Goal: Contribute content: Add original content to the website for others to see

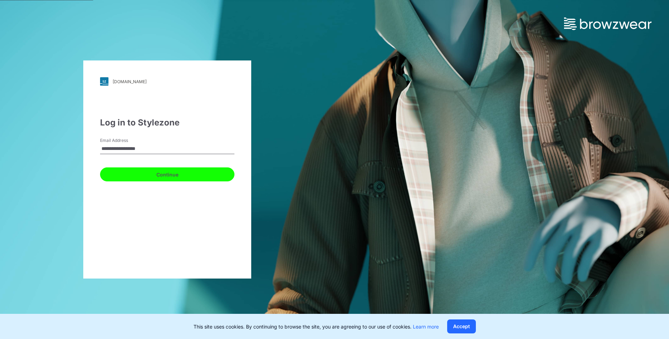
click at [178, 175] on button "Continue" at bounding box center [167, 175] width 134 height 14
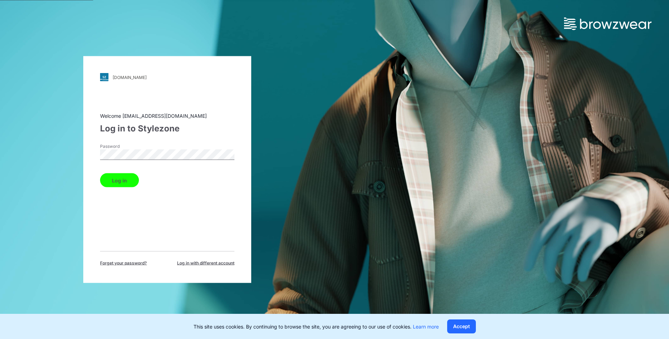
click at [125, 178] on button "Log in" at bounding box center [119, 181] width 39 height 14
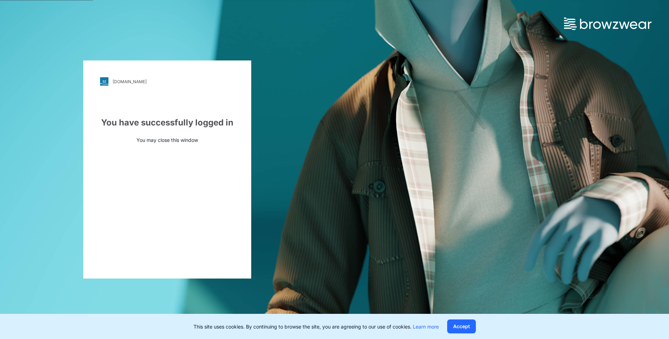
click at [330, 23] on img at bounding box center [607, 23] width 87 height 13
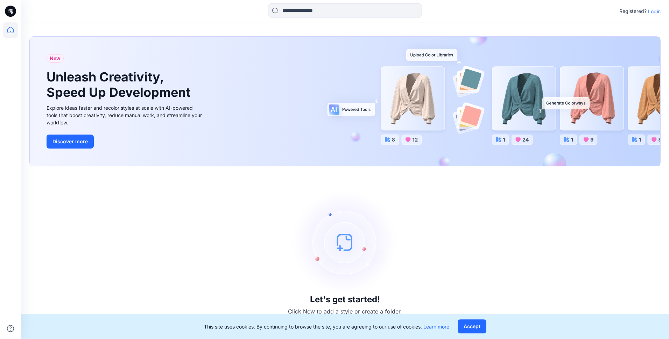
click at [654, 13] on p "Login" at bounding box center [654, 11] width 13 height 7
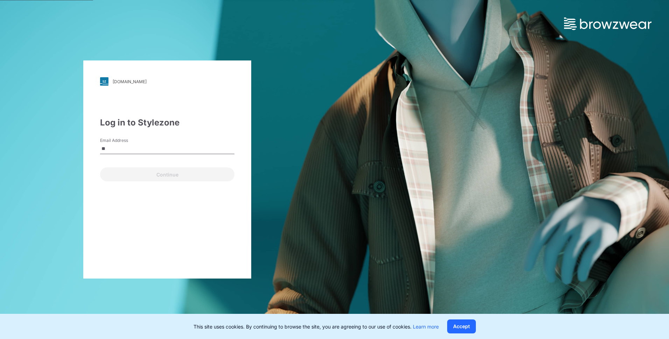
type input "**********"
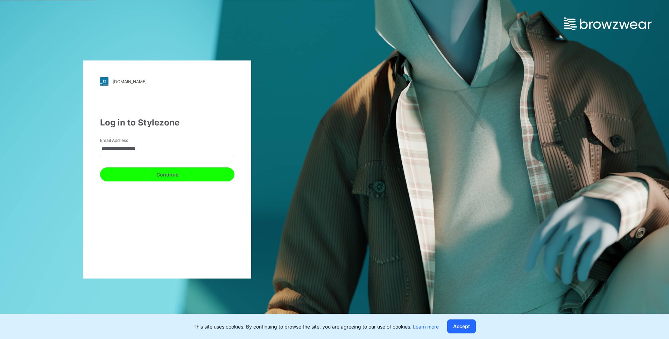
click at [143, 175] on button "Continue" at bounding box center [167, 175] width 134 height 14
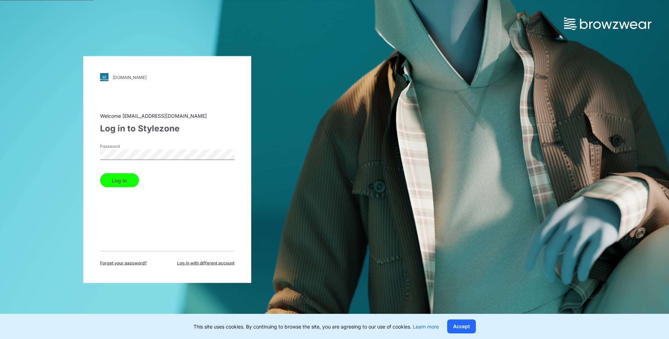
click at [121, 180] on button "Log in" at bounding box center [119, 181] width 39 height 14
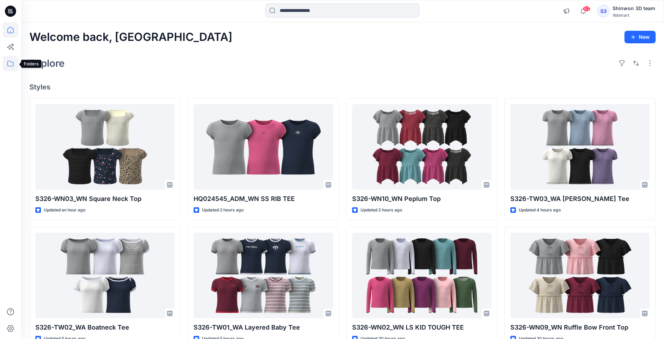
click at [14, 69] on icon at bounding box center [10, 63] width 15 height 15
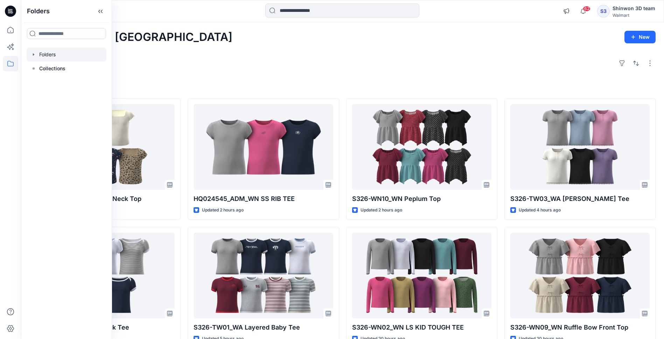
click at [33, 56] on icon "button" at bounding box center [34, 55] width 6 height 6
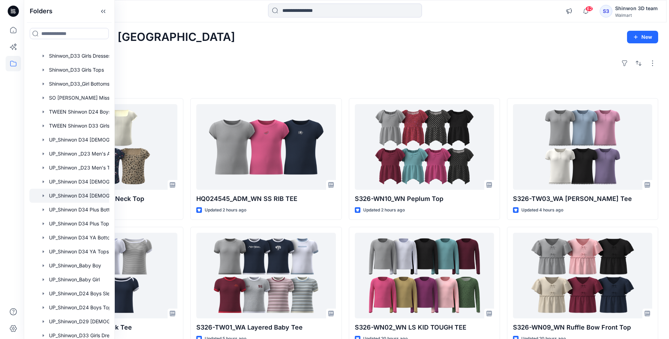
scroll to position [367, 0]
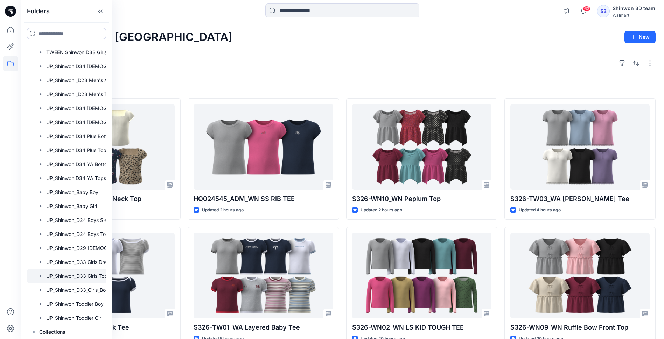
click at [79, 278] on div at bounding box center [76, 276] width 98 height 14
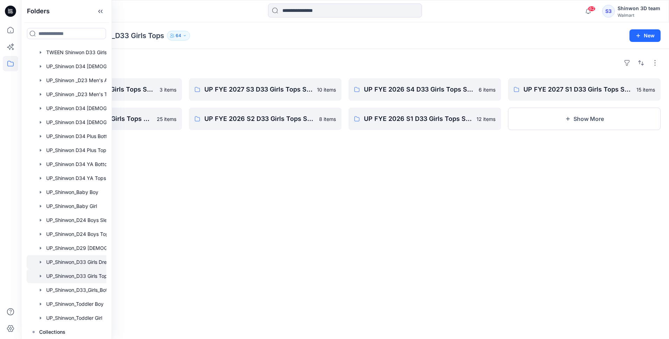
click at [75, 264] on div at bounding box center [76, 262] width 98 height 14
click at [99, 11] on icon at bounding box center [99, 11] width 2 height 3
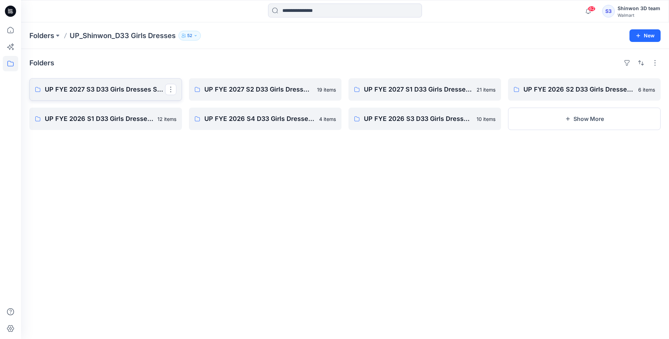
click at [98, 93] on p "UP FYE 2027 S3 D33 Girls Dresses Shinwon" at bounding box center [105, 90] width 120 height 10
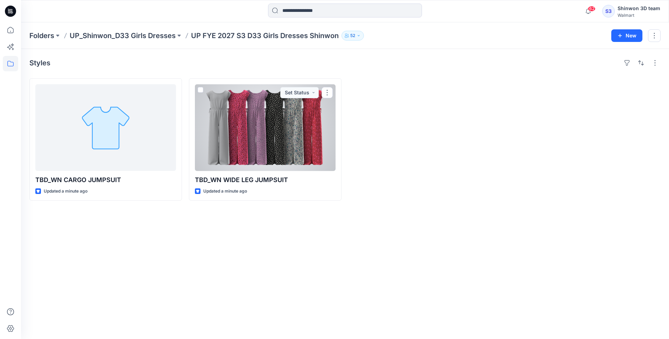
click at [277, 142] on div at bounding box center [265, 127] width 141 height 87
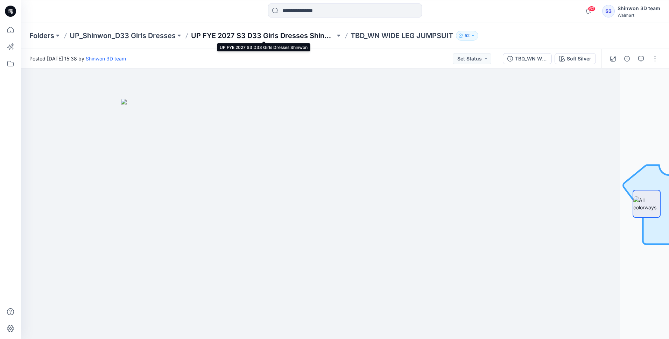
click at [223, 35] on p "UP FYE 2027 S3 D33 Girls Dresses Shinwon" at bounding box center [263, 36] width 144 height 10
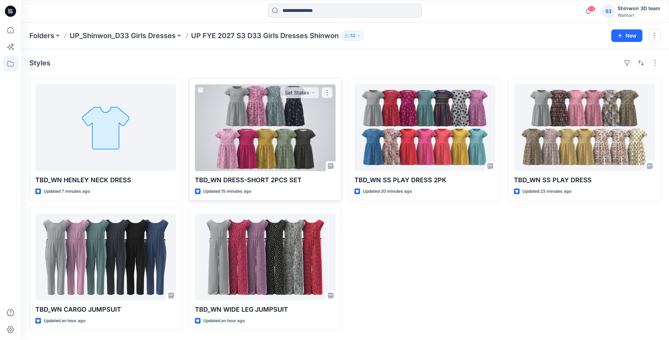
click at [272, 122] on div at bounding box center [265, 127] width 141 height 87
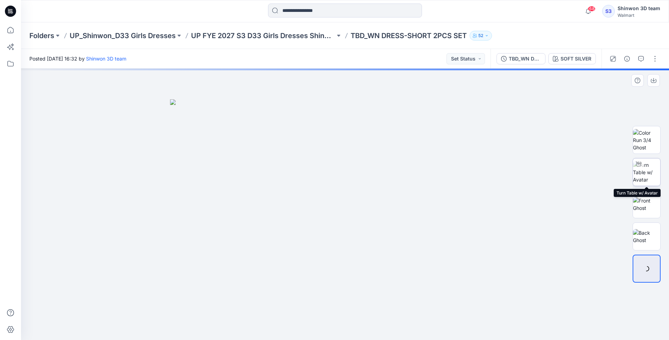
click at [649, 172] on img at bounding box center [646, 172] width 27 height 22
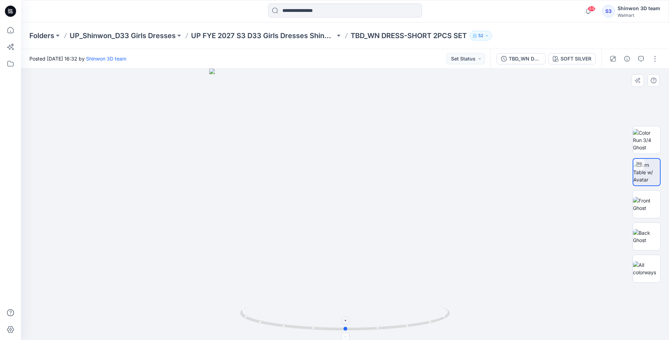
drag, startPoint x: 346, startPoint y: 331, endPoint x: 347, endPoint y: 322, distance: 9.1
click at [347, 322] on icon at bounding box center [346, 319] width 212 height 26
click at [244, 36] on p "UP FYE 2027 S3 D33 Girls Dresses Shinwon" at bounding box center [263, 36] width 144 height 10
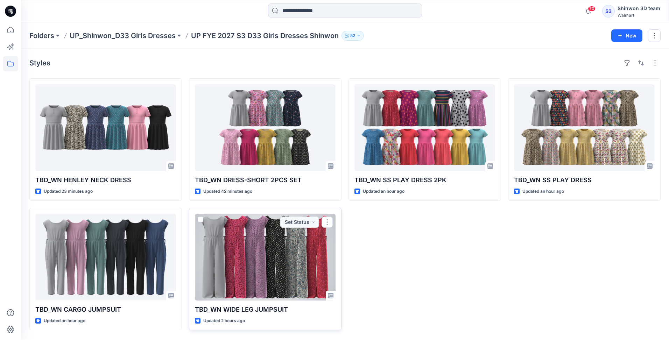
click at [272, 261] on div at bounding box center [265, 257] width 141 height 87
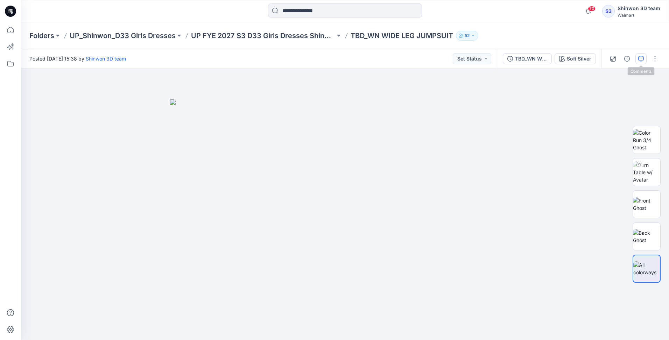
click at [640, 64] on button "button" at bounding box center [641, 58] width 11 height 11
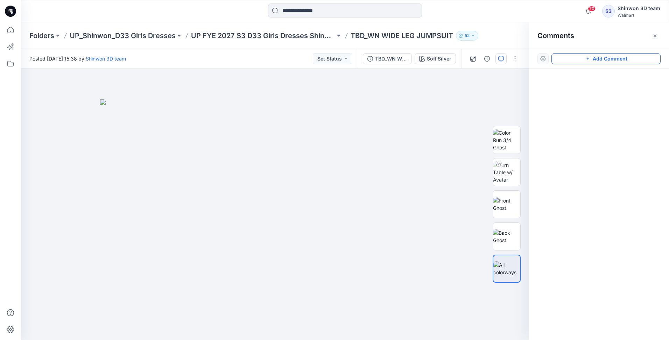
click at [574, 60] on button "Add Comment" at bounding box center [606, 58] width 109 height 11
click at [400, 92] on div "1" at bounding box center [275, 205] width 508 height 272
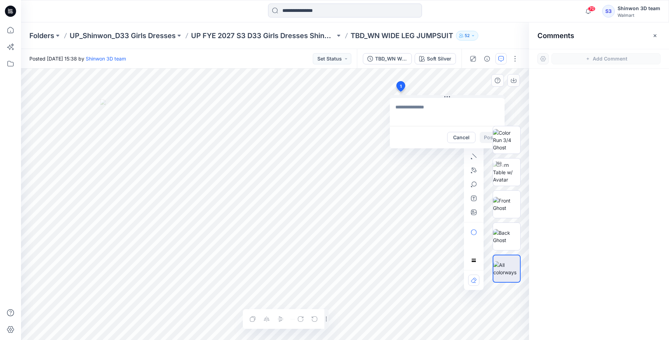
click at [404, 109] on textarea at bounding box center [447, 112] width 115 height 28
paste textarea "**********"
type textarea "**********"
drag, startPoint x: 442, startPoint y: 98, endPoint x: 395, endPoint y: 99, distance: 47.3
click at [437, 98] on icon at bounding box center [440, 97] width 6 height 1
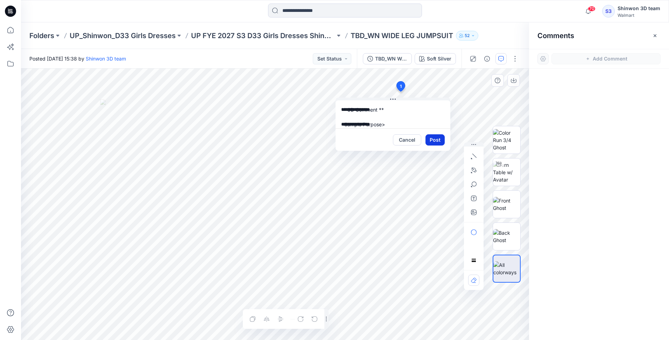
click at [430, 141] on button "Post" at bounding box center [435, 139] width 19 height 11
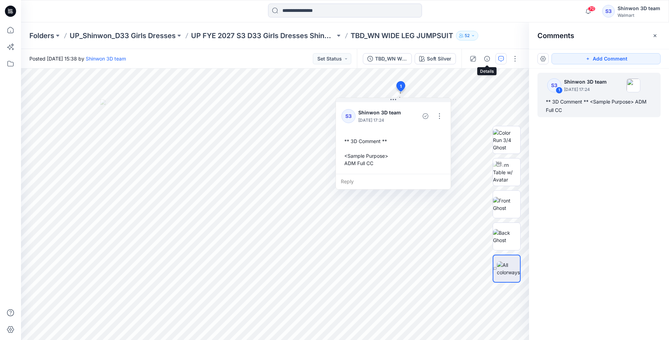
drag, startPoint x: 487, startPoint y: 59, endPoint x: 494, endPoint y: 59, distance: 7.4
click at [487, 59] on icon "button" at bounding box center [487, 59] width 6 height 6
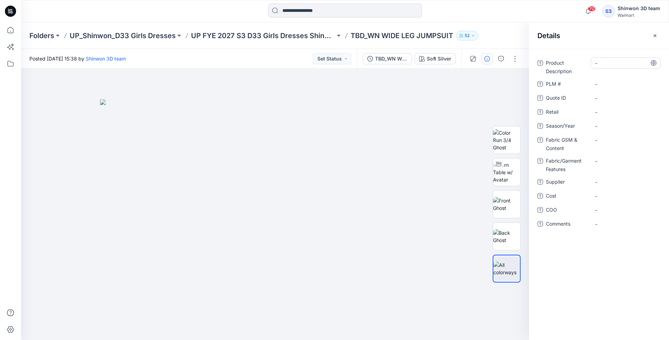
click at [602, 66] on Description "-" at bounding box center [625, 62] width 61 height 7
type textarea "**********"
click at [605, 81] on \ "-" at bounding box center [625, 83] width 61 height 7
type textarea "***"
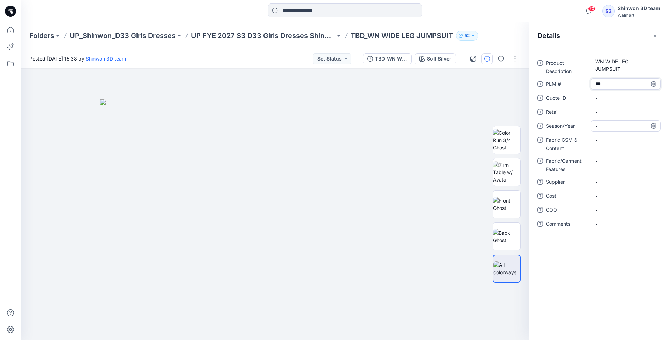
click at [607, 125] on span "-" at bounding box center [625, 125] width 61 height 7
type textarea "**********"
click at [600, 139] on Content "-" at bounding box center [625, 139] width 61 height 7
click at [602, 142] on Content "-" at bounding box center [625, 139] width 61 height 7
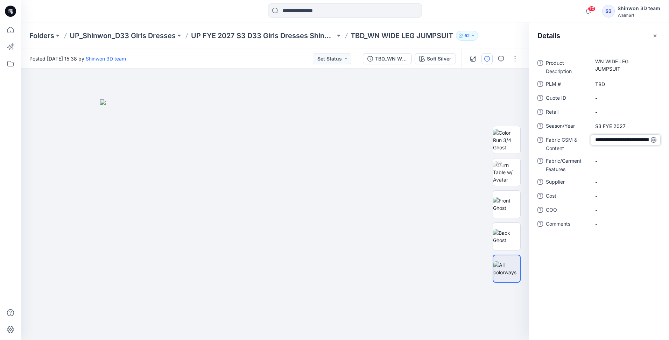
drag, startPoint x: 612, startPoint y: 143, endPoint x: 626, endPoint y: 140, distance: 14.2
click at [626, 140] on textarea "**********" at bounding box center [626, 139] width 70 height 11
type textarea "**********"
click at [600, 163] on Features "-" at bounding box center [625, 160] width 61 height 7
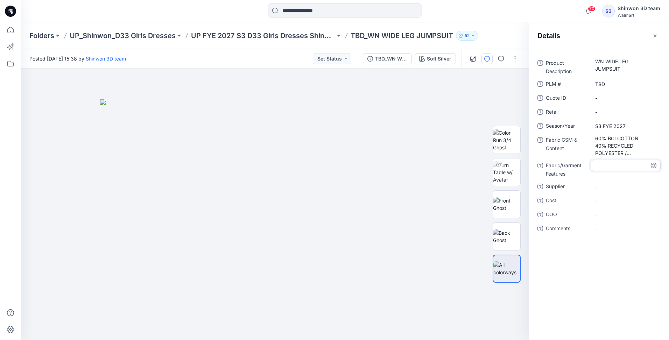
type textarea "**********"
click at [642, 154] on Content "60% BCI COTTON 40% RECYCLED POLYESTER / 180GSM" at bounding box center [625, 146] width 61 height 22
click at [630, 153] on Content "60% BCI COTTON 40% RECYCLED POLYESTER / 180GSM" at bounding box center [625, 146] width 61 height 22
click at [628, 155] on textarea "**********" at bounding box center [626, 145] width 70 height 22
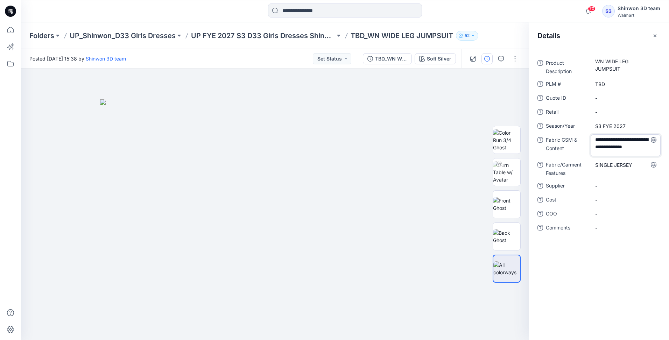
drag, startPoint x: 622, startPoint y: 152, endPoint x: 609, endPoint y: 154, distance: 13.1
click at [609, 154] on textarea "**********" at bounding box center [626, 145] width 70 height 22
drag, startPoint x: 637, startPoint y: 137, endPoint x: 618, endPoint y: 139, distance: 19.0
click at [618, 139] on textarea "**********" at bounding box center [626, 145] width 70 height 22
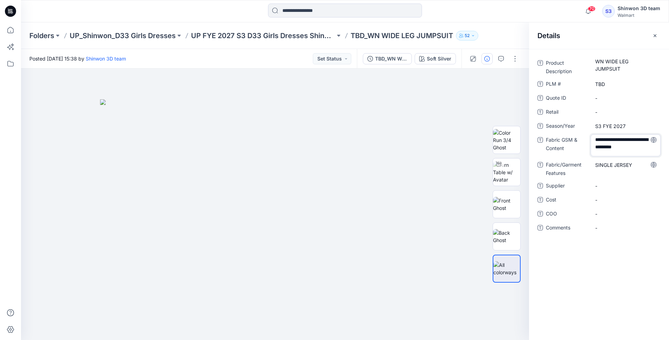
type textarea "**********"
click at [618, 148] on Content "60% BCI CTTN / 40% RECYCLED POLY, 180GSM" at bounding box center [625, 146] width 61 height 22
click at [622, 126] on span "S3 FYE 2027" at bounding box center [625, 125] width 61 height 7
click at [615, 165] on Features "SINGLE JERSEY" at bounding box center [625, 165] width 61 height 7
click at [613, 186] on span "-" at bounding box center [625, 186] width 61 height 7
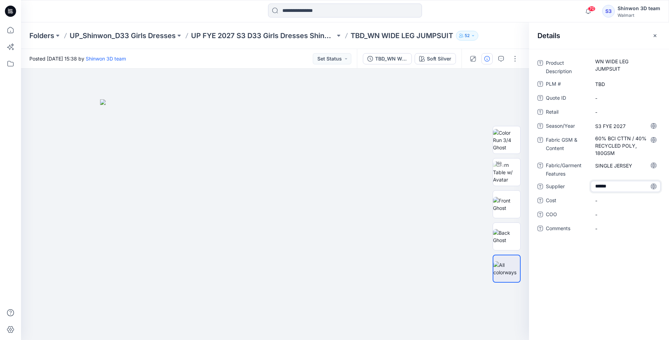
type textarea "*******"
click at [307, 91] on div at bounding box center [275, 205] width 508 height 272
click at [657, 37] on icon "button" at bounding box center [655, 36] width 6 height 6
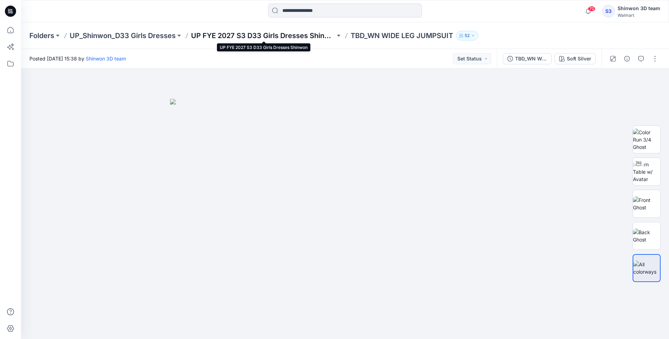
click at [308, 38] on p "UP FYE 2027 S3 D33 Girls Dresses Shinwon" at bounding box center [263, 36] width 144 height 10
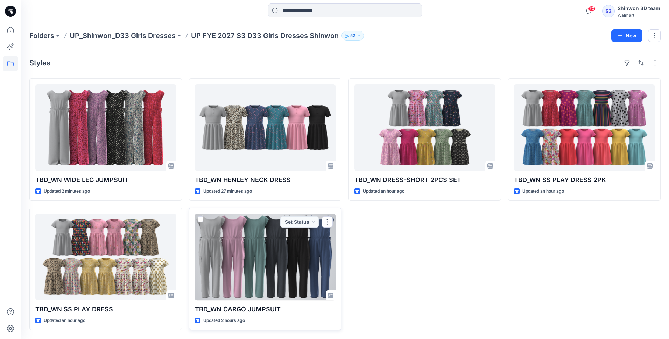
click at [263, 256] on div at bounding box center [265, 257] width 141 height 87
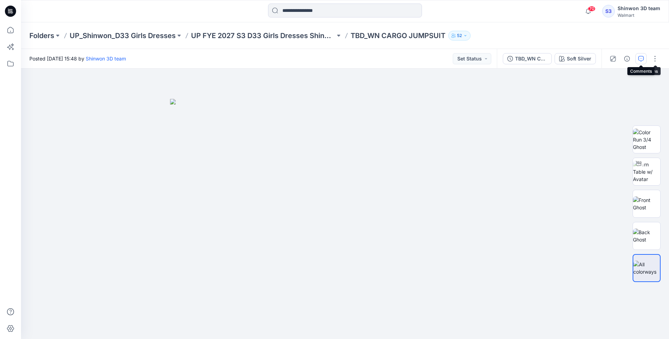
click at [640, 56] on icon "button" at bounding box center [641, 59] width 6 height 6
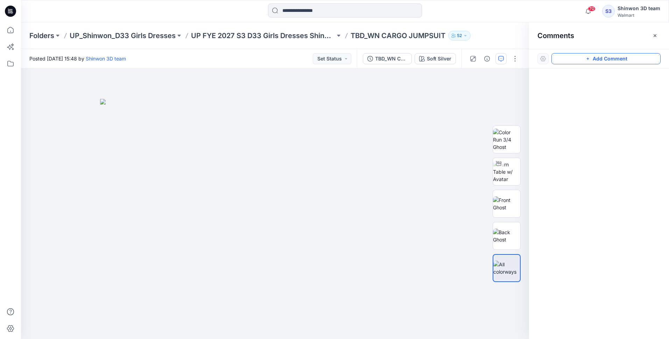
click at [587, 58] on icon "button" at bounding box center [588, 59] width 6 height 6
click at [331, 82] on div "1" at bounding box center [275, 204] width 508 height 271
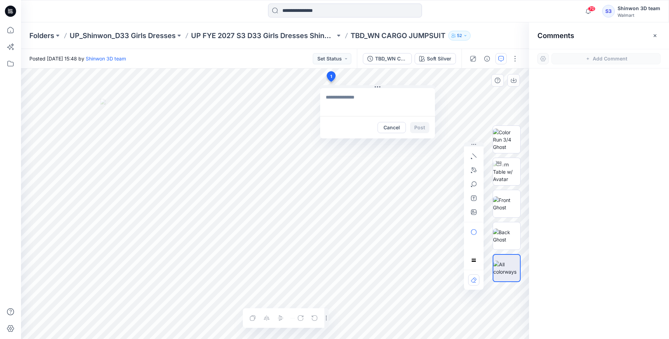
click at [339, 101] on textarea at bounding box center [377, 102] width 115 height 28
paste textarea "**********"
type textarea "**********"
click at [420, 125] on button "Post" at bounding box center [419, 127] width 19 height 11
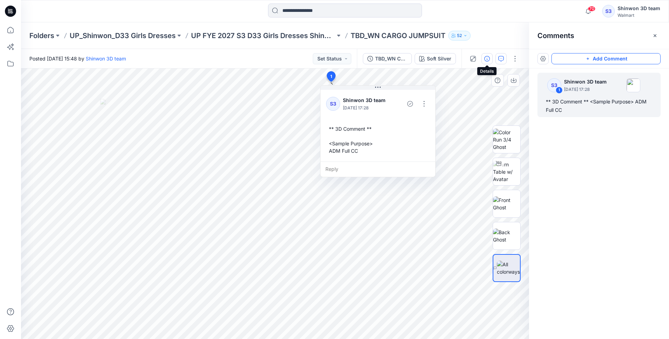
click at [485, 61] on icon "button" at bounding box center [487, 59] width 6 height 6
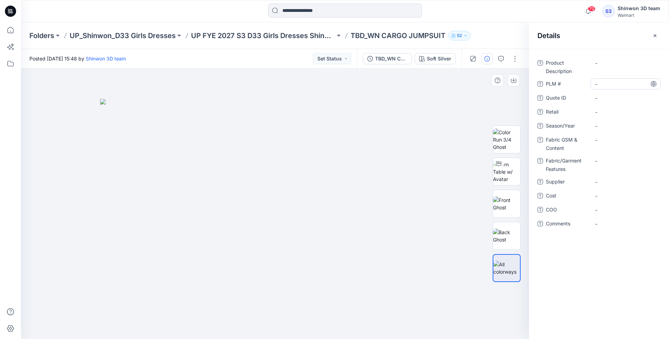
click at [599, 84] on \ "-" at bounding box center [625, 83] width 61 height 7
click at [610, 64] on Description "-" at bounding box center [625, 62] width 61 height 7
click at [602, 86] on \ "-" at bounding box center [625, 83] width 61 height 7
type textarea "***"
click at [602, 125] on span "-" at bounding box center [625, 125] width 61 height 7
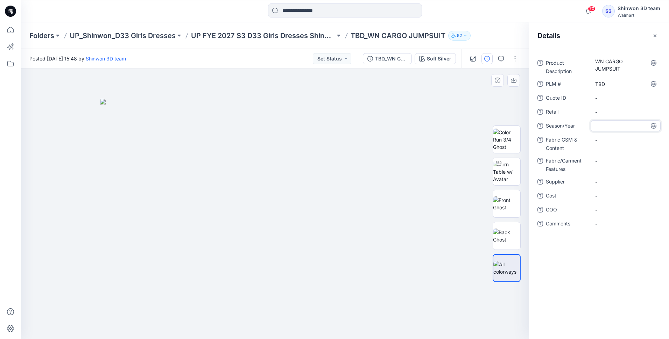
type textarea "**********"
click at [616, 142] on Content "-" at bounding box center [625, 139] width 61 height 7
click at [614, 167] on Features "-" at bounding box center [625, 165] width 61 height 7
click at [603, 184] on span "-" at bounding box center [625, 186] width 61 height 7
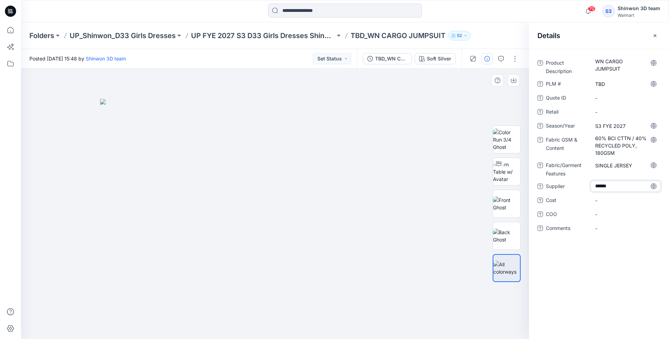
type textarea "*******"
click at [656, 35] on icon "button" at bounding box center [655, 35] width 3 height 3
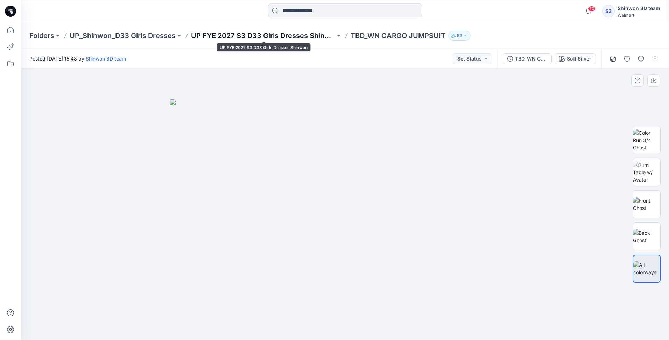
click at [220, 32] on p "UP FYE 2027 S3 D33 Girls Dresses Shinwon" at bounding box center [263, 36] width 144 height 10
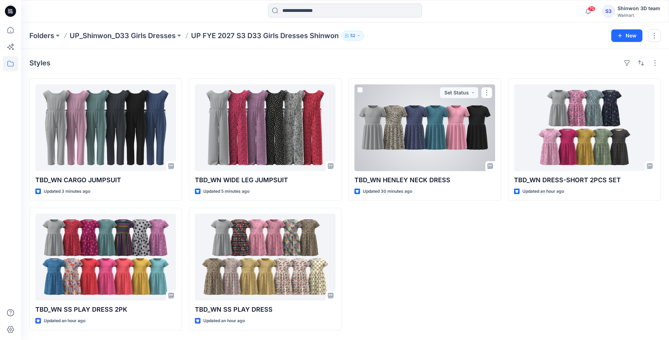
click at [395, 135] on div at bounding box center [425, 127] width 141 height 87
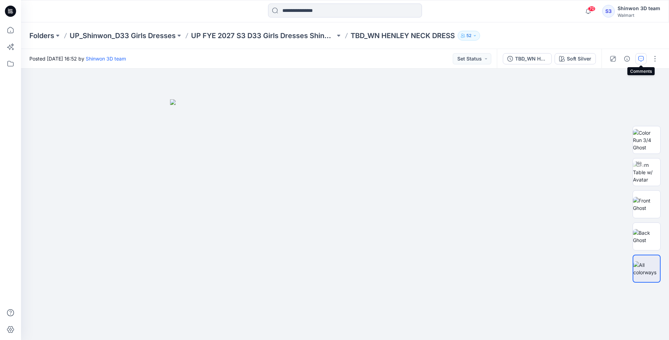
click at [642, 59] on icon "button" at bounding box center [641, 59] width 6 height 6
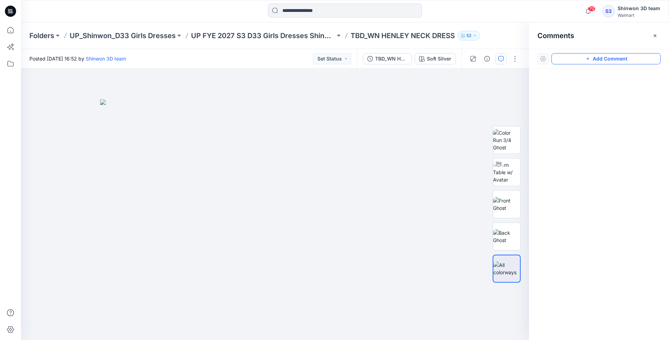
click at [600, 58] on button "Add Comment" at bounding box center [606, 58] width 109 height 11
click at [334, 85] on div "1" at bounding box center [275, 205] width 508 height 272
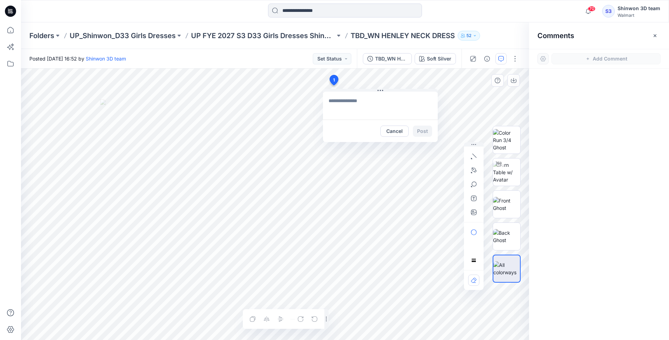
click at [332, 100] on textarea at bounding box center [380, 106] width 115 height 28
paste textarea "**********"
type textarea "**********"
click at [425, 131] on button "Post" at bounding box center [422, 131] width 19 height 11
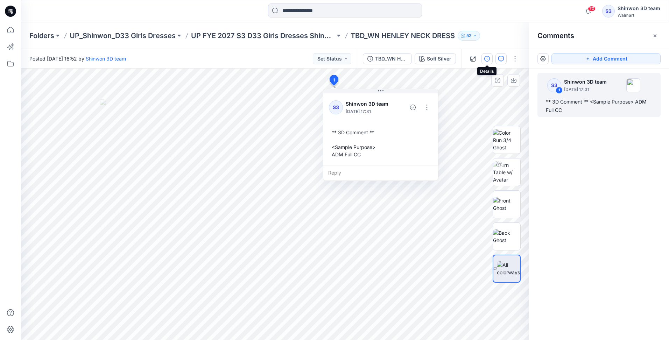
click at [487, 59] on icon "button" at bounding box center [487, 59] width 6 height 6
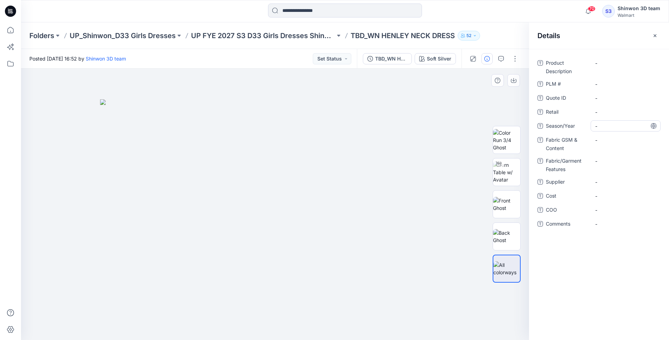
click at [601, 126] on span "-" at bounding box center [625, 125] width 61 height 7
click at [597, 143] on Content "-" at bounding box center [625, 139] width 61 height 7
click at [605, 168] on Features "-" at bounding box center [625, 165] width 61 height 7
click at [599, 188] on span "-" at bounding box center [625, 186] width 61 height 7
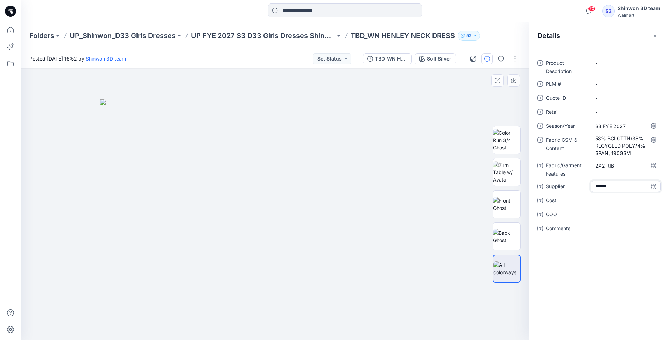
type textarea "*******"
click at [601, 64] on Description "-" at bounding box center [625, 62] width 61 height 7
type textarea "***"
click at [608, 85] on \ "-" at bounding box center [625, 83] width 61 height 7
type textarea "**********"
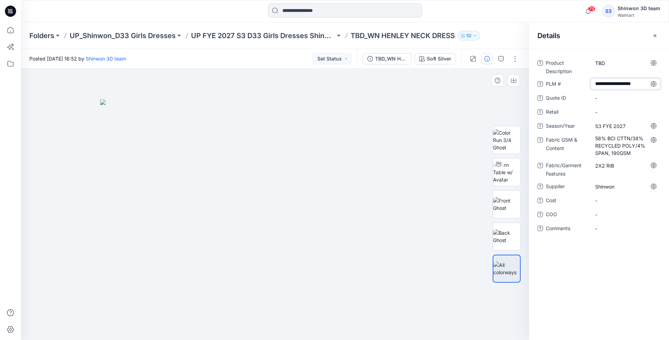
scroll to position [5, 0]
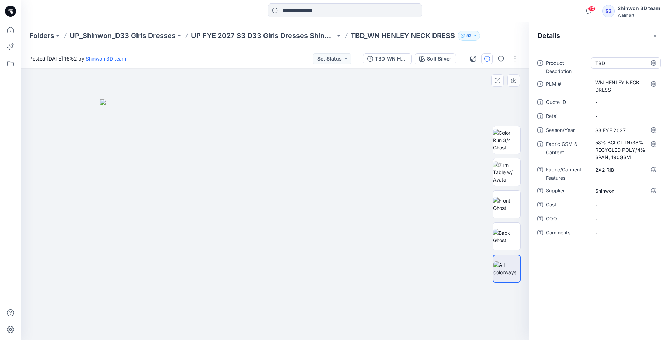
click at [611, 64] on Description "TBD" at bounding box center [625, 62] width 61 height 7
drag, startPoint x: 611, startPoint y: 64, endPoint x: 579, endPoint y: 62, distance: 32.2
click at [579, 62] on div "Product Description ***" at bounding box center [599, 66] width 123 height 18
type textarea "**********"
click at [621, 90] on \ "WN HENLEY NECK DRESS" at bounding box center [625, 86] width 61 height 15
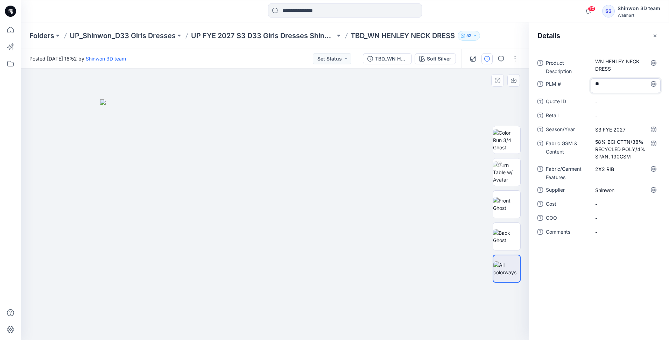
type textarea "***"
click at [607, 84] on \ "tbd" at bounding box center [625, 83] width 61 height 7
type textarea "*"
type textarea "***"
click at [656, 37] on icon "button" at bounding box center [655, 36] width 6 height 6
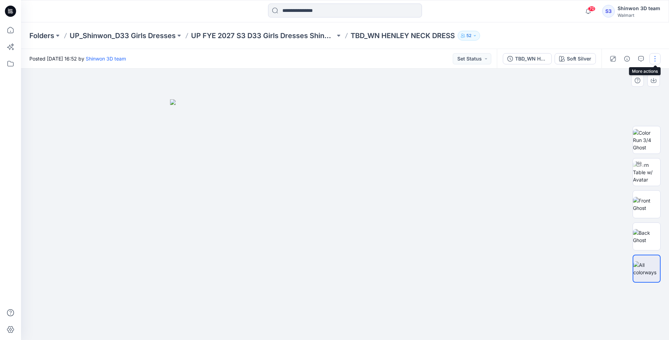
click at [656, 61] on button "button" at bounding box center [655, 58] width 11 height 11
click at [603, 94] on icon "button" at bounding box center [601, 95] width 6 height 6
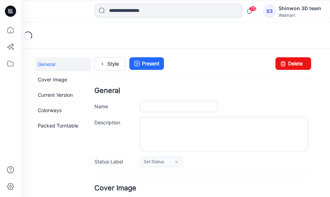
type input "**********"
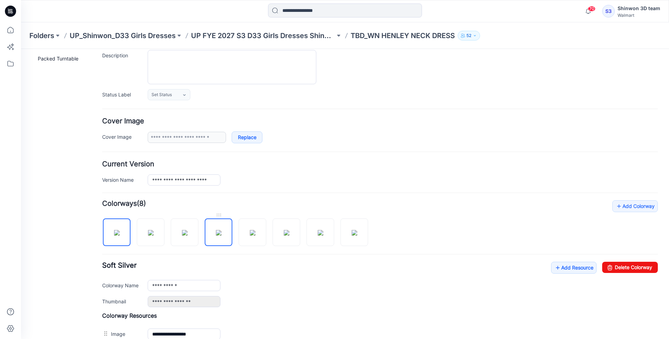
scroll to position [70, 0]
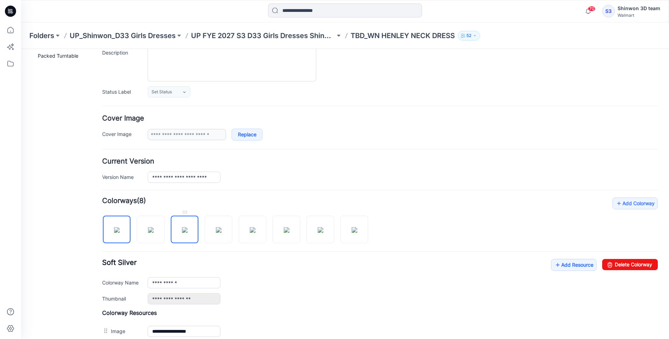
click at [184, 227] on img at bounding box center [185, 230] width 6 height 6
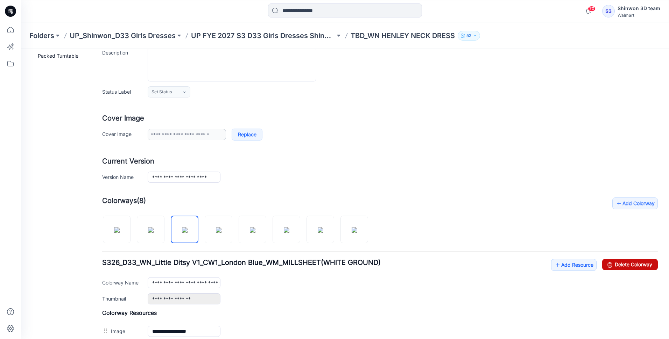
click at [633, 266] on link "Delete Colorway" at bounding box center [630, 264] width 56 height 11
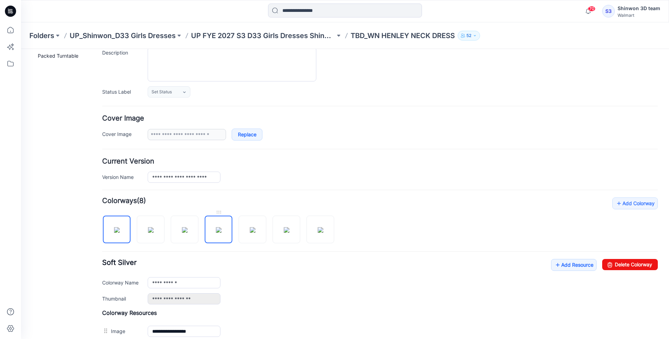
click at [220, 229] on img at bounding box center [219, 230] width 6 height 6
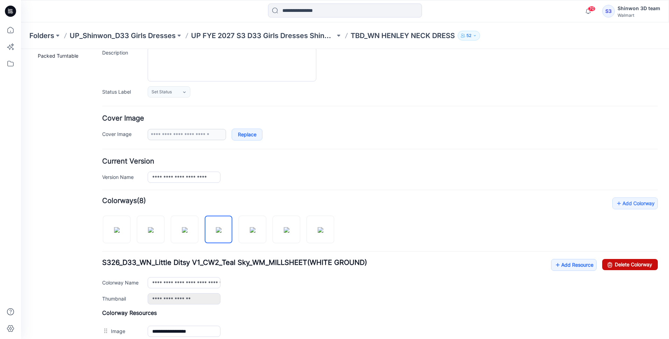
click at [610, 266] on link "Delete Colorway" at bounding box center [630, 264] width 56 height 11
type input "**********"
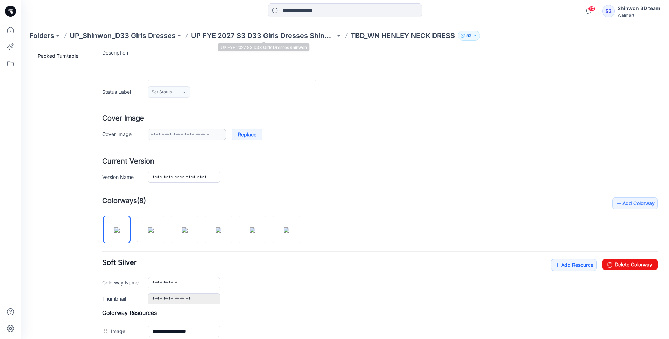
click at [289, 36] on p "UP FYE 2027 S3 D33 Girls Dresses Shinwon" at bounding box center [263, 36] width 144 height 10
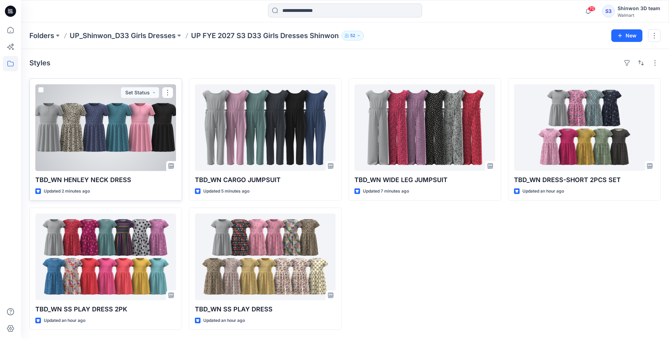
click at [96, 131] on div at bounding box center [105, 127] width 141 height 87
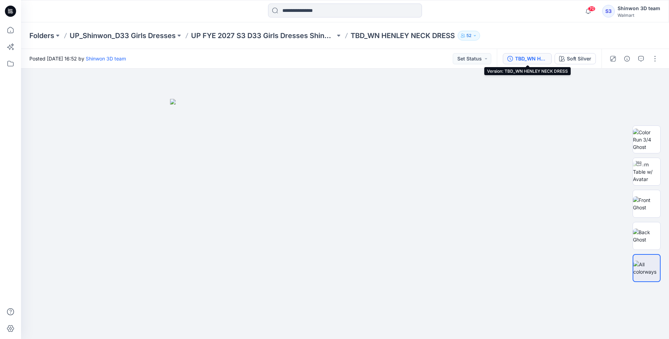
click at [526, 59] on div "TBD_WN HENLEY NECK DRESS" at bounding box center [531, 59] width 32 height 8
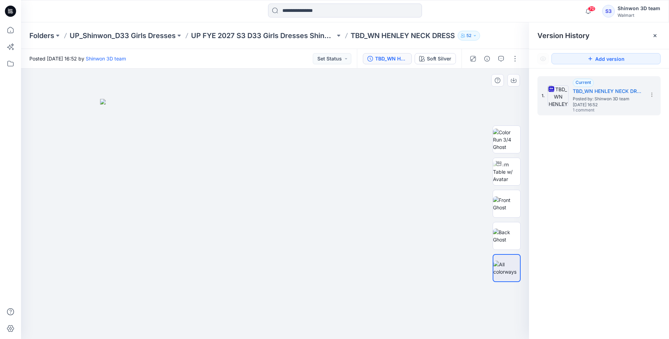
click at [207, 175] on img at bounding box center [275, 219] width 350 height 240
click at [436, 59] on div "Soft Silver" at bounding box center [439, 59] width 24 height 8
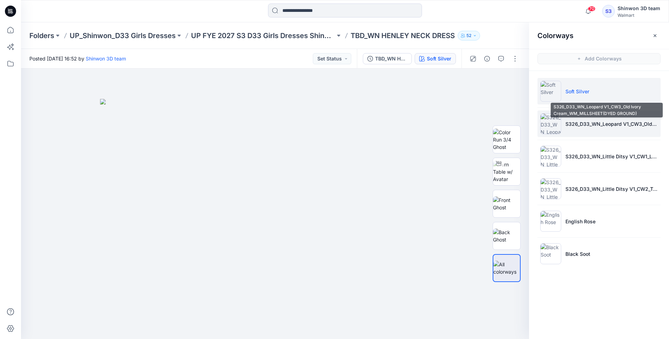
click at [589, 124] on p "S326_D33_WN_Leopard V1_CW3_Old Ivory Cream_WM_MILLSHEET(DYED GROUND)" at bounding box center [612, 123] width 92 height 7
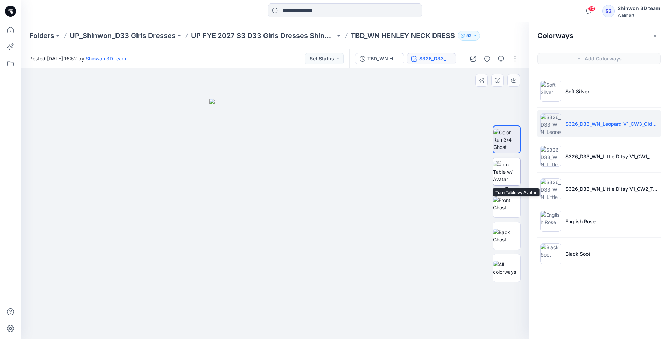
click at [505, 173] on img at bounding box center [506, 172] width 27 height 22
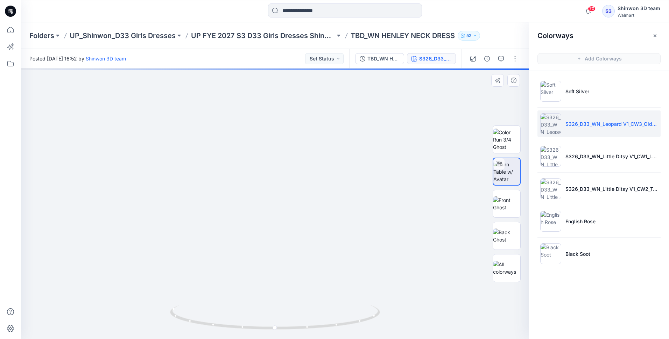
drag, startPoint x: 281, startPoint y: 118, endPoint x: 290, endPoint y: 185, distance: 67.5
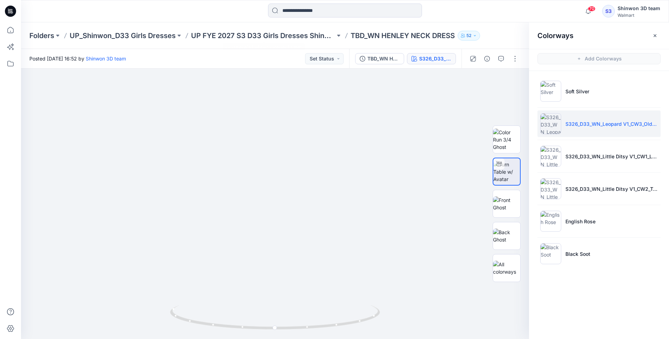
click at [388, 39] on p "TBD_WN HENLEY NECK DRESS" at bounding box center [403, 36] width 104 height 10
click at [294, 35] on p "UP FYE 2027 S3 D33 Girls Dresses Shinwon" at bounding box center [263, 36] width 144 height 10
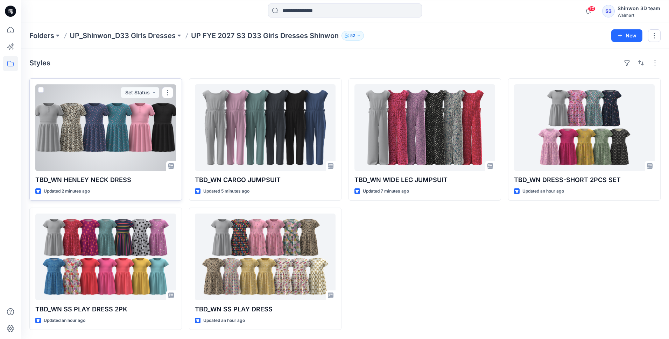
click at [92, 134] on div at bounding box center [105, 127] width 141 height 87
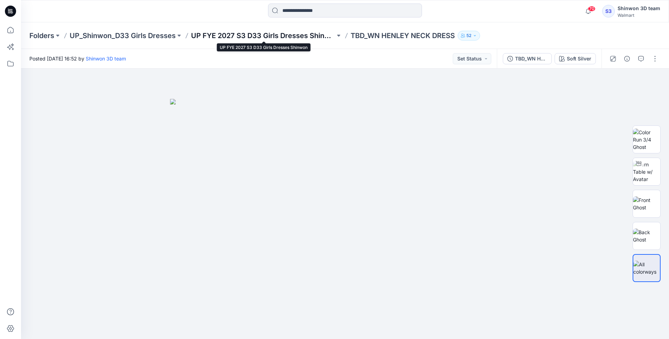
click at [257, 37] on p "UP FYE 2027 S3 D33 Girls Dresses Shinwon" at bounding box center [263, 36] width 144 height 10
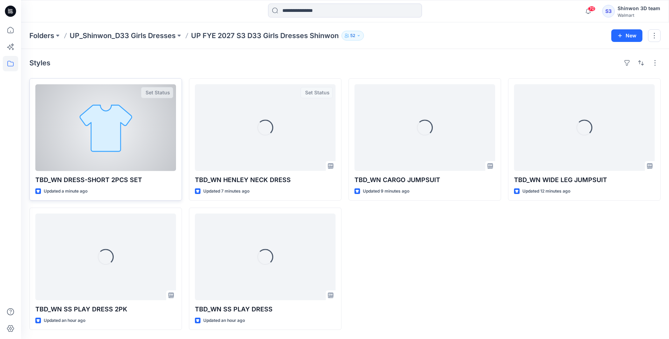
click at [126, 115] on div at bounding box center [105, 127] width 141 height 87
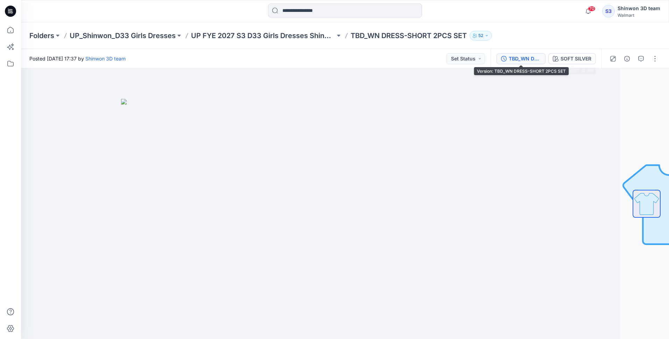
click at [523, 56] on div "TBD_WN DRESS-SHORT 2PCS SET" at bounding box center [525, 59] width 32 height 8
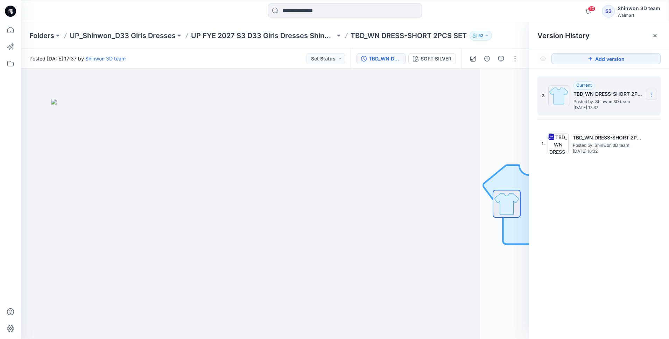
click at [651, 96] on icon at bounding box center [652, 95] width 6 height 6
click at [608, 141] on span "Delete Version" at bounding box center [603, 139] width 33 height 8
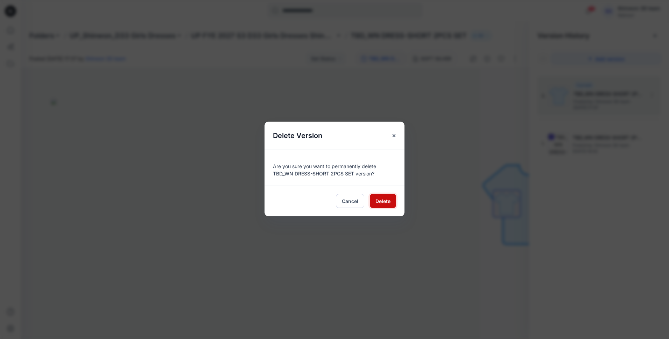
click at [386, 203] on span "Delete" at bounding box center [383, 201] width 15 height 7
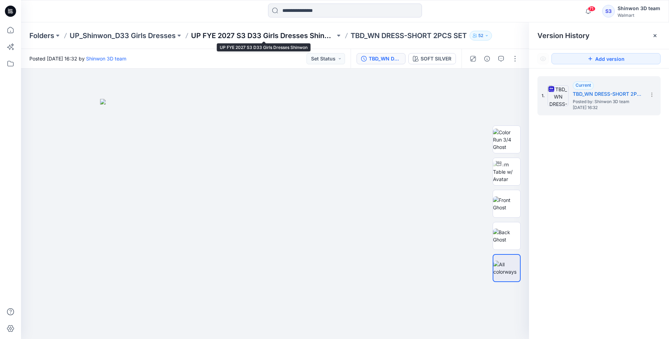
click at [283, 36] on p "UP FYE 2027 S3 D33 Girls Dresses Shinwon" at bounding box center [263, 36] width 144 height 10
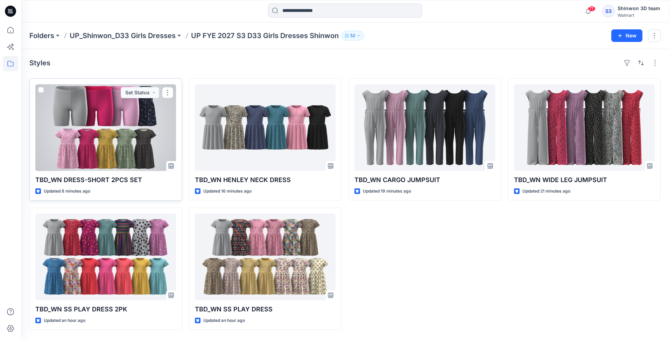
click at [83, 150] on div at bounding box center [105, 127] width 141 height 87
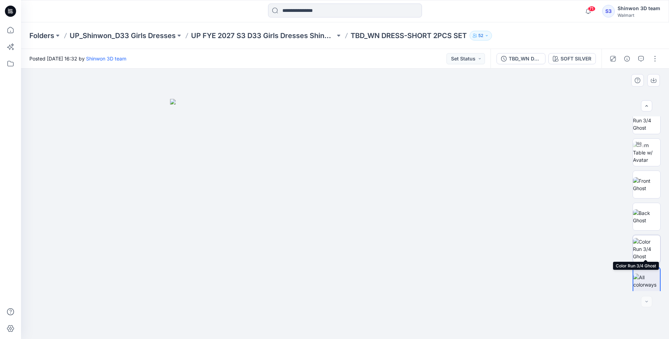
scroll to position [14, 0]
click at [645, 303] on div at bounding box center [646, 301] width 11 height 11
click at [300, 38] on p "UP FYE 2027 S3 D33 Girls Dresses Shinwon" at bounding box center [263, 36] width 144 height 10
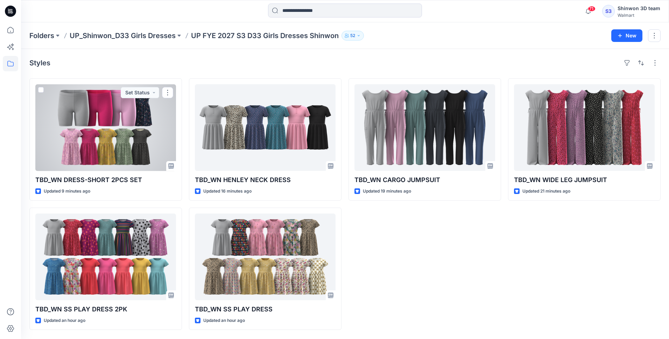
click at [97, 158] on div at bounding box center [105, 127] width 141 height 87
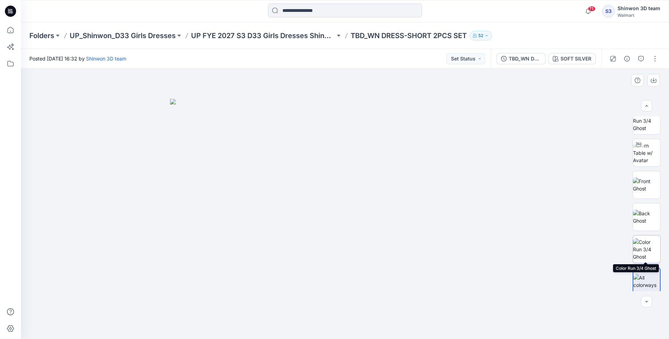
scroll to position [14, 0]
click at [648, 61] on div at bounding box center [634, 59] width 65 height 20
click at [652, 58] on button "button" at bounding box center [655, 58] width 11 height 11
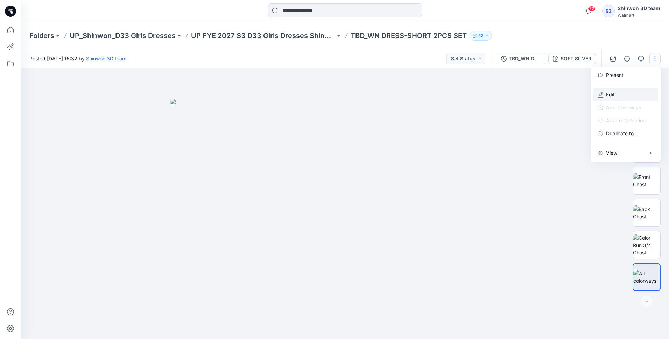
click at [613, 94] on p "Edit" at bounding box center [610, 94] width 9 height 7
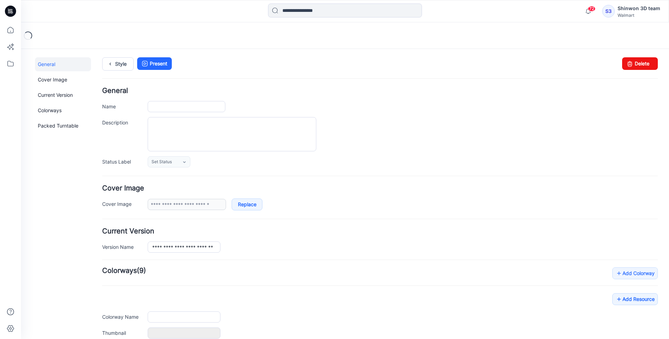
type input "**********"
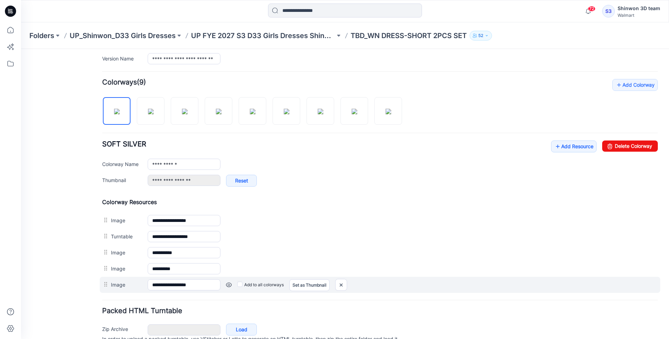
scroll to position [223, 0]
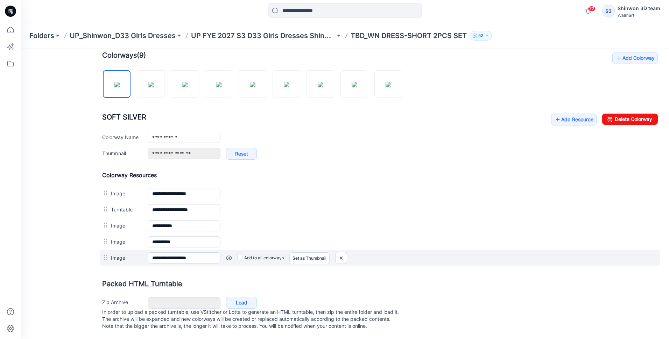
click at [229, 255] on link at bounding box center [229, 258] width 6 height 6
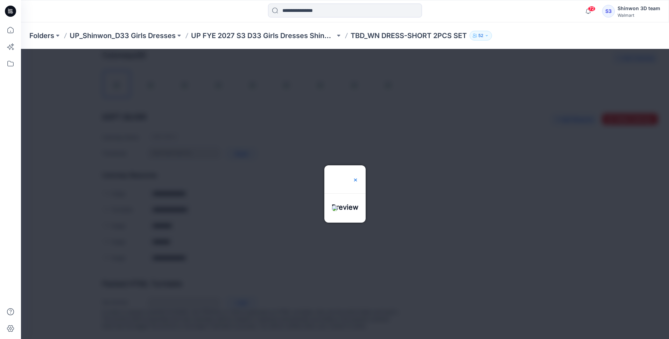
click at [358, 177] on img at bounding box center [356, 180] width 6 height 6
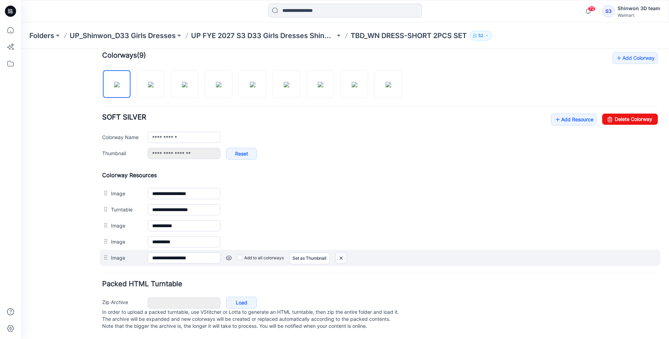
drag, startPoint x: 344, startPoint y: 251, endPoint x: 391, endPoint y: 72, distance: 185.4
click at [344, 253] on img at bounding box center [341, 259] width 11 height 12
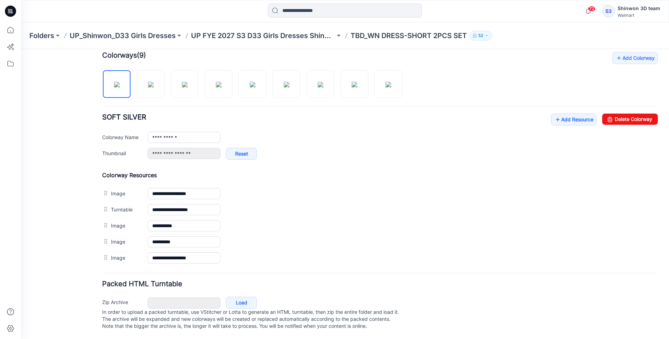
scroll to position [206, 0]
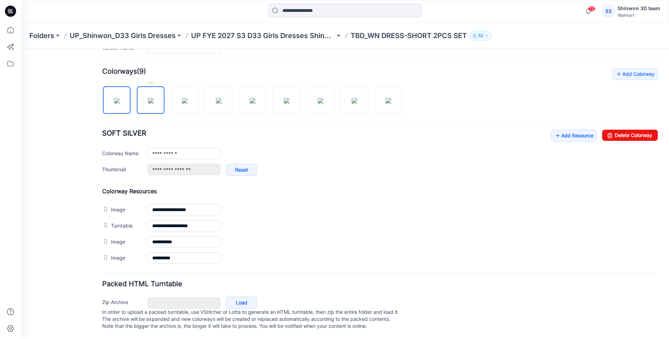
click at [150, 98] on img at bounding box center [151, 101] width 6 height 6
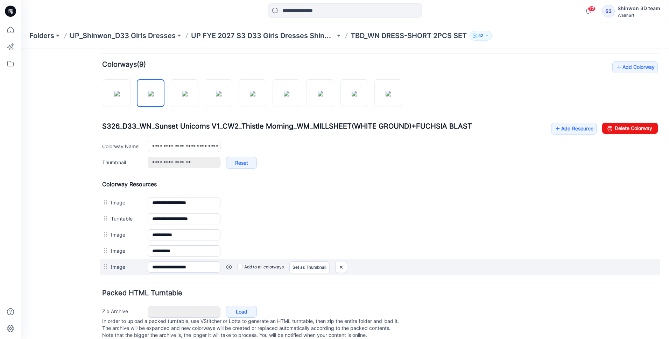
click at [227, 267] on link at bounding box center [229, 268] width 6 height 6
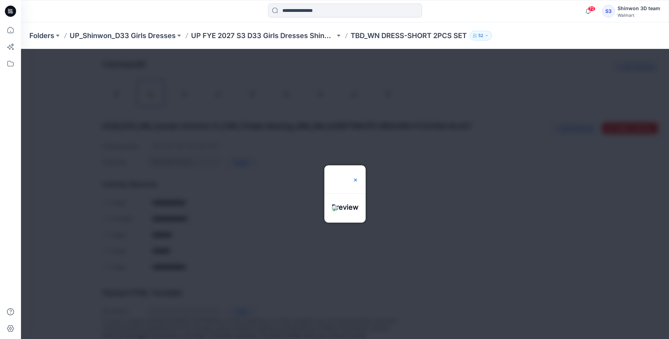
click at [358, 177] on img at bounding box center [356, 180] width 6 height 6
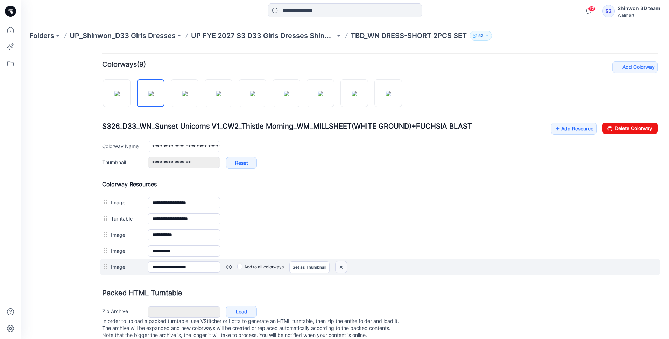
click at [343, 269] on img at bounding box center [341, 268] width 11 height 12
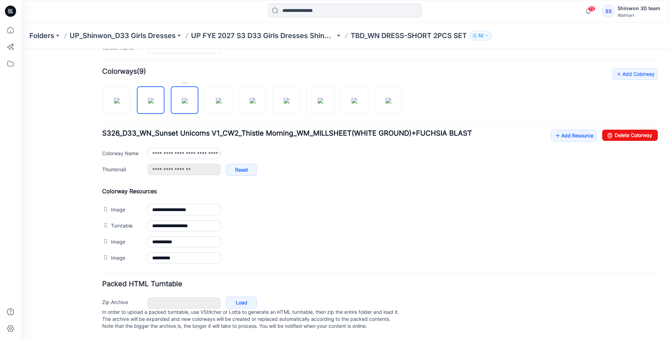
click at [188, 98] on img at bounding box center [185, 101] width 6 height 6
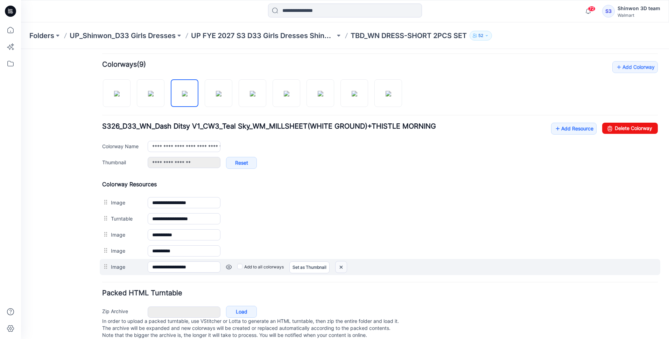
click at [343, 271] on img at bounding box center [341, 268] width 11 height 12
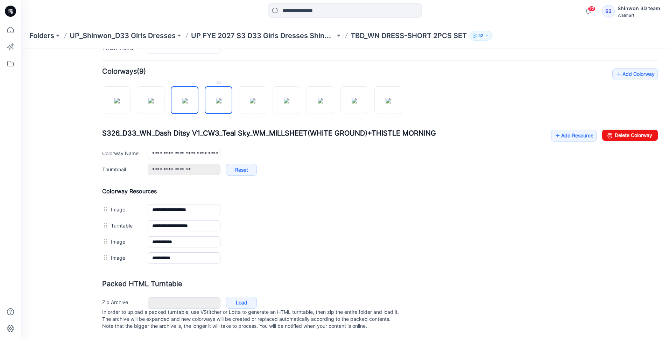
click at [217, 98] on img at bounding box center [219, 101] width 6 height 6
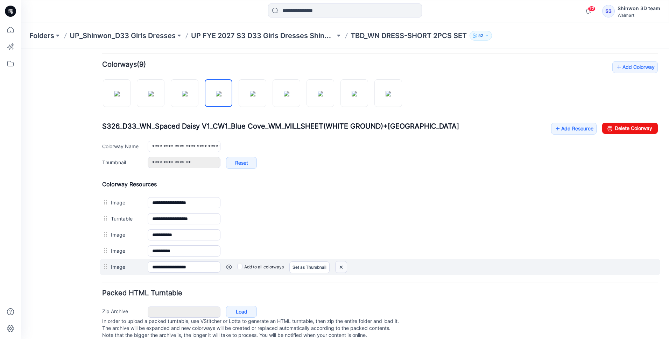
click at [340, 272] on img at bounding box center [341, 268] width 11 height 12
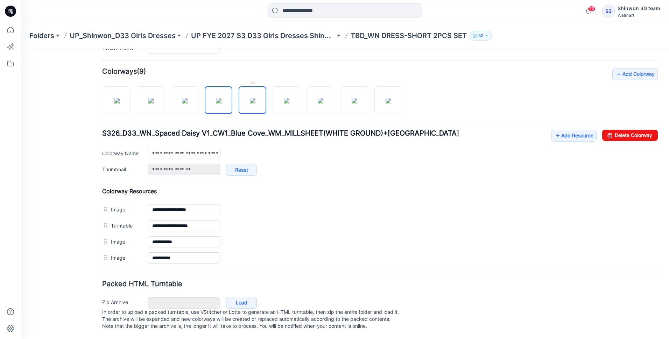
scroll to position [199, 0]
click at [255, 103] on img at bounding box center [253, 102] width 6 height 6
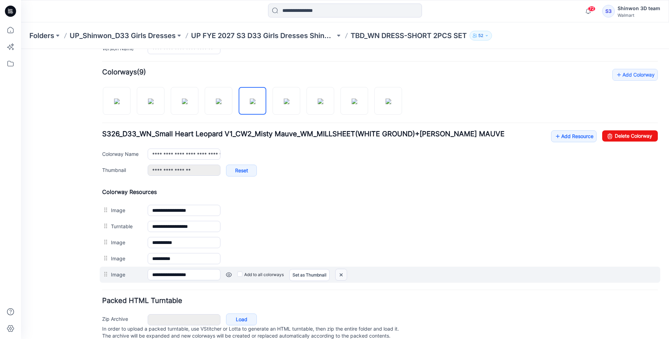
click at [345, 278] on img at bounding box center [341, 275] width 11 height 12
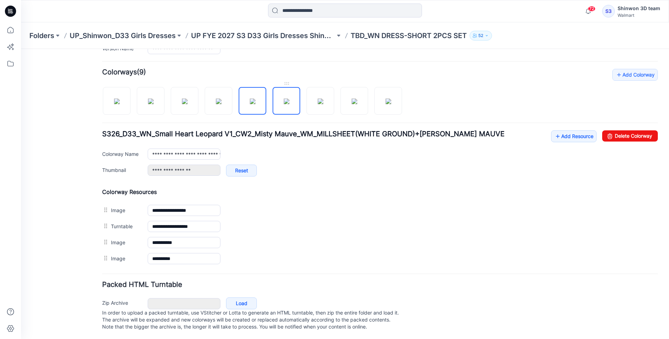
click at [285, 103] on img at bounding box center [287, 102] width 6 height 6
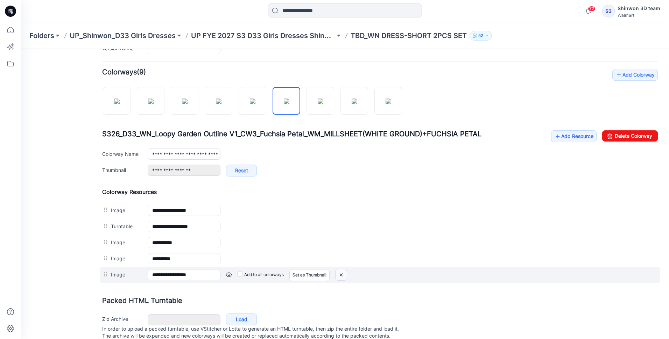
drag, startPoint x: 341, startPoint y: 277, endPoint x: 388, endPoint y: 73, distance: 209.5
click at [341, 277] on img at bounding box center [341, 275] width 11 height 12
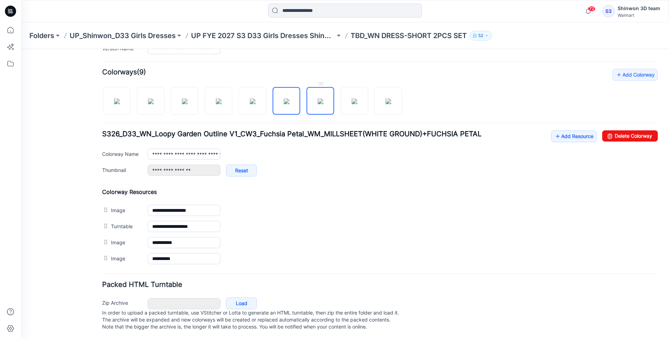
click at [322, 99] on img at bounding box center [321, 102] width 6 height 6
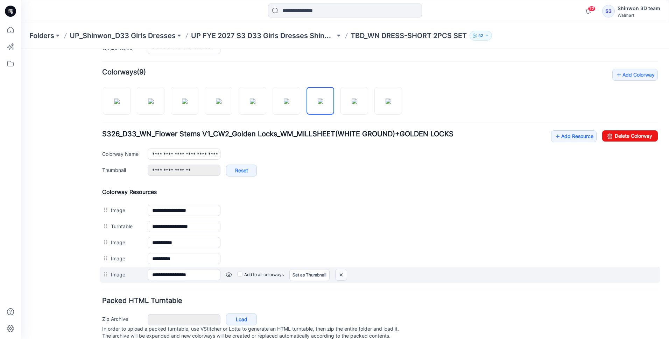
drag, startPoint x: 346, startPoint y: 275, endPoint x: 385, endPoint y: 69, distance: 210.5
click at [346, 275] on img at bounding box center [341, 275] width 11 height 12
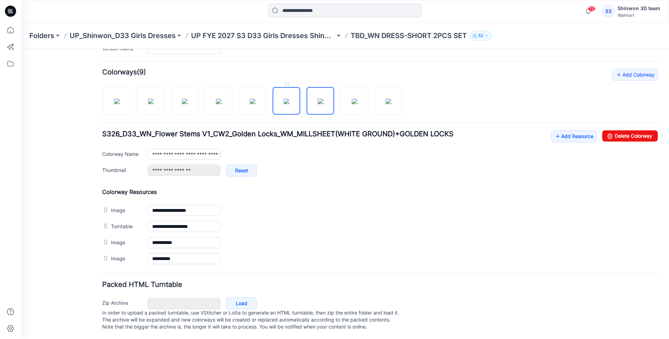
click at [289, 99] on img at bounding box center [287, 102] width 6 height 6
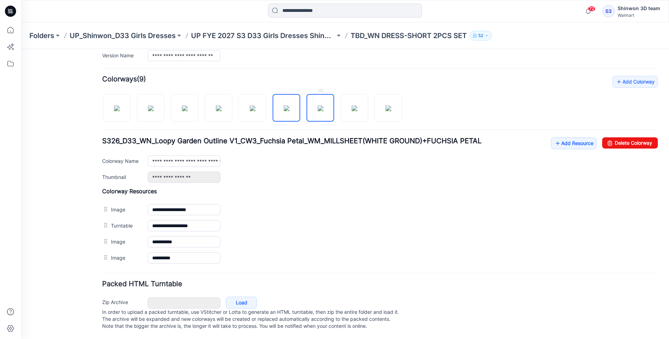
click at [320, 106] on img at bounding box center [321, 109] width 6 height 6
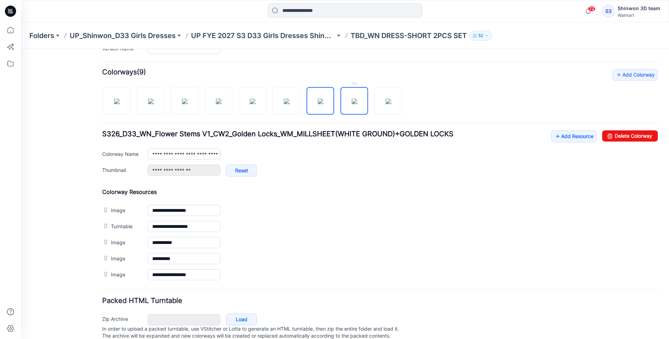
click at [352, 100] on img at bounding box center [355, 102] width 6 height 6
click at [318, 104] on img at bounding box center [321, 102] width 6 height 6
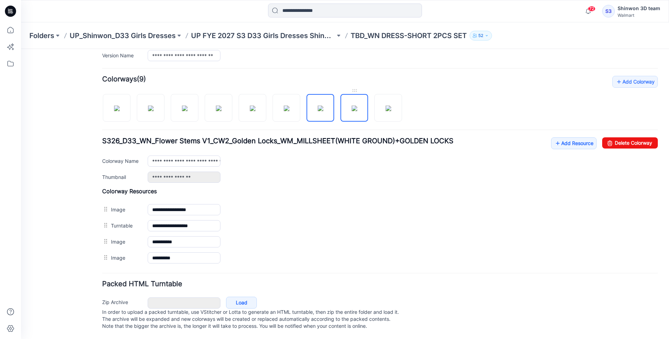
click at [352, 106] on img at bounding box center [355, 109] width 6 height 6
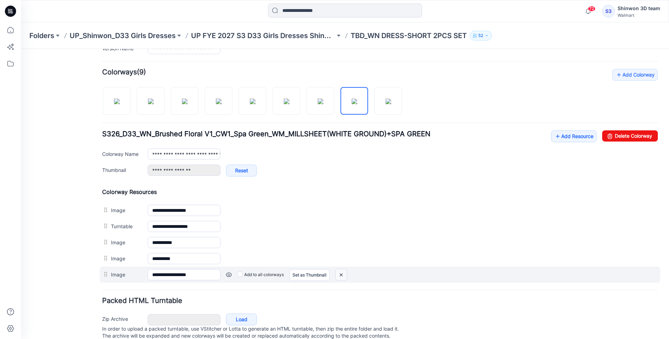
drag, startPoint x: 345, startPoint y: 277, endPoint x: 393, endPoint y: 72, distance: 211.0
click at [345, 277] on img at bounding box center [341, 275] width 11 height 12
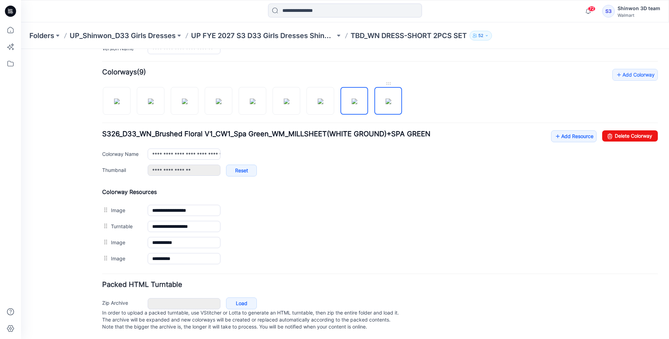
drag, startPoint x: 386, startPoint y: 103, endPoint x: 386, endPoint y: 106, distance: 3.8
click at [386, 103] on img at bounding box center [389, 102] width 6 height 6
type input "**********"
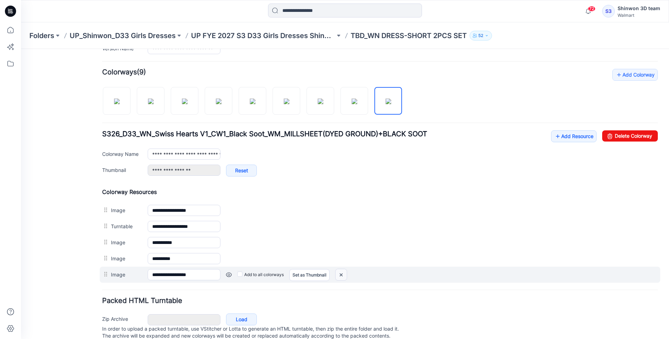
click at [341, 277] on img at bounding box center [341, 275] width 11 height 12
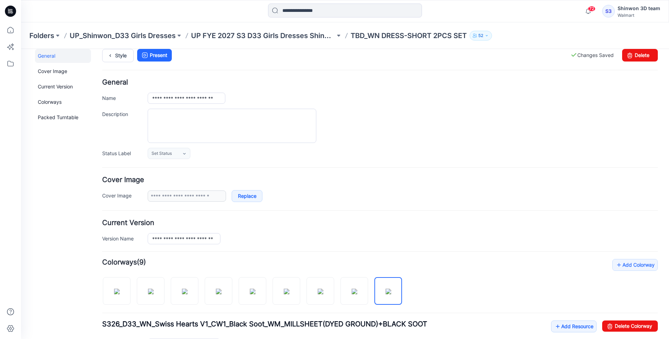
scroll to position [0, 0]
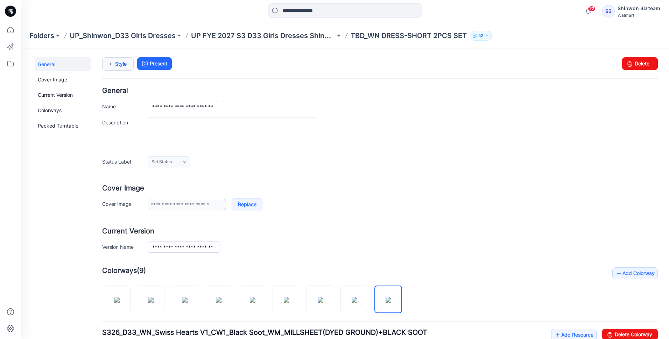
click at [119, 61] on link "Style" at bounding box center [117, 63] width 31 height 13
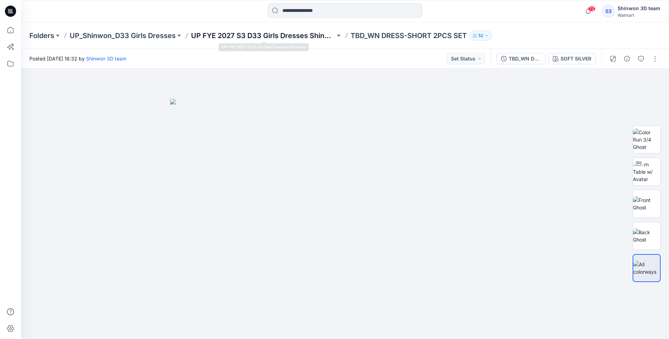
click at [299, 40] on p "UP FYE 2027 S3 D33 Girls Dresses Shinwon" at bounding box center [263, 36] width 144 height 10
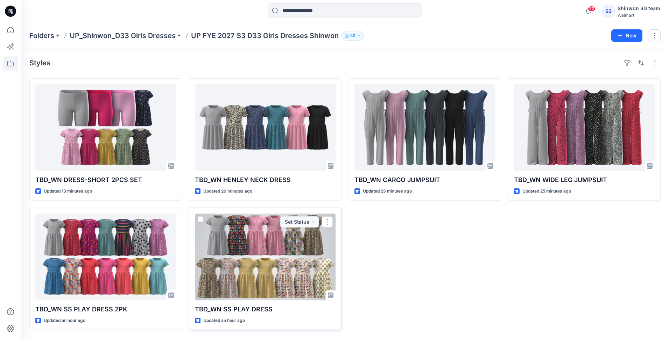
click at [289, 283] on div at bounding box center [265, 257] width 141 height 87
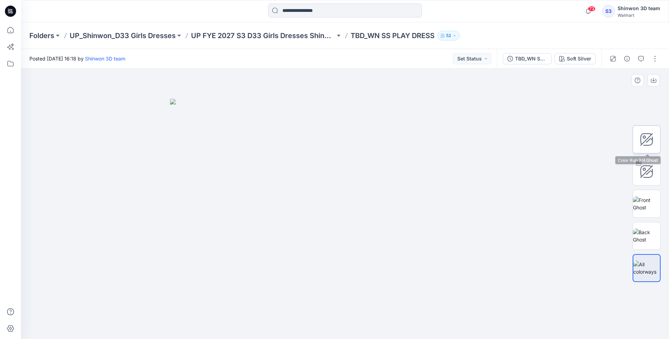
click at [646, 142] on icon at bounding box center [647, 140] width 12 height 12
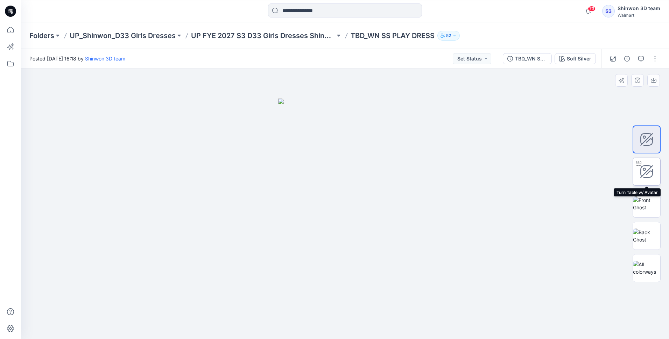
click at [648, 167] on icon at bounding box center [647, 172] width 14 height 14
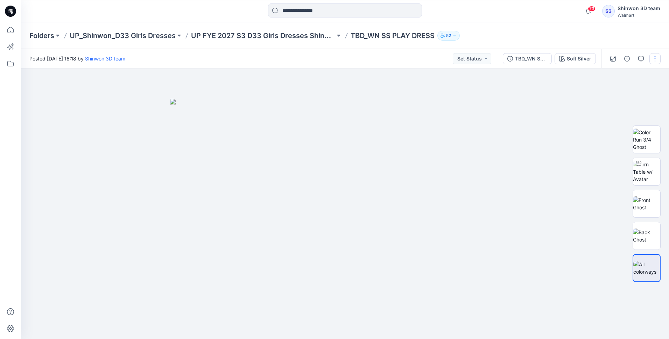
click at [653, 60] on button "button" at bounding box center [655, 58] width 11 height 11
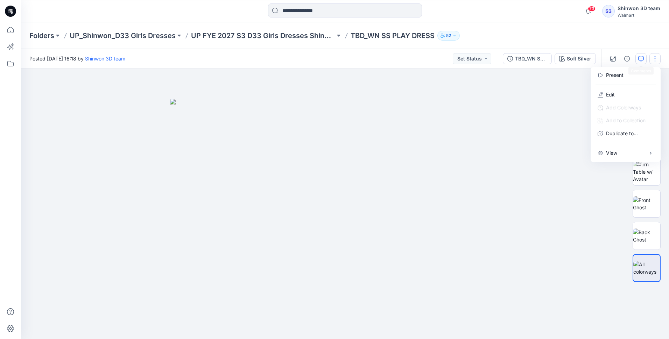
click at [640, 59] on icon "button" at bounding box center [641, 59] width 6 height 6
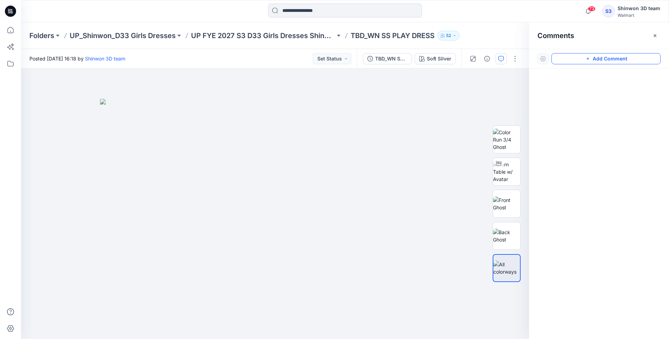
drag, startPoint x: 628, startPoint y: 61, endPoint x: 554, endPoint y: 60, distance: 73.9
click at [628, 61] on button "Add Comment" at bounding box center [606, 58] width 109 height 11
click at [415, 78] on div "1" at bounding box center [275, 204] width 508 height 271
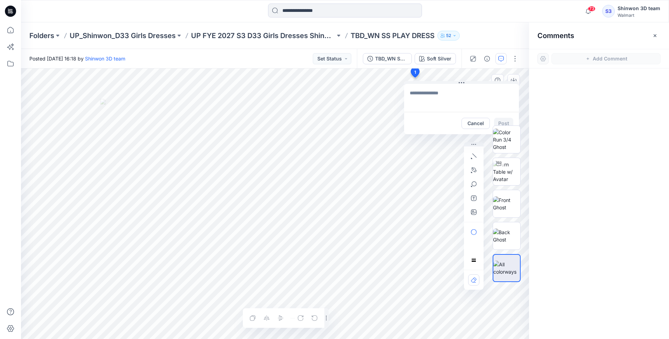
drag, startPoint x: 426, startPoint y: 95, endPoint x: 431, endPoint y: 89, distance: 8.2
click at [426, 95] on textarea at bounding box center [461, 98] width 115 height 28
paste textarea "**********"
type textarea "**********"
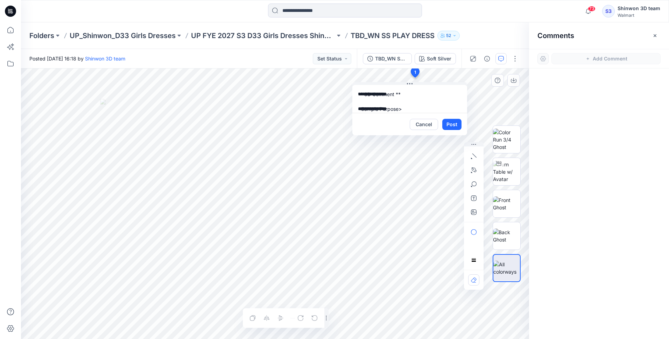
drag, startPoint x: 457, startPoint y: 82, endPoint x: 404, endPoint y: 85, distance: 54.0
click at [407, 81] on icon at bounding box center [410, 84] width 6 height 6
click at [439, 125] on button "Post" at bounding box center [437, 123] width 19 height 11
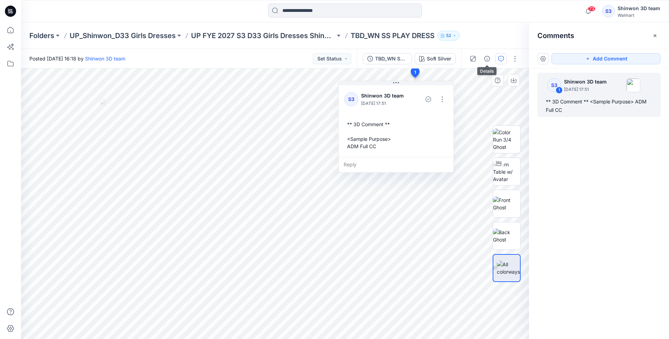
drag, startPoint x: 488, startPoint y: 61, endPoint x: 499, endPoint y: 61, distance: 11.2
click at [488, 61] on icon "button" at bounding box center [487, 59] width 6 height 6
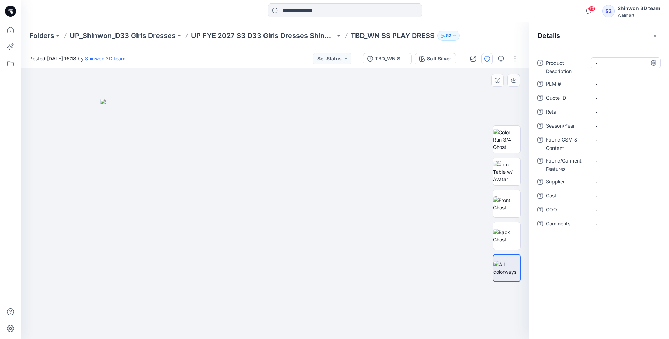
click at [600, 64] on Description "-" at bounding box center [625, 62] width 61 height 7
click at [614, 64] on Description "-" at bounding box center [625, 62] width 61 height 7
type textarea "**********"
click at [622, 83] on \ "-" at bounding box center [625, 83] width 61 height 7
type textarea "*"
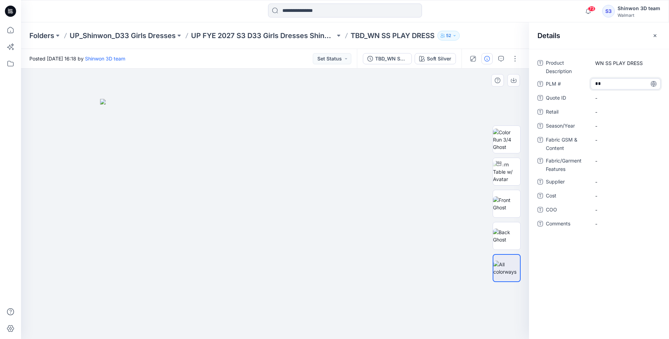
type textarea "*"
type textarea "***"
click at [602, 142] on Content "-" at bounding box center [625, 139] width 61 height 7
click at [609, 165] on div "-" at bounding box center [626, 160] width 70 height 11
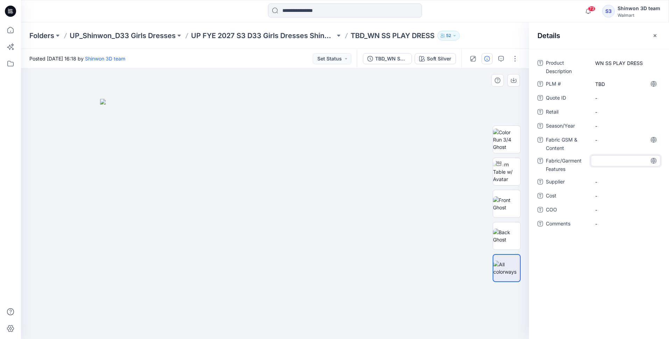
type textarea "**********"
click at [597, 142] on Content "-" at bounding box center [625, 139] width 61 height 7
click at [601, 128] on span "-" at bounding box center [625, 125] width 61 height 7
click at [615, 187] on span "-" at bounding box center [625, 186] width 61 height 7
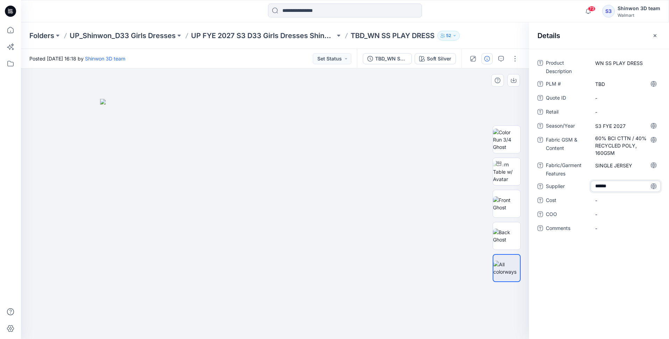
type textarea "*******"
click at [656, 35] on icon "button" at bounding box center [655, 35] width 3 height 3
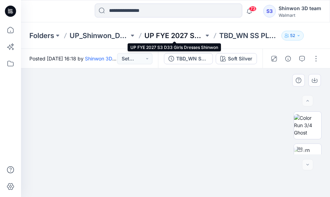
click at [168, 34] on p "UP FYE 2027 S3 D33 Girls Dresses Shinwon" at bounding box center [174, 36] width 59 height 10
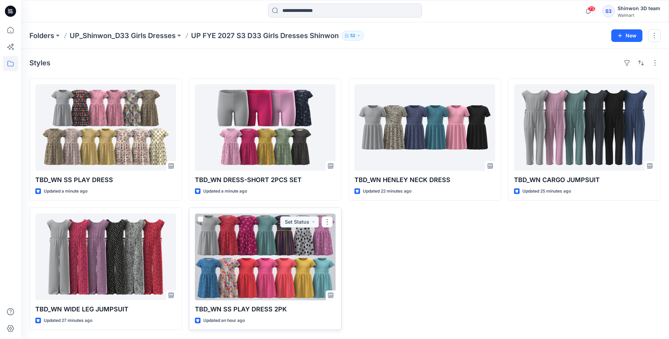
click at [272, 268] on div at bounding box center [265, 257] width 141 height 87
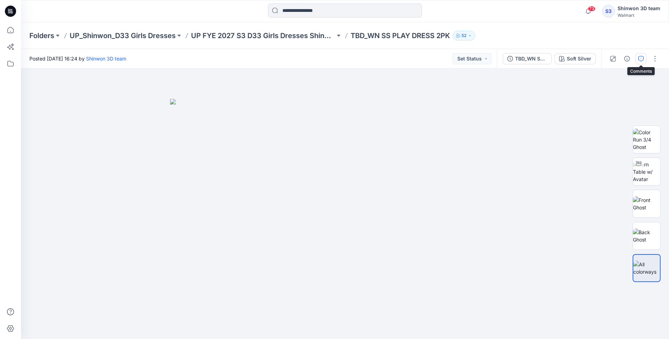
click at [638, 58] on button "button" at bounding box center [641, 58] width 11 height 11
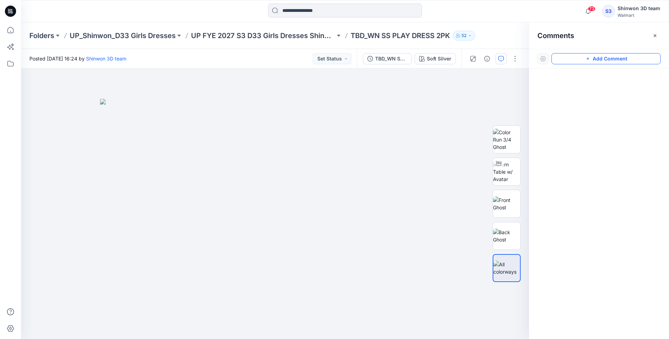
click at [610, 63] on button "Add Comment" at bounding box center [606, 58] width 109 height 11
click at [348, 88] on div "1" at bounding box center [275, 204] width 508 height 271
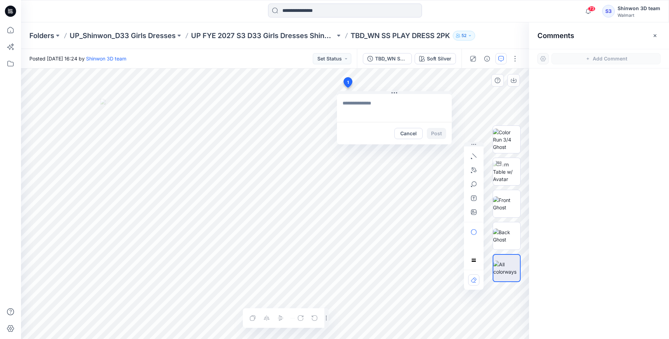
click at [353, 104] on textarea at bounding box center [394, 108] width 115 height 28
paste textarea "**********"
type textarea "**********"
click at [437, 133] on button "Post" at bounding box center [436, 133] width 19 height 11
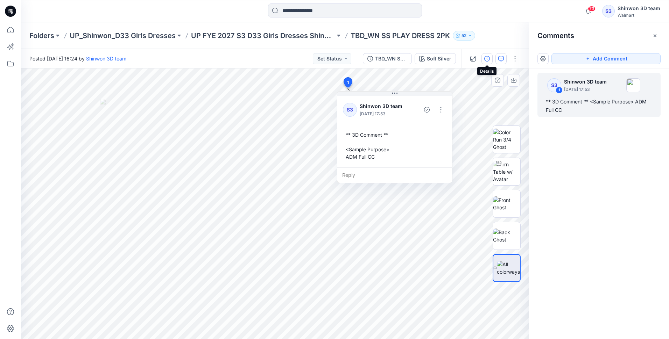
click at [486, 61] on icon "button" at bounding box center [487, 59] width 6 height 6
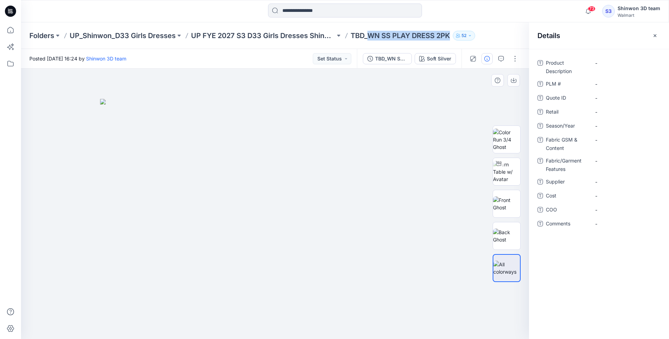
drag, startPoint x: 450, startPoint y: 37, endPoint x: 371, endPoint y: 37, distance: 79.4
click at [371, 37] on p "TBD_WN SS PLAY DRESS 2PK" at bounding box center [400, 36] width 99 height 10
copy p "WN SS PLAY DRESS 2PK"
click at [609, 64] on Description "-" at bounding box center [625, 62] width 61 height 7
type textarea "**********"
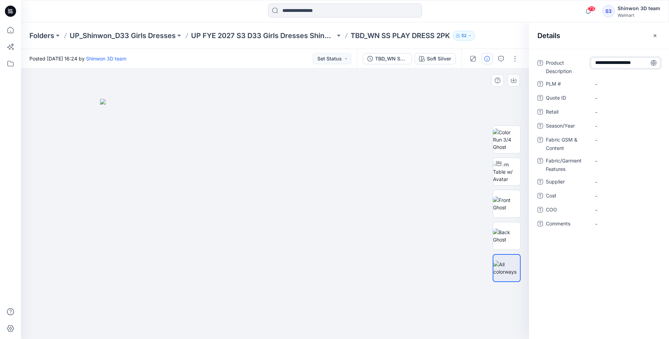
scroll to position [5, 0]
click at [615, 84] on \ "-" at bounding box center [625, 83] width 61 height 7
type textarea "***"
click at [611, 125] on span "-" at bounding box center [625, 125] width 61 height 7
click at [611, 140] on Content "-" at bounding box center [625, 139] width 61 height 7
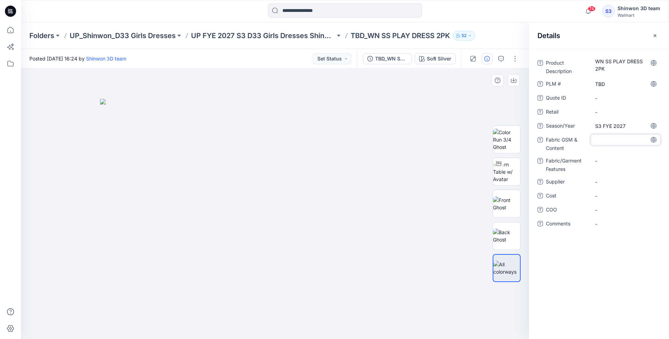
type textarea "**********"
click at [614, 166] on Features "-" at bounding box center [625, 165] width 61 height 7
click at [616, 185] on span "-" at bounding box center [625, 186] width 61 height 7
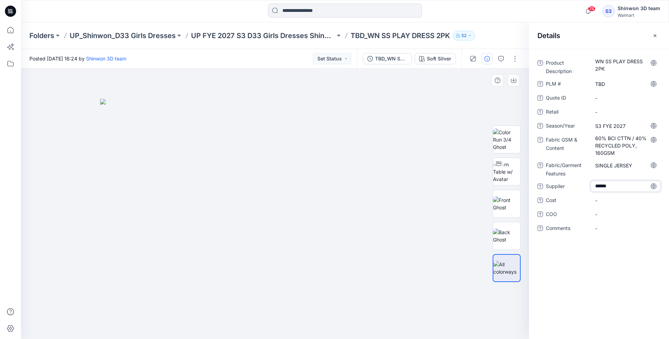
type textarea "*******"
click at [658, 36] on button "button" at bounding box center [655, 35] width 11 height 11
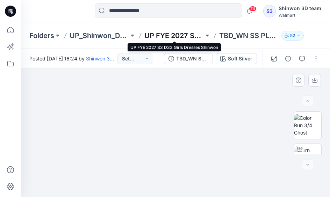
click at [183, 37] on p "UP FYE 2027 S3 D33 Girls Dresses Shinwon" at bounding box center [174, 36] width 59 height 10
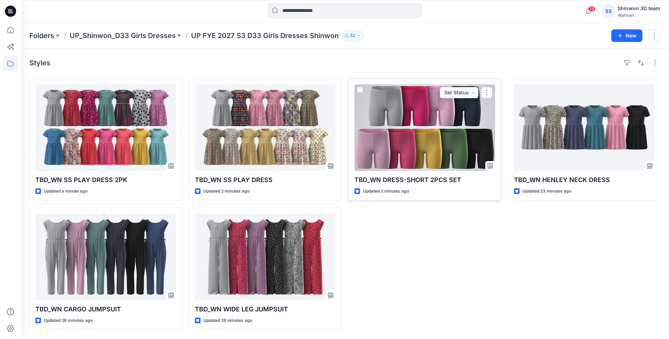
click at [411, 150] on div at bounding box center [425, 127] width 141 height 87
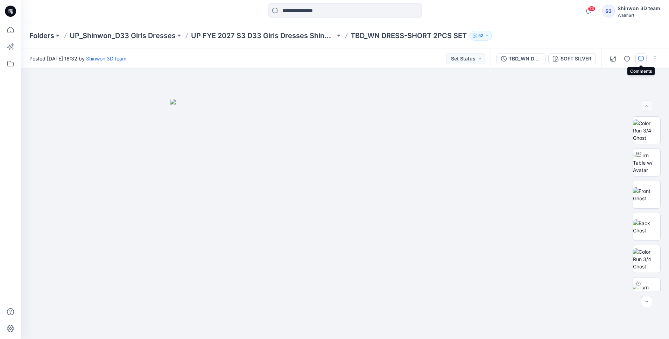
click at [643, 59] on icon "button" at bounding box center [641, 59] width 6 height 6
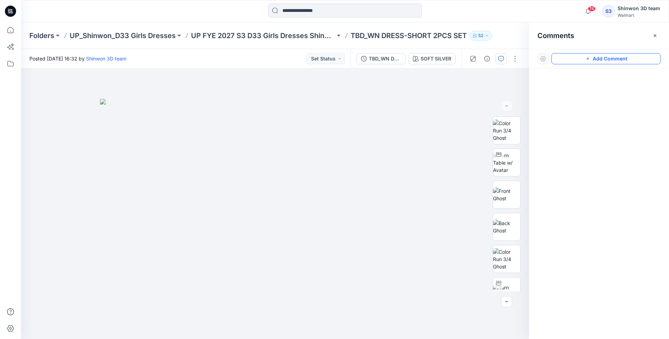
click at [631, 61] on button "Add Comment" at bounding box center [606, 58] width 109 height 11
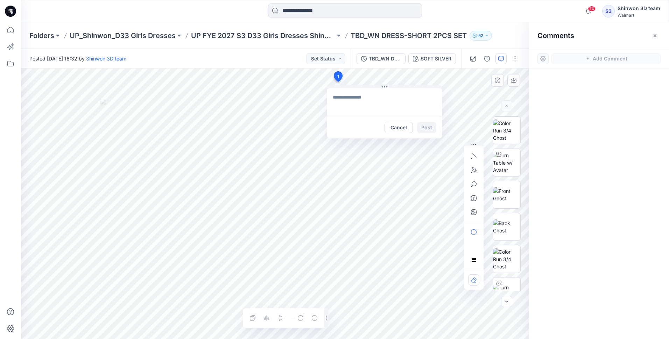
click at [338, 82] on div "1 Cancel Post Layer 1" at bounding box center [275, 204] width 508 height 271
click at [372, 98] on textarea at bounding box center [384, 102] width 115 height 28
paste textarea "**********"
type textarea "**********"
click at [428, 126] on button "Post" at bounding box center [426, 127] width 19 height 11
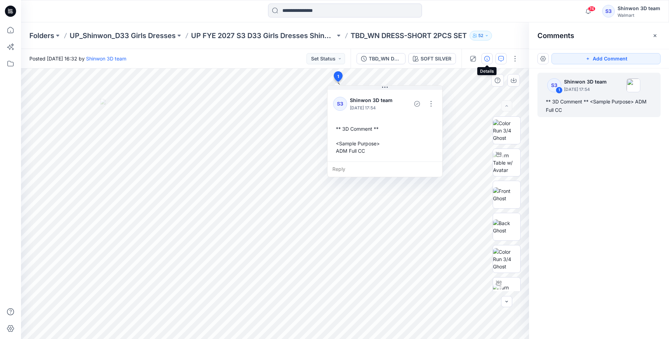
click at [486, 58] on icon "button" at bounding box center [487, 59] width 6 height 6
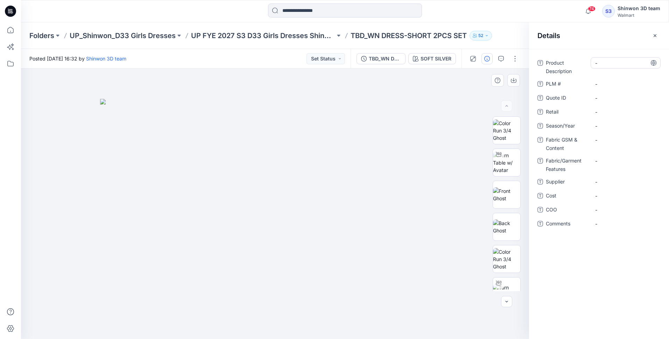
click at [614, 64] on Description "-" at bounding box center [625, 62] width 61 height 7
drag, startPoint x: 370, startPoint y: 37, endPoint x: 469, endPoint y: 39, distance: 99.4
click at [469, 39] on div "Folders UP_Shinwon_D33 Girls Dresses UP FYE 2027 S3 D33 Girls Dresses Shinwon T…" at bounding box center [317, 36] width 577 height 10
copy p "WN DRESS-SHORT 2PCS SET"
click at [613, 66] on Description "-" at bounding box center [625, 62] width 61 height 7
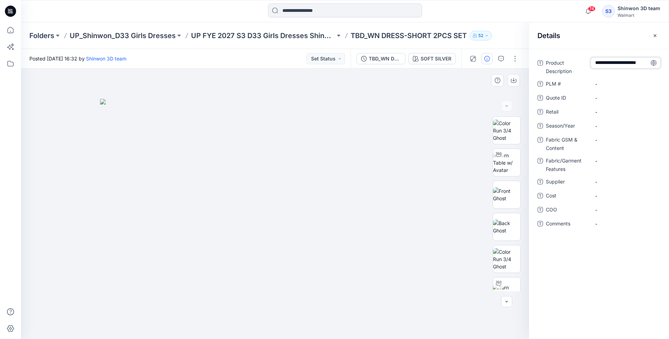
scroll to position [5, 0]
click at [605, 83] on \ "-" at bounding box center [625, 83] width 61 height 7
type textarea "***"
click at [611, 126] on span "-" at bounding box center [625, 125] width 61 height 7
click at [599, 142] on Content "-" at bounding box center [625, 139] width 61 height 7
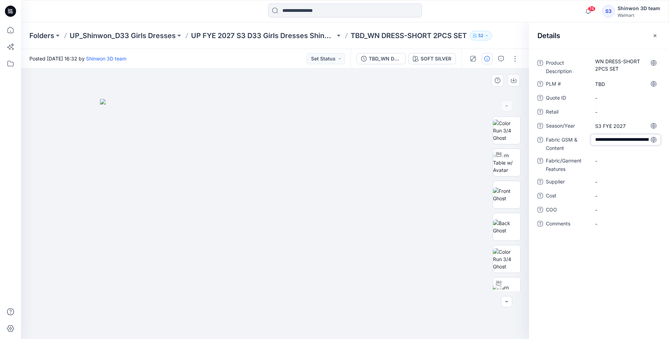
scroll to position [12, 0]
click at [607, 167] on Features "-" at bounding box center [625, 165] width 61 height 7
type textarea "**********"
click at [605, 188] on span "-" at bounding box center [625, 186] width 61 height 7
type textarea "*******"
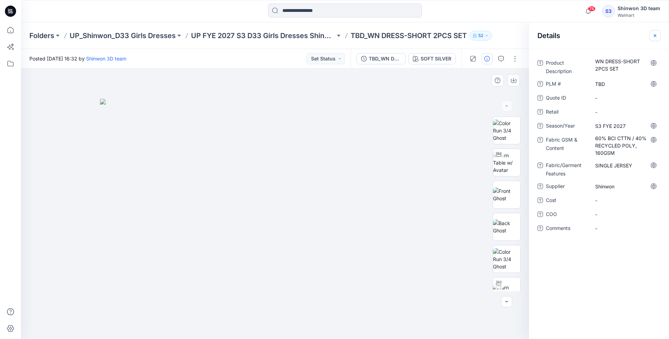
click at [654, 36] on icon "button" at bounding box center [655, 36] width 6 height 6
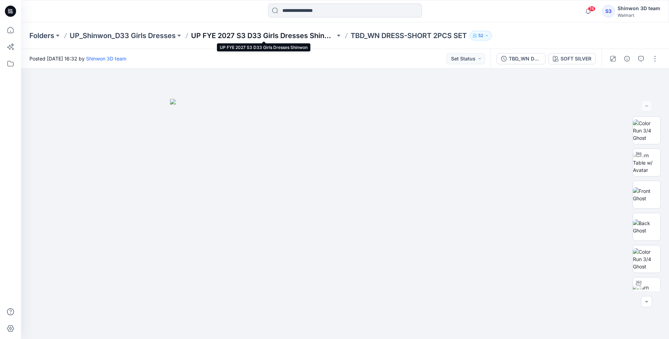
click at [305, 37] on p "UP FYE 2027 S3 D33 Girls Dresses Shinwon" at bounding box center [263, 36] width 144 height 10
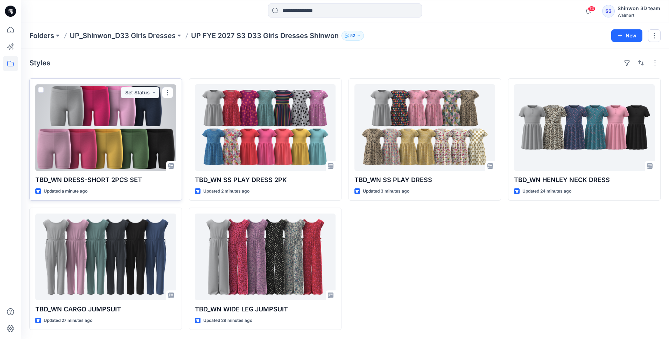
click at [127, 150] on div at bounding box center [105, 127] width 141 height 87
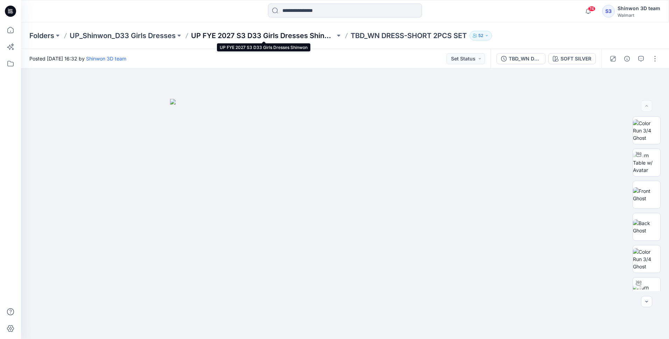
click at [318, 37] on p "UP FYE 2027 S3 D33 Girls Dresses Shinwon" at bounding box center [263, 36] width 144 height 10
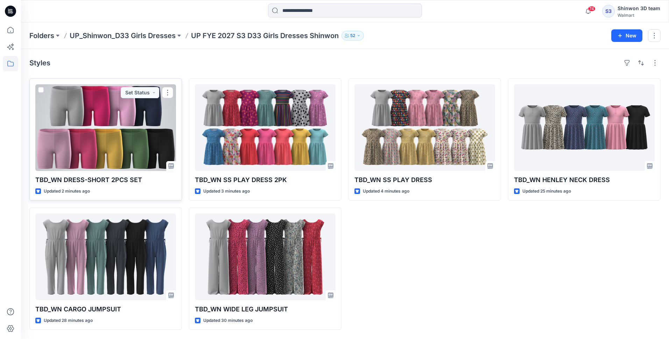
click at [128, 139] on div at bounding box center [105, 127] width 141 height 87
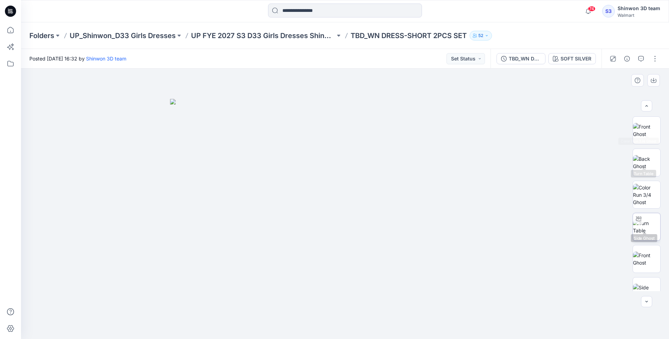
scroll to position [143, 0]
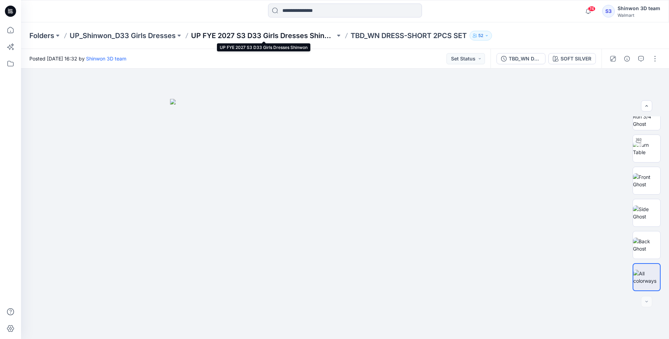
click at [272, 37] on p "UP FYE 2027 S3 D33 Girls Dresses Shinwon" at bounding box center [263, 36] width 144 height 10
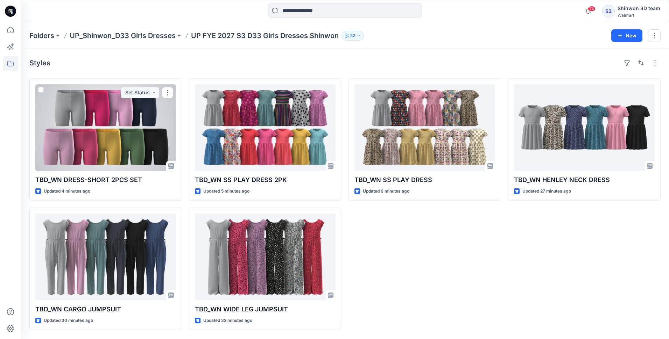
click at [120, 113] on div at bounding box center [105, 127] width 141 height 87
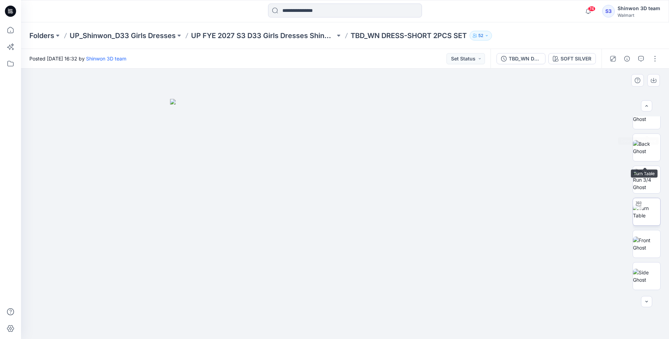
scroll to position [143, 0]
click at [647, 286] on div at bounding box center [647, 278] width 28 height 28
click at [653, 79] on icon "button" at bounding box center [654, 81] width 6 height 6
click at [656, 59] on button "button" at bounding box center [655, 58] width 11 height 11
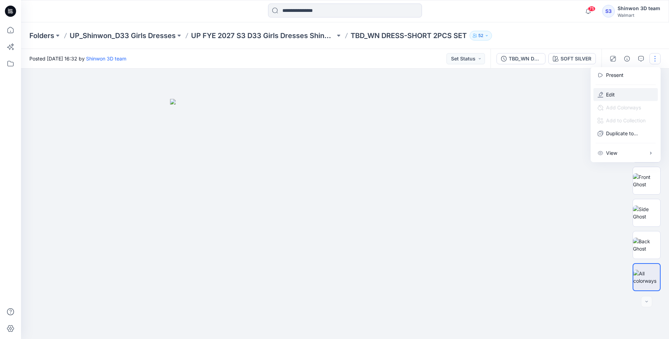
click at [618, 93] on button "Edit" at bounding box center [626, 94] width 64 height 13
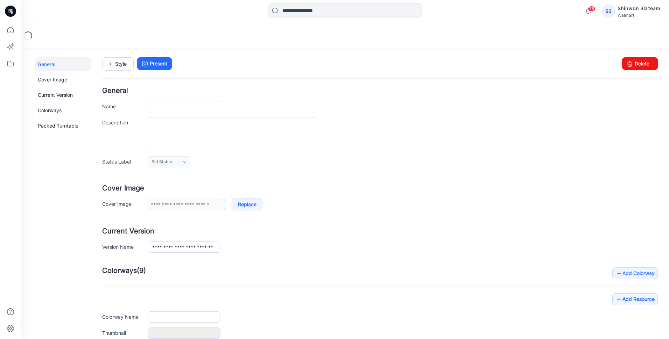
type input "**********"
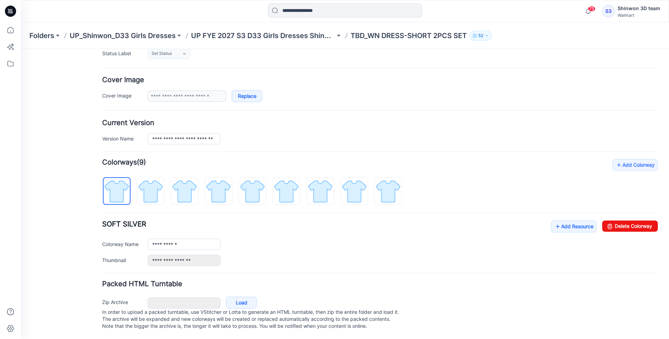
scroll to position [115, 0]
click at [227, 36] on p "UP FYE 2027 S3 D33 Girls Dresses Shinwon" at bounding box center [263, 36] width 144 height 10
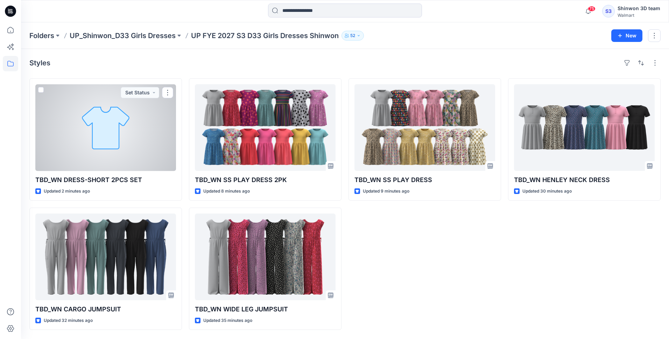
click at [78, 140] on div at bounding box center [105, 127] width 141 height 87
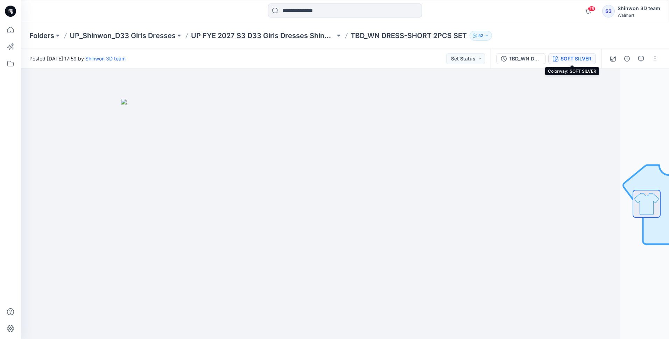
click at [577, 55] on div "SOFT SILVER" at bounding box center [576, 59] width 31 height 8
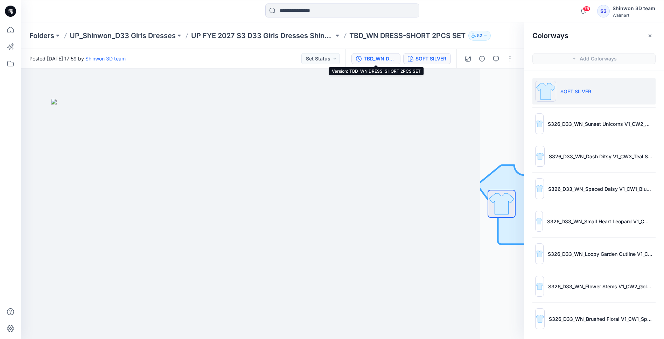
click at [384, 58] on div "TBD_WN DRESS-SHORT 2PCS SET" at bounding box center [380, 59] width 32 height 8
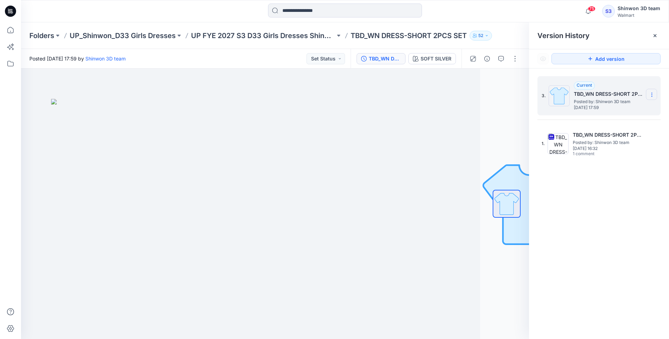
click at [655, 96] on section at bounding box center [651, 94] width 11 height 11
click at [604, 137] on span "Delete Version" at bounding box center [603, 139] width 33 height 8
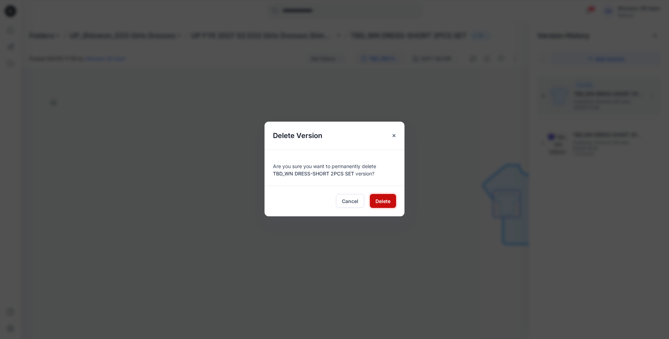
click at [380, 201] on span "Delete" at bounding box center [383, 201] width 15 height 7
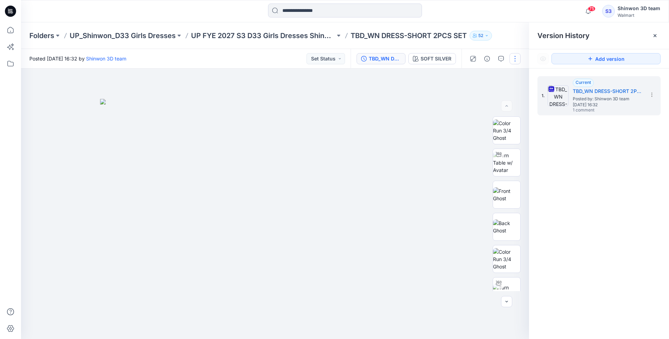
click at [513, 58] on button "button" at bounding box center [515, 58] width 11 height 11
click at [472, 93] on p "Edit" at bounding box center [470, 94] width 9 height 7
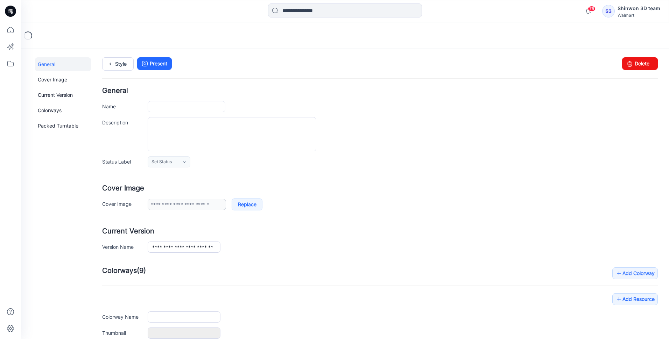
type input "**********"
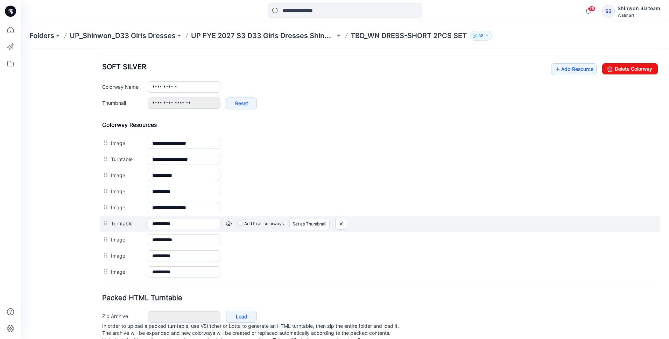
scroll to position [287, 0]
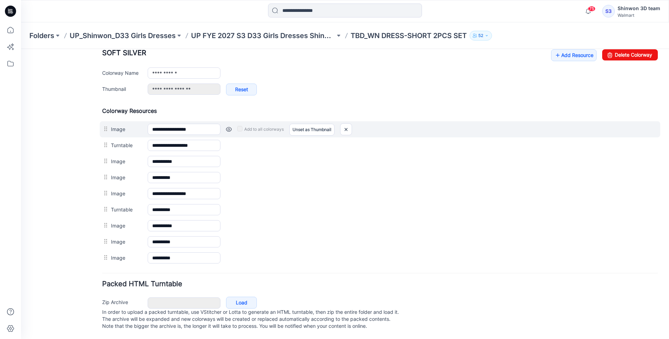
click at [229, 127] on link at bounding box center [229, 130] width 6 height 6
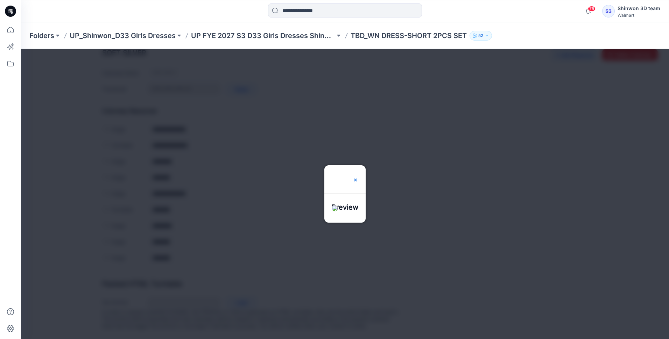
click at [358, 177] on img at bounding box center [356, 180] width 6 height 6
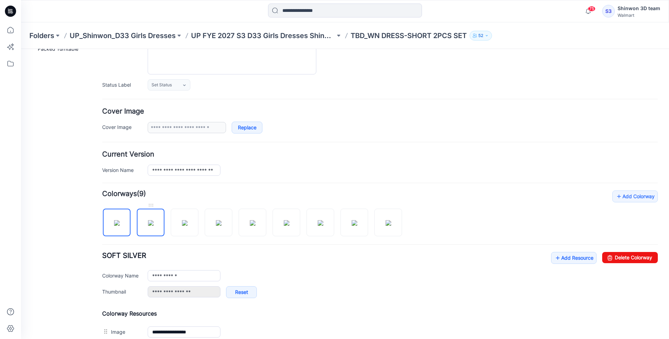
scroll to position [217, 0]
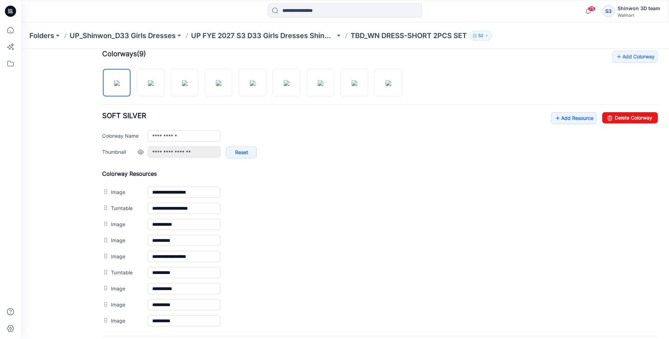
click at [141, 153] on link at bounding box center [141, 152] width 6 height 6
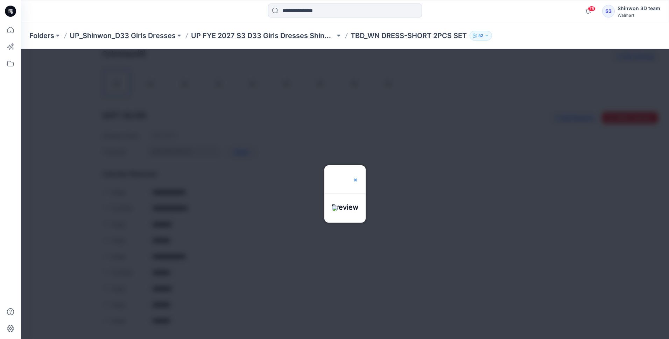
click at [358, 177] on img at bounding box center [356, 180] width 6 height 6
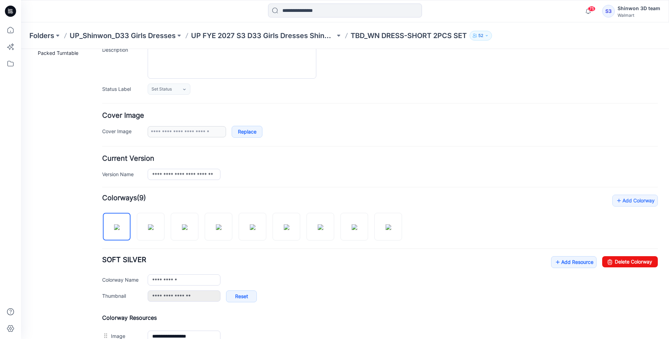
scroll to position [42, 0]
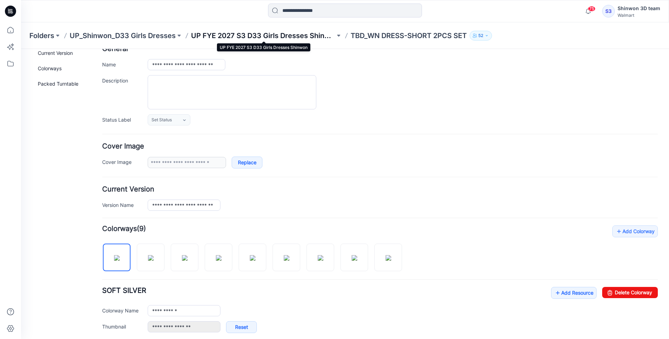
click at [211, 38] on p "UP FYE 2027 S3 D33 Girls Dresses Shinwon" at bounding box center [263, 36] width 144 height 10
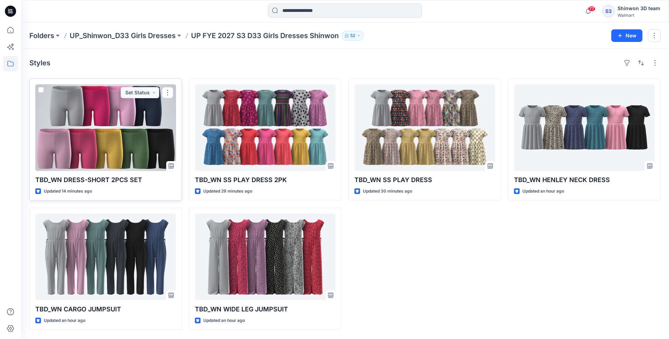
click at [131, 135] on div at bounding box center [105, 127] width 141 height 87
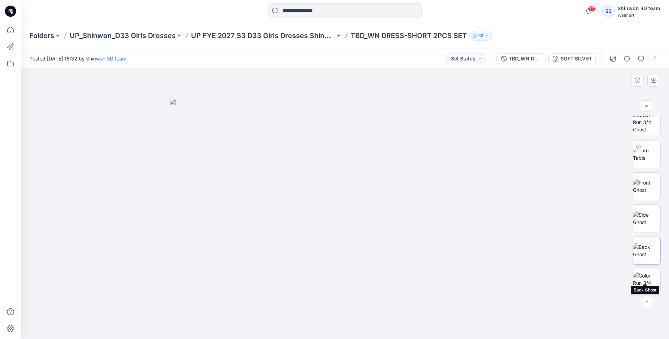
scroll to position [102, 0]
click at [654, 57] on button "button" at bounding box center [655, 58] width 11 height 11
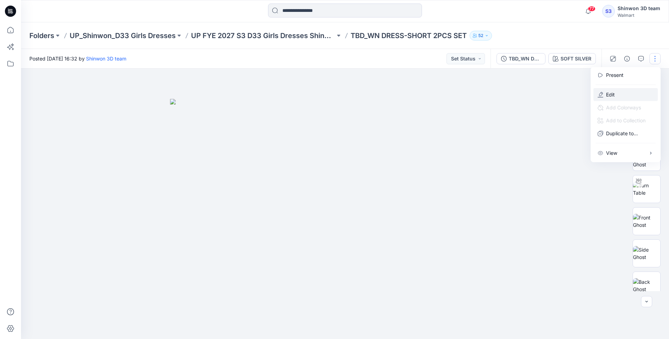
click at [618, 94] on button "Edit" at bounding box center [626, 94] width 64 height 13
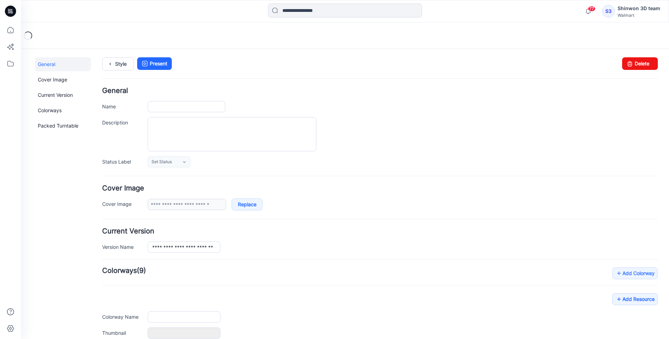
type input "**********"
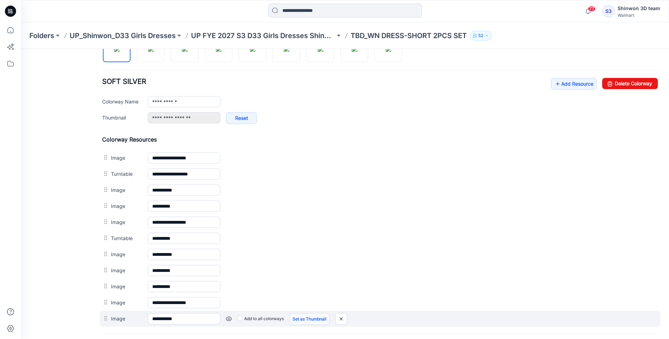
scroll to position [319, 0]
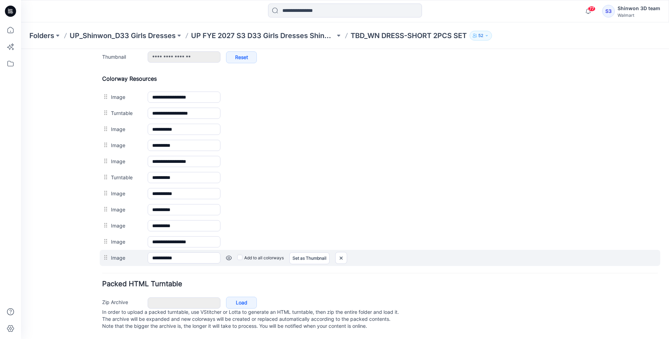
click at [229, 255] on link at bounding box center [229, 258] width 6 height 6
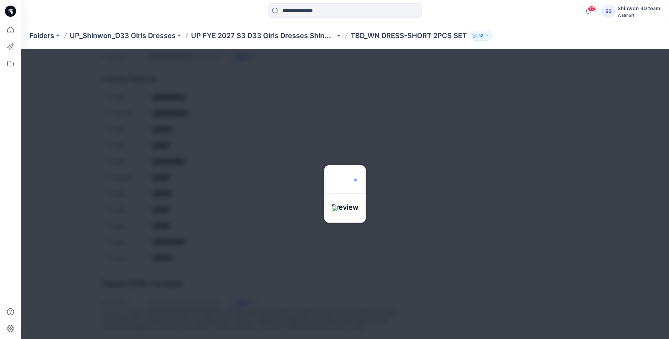
click at [358, 177] on img at bounding box center [356, 180] width 6 height 6
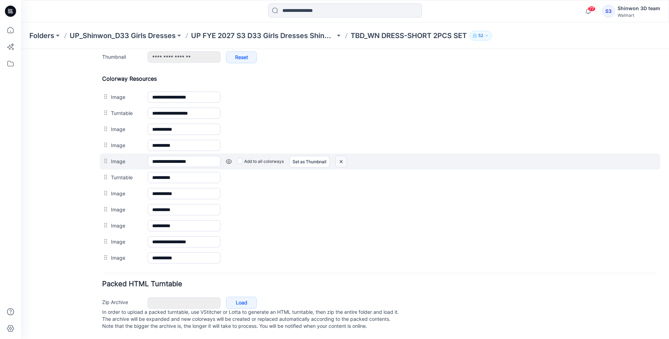
click at [343, 156] on img at bounding box center [341, 162] width 11 height 12
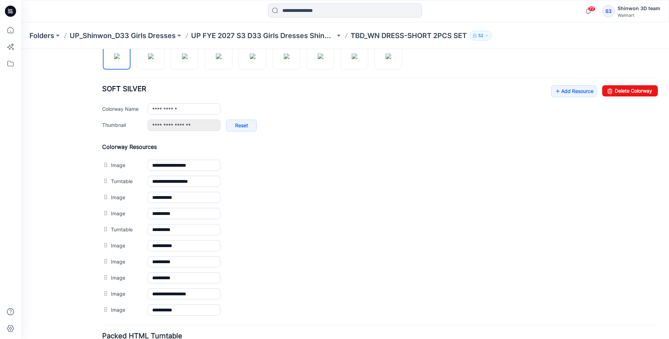
scroll to position [198, 0]
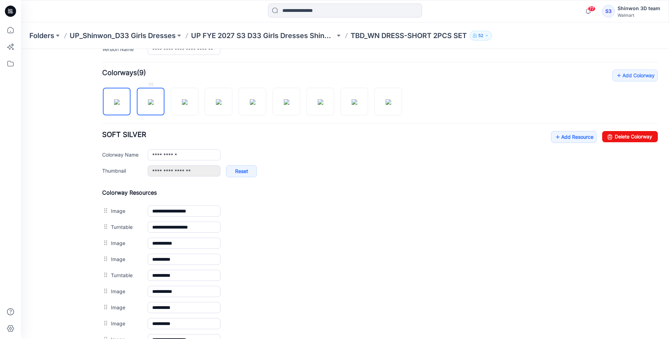
click at [153, 105] on img at bounding box center [151, 102] width 6 height 6
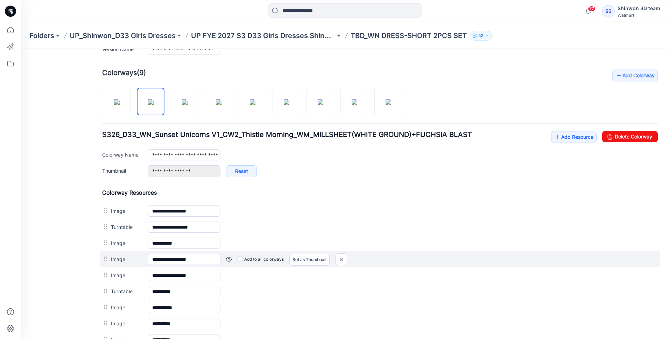
click at [229, 258] on link at bounding box center [229, 260] width 6 height 6
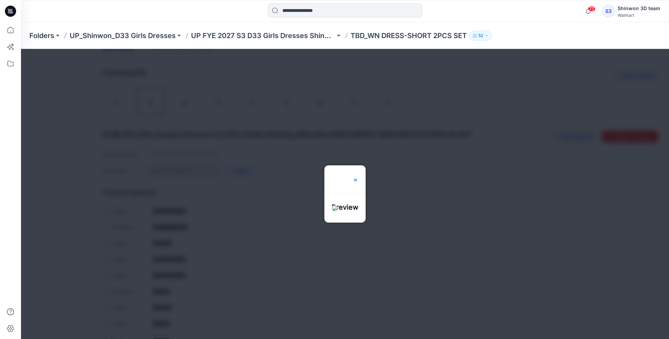
click at [358, 177] on img at bounding box center [356, 180] width 6 height 6
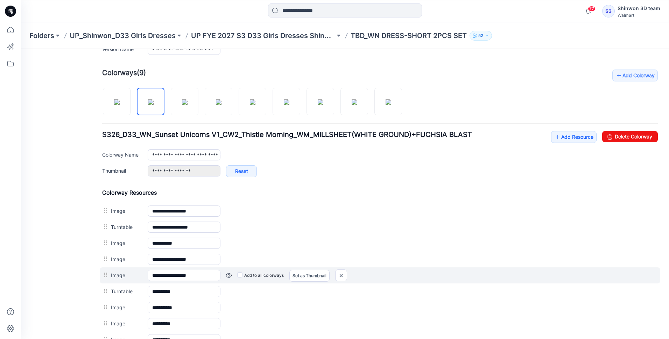
click at [231, 276] on link at bounding box center [229, 276] width 6 height 6
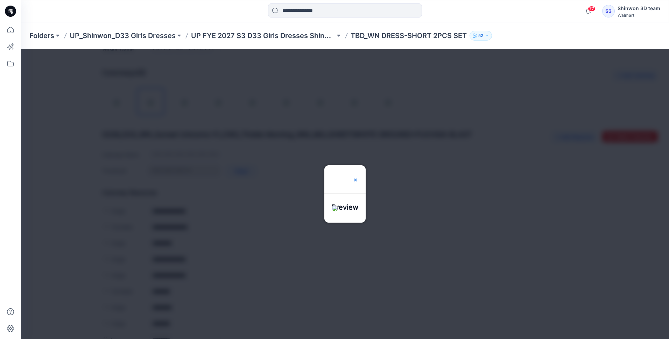
click at [358, 177] on img at bounding box center [356, 180] width 6 height 6
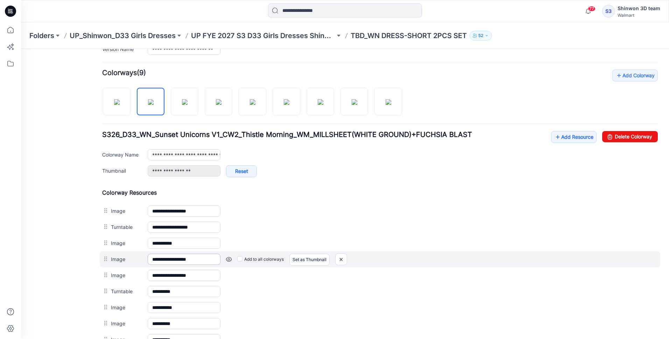
scroll to position [233, 0]
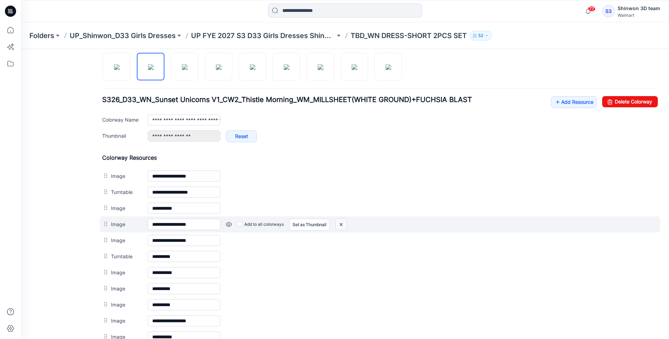
click at [341, 224] on img at bounding box center [341, 225] width 11 height 12
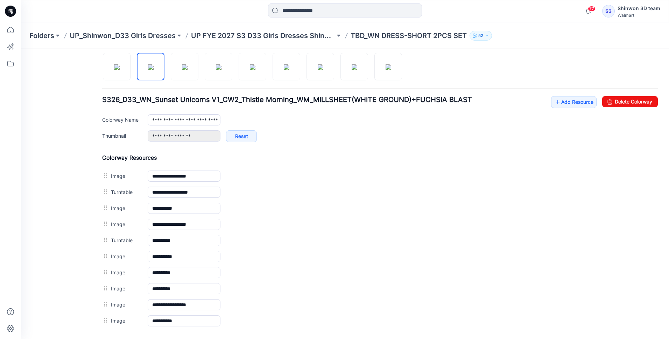
click at [21, 49] on img at bounding box center [21, 49] width 0 height 0
click at [188, 66] on img at bounding box center [185, 67] width 6 height 6
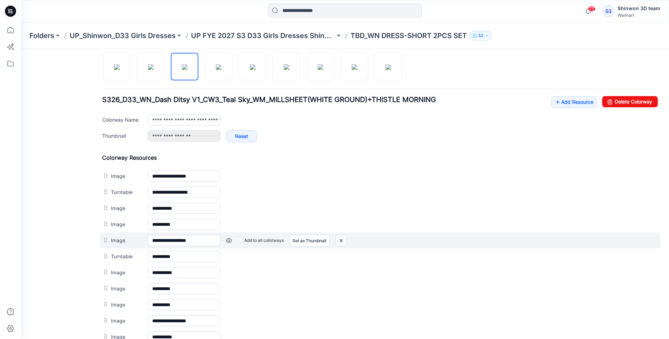
click at [341, 241] on img at bounding box center [341, 241] width 11 height 12
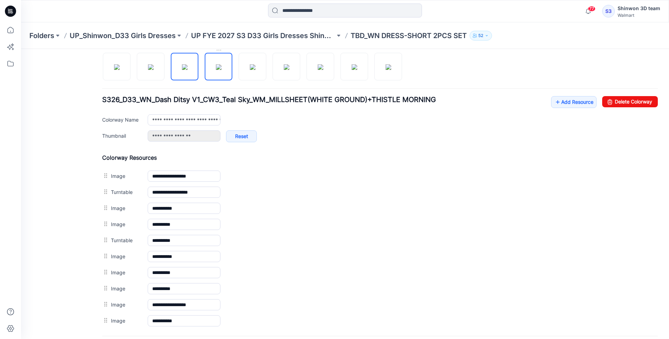
click at [218, 70] on img at bounding box center [219, 67] width 6 height 6
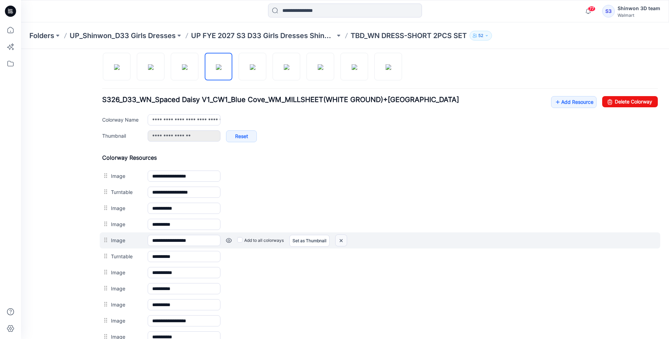
click at [343, 242] on img at bounding box center [341, 241] width 11 height 12
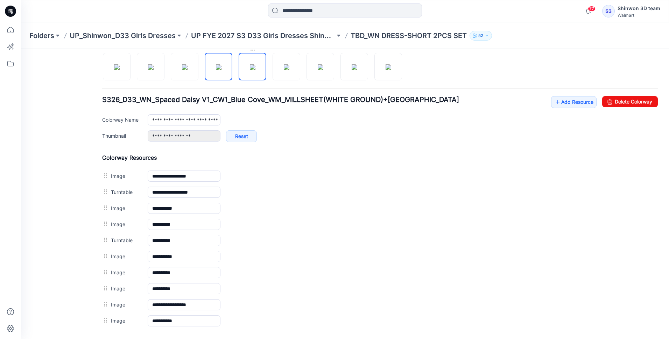
click at [250, 70] on img at bounding box center [253, 67] width 6 height 6
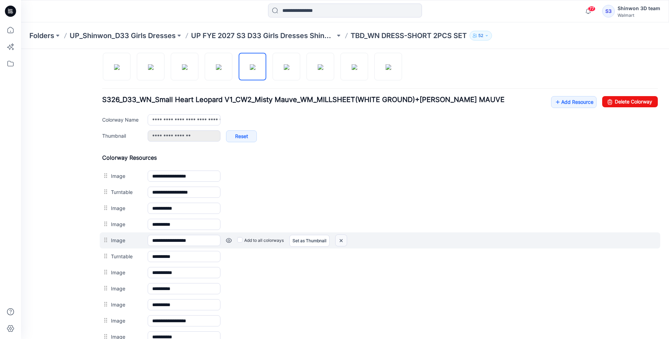
click at [341, 242] on img at bounding box center [341, 241] width 11 height 12
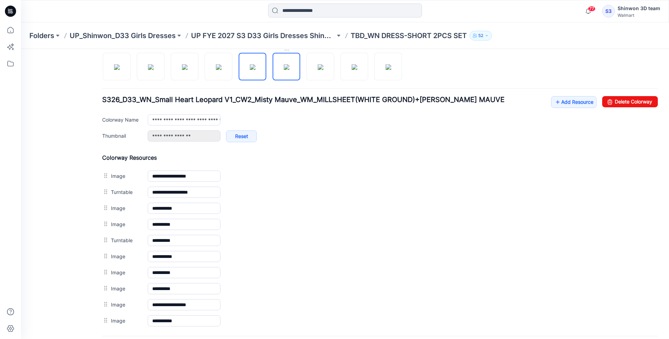
click at [288, 67] on img at bounding box center [287, 67] width 6 height 6
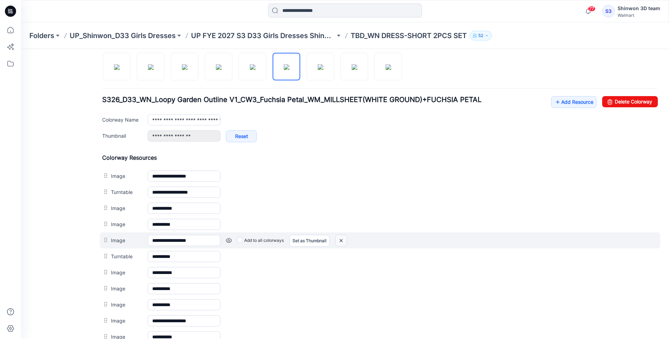
click at [344, 240] on img at bounding box center [341, 241] width 11 height 12
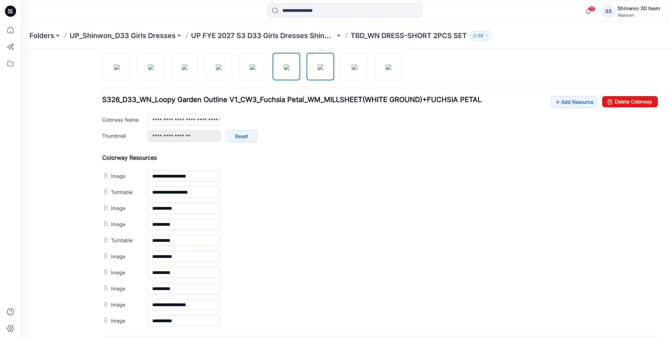
click at [318, 67] on img at bounding box center [321, 67] width 6 height 6
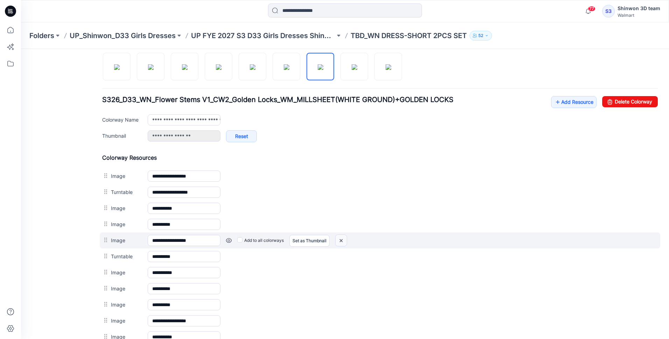
click at [341, 240] on img at bounding box center [341, 241] width 11 height 12
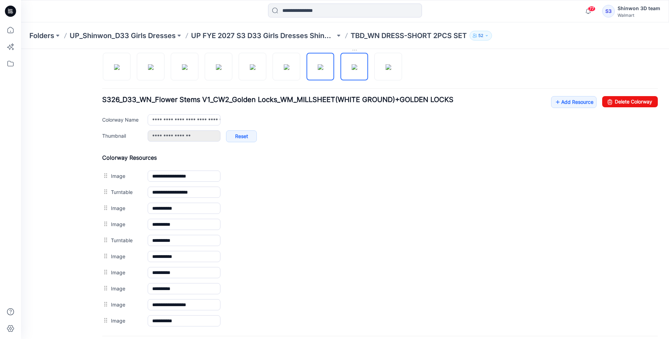
click at [352, 70] on img at bounding box center [355, 67] width 6 height 6
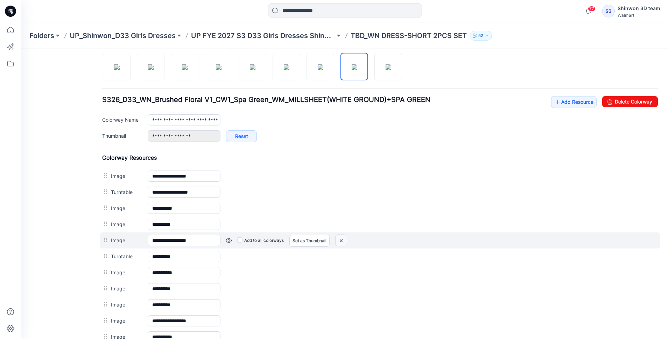
click at [339, 239] on img at bounding box center [341, 241] width 11 height 12
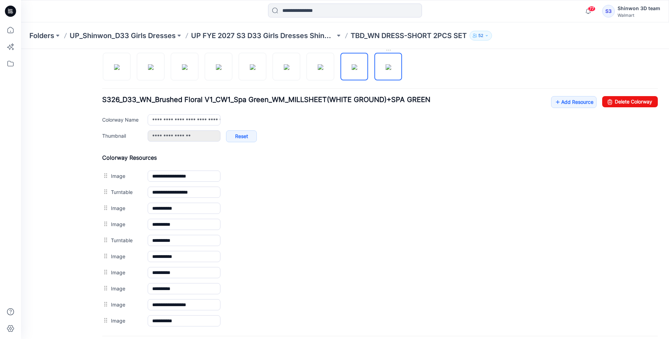
click at [387, 70] on img at bounding box center [389, 67] width 6 height 6
type input "**********"
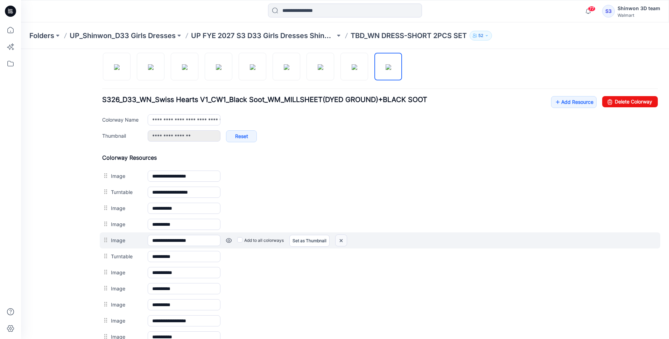
click at [339, 241] on img at bounding box center [341, 241] width 11 height 12
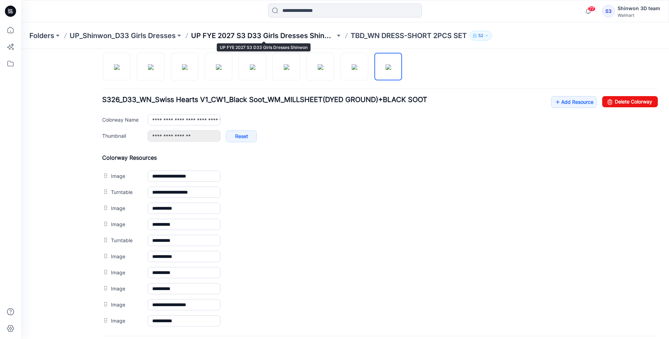
click at [263, 33] on p "UP FYE 2027 S3 D33 Girls Dresses Shinwon" at bounding box center [263, 36] width 144 height 10
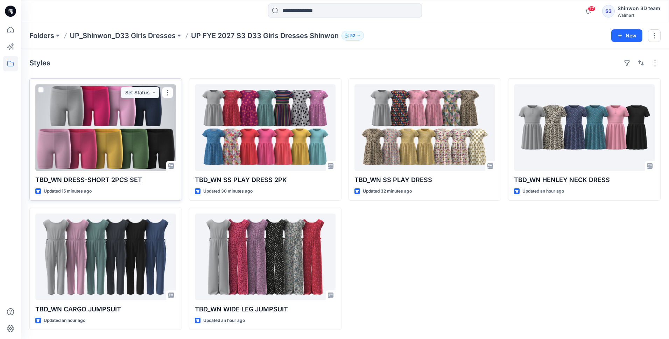
click at [97, 99] on div at bounding box center [105, 127] width 141 height 87
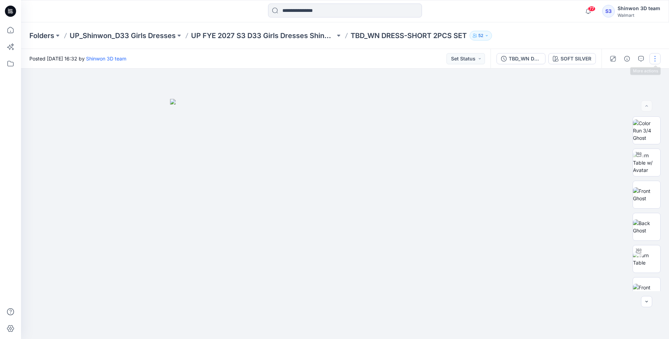
click at [653, 58] on button "button" at bounding box center [655, 58] width 11 height 11
click at [609, 91] on p "Edit" at bounding box center [610, 94] width 9 height 7
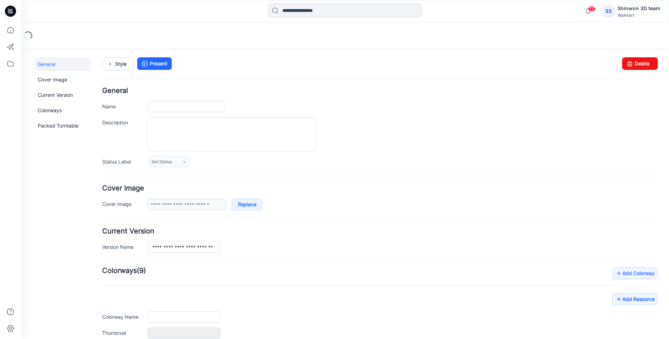
type input "**********"
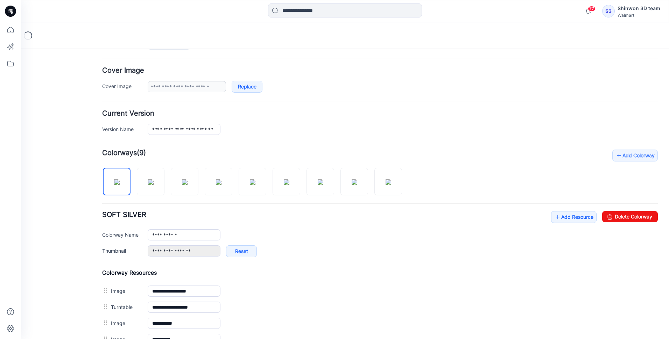
scroll to position [140, 0]
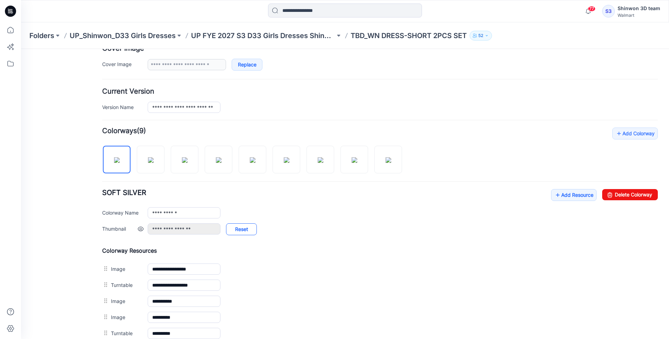
click at [246, 231] on link "Reset" at bounding box center [241, 230] width 31 height 12
click at [140, 230] on link at bounding box center [141, 229] width 6 height 6
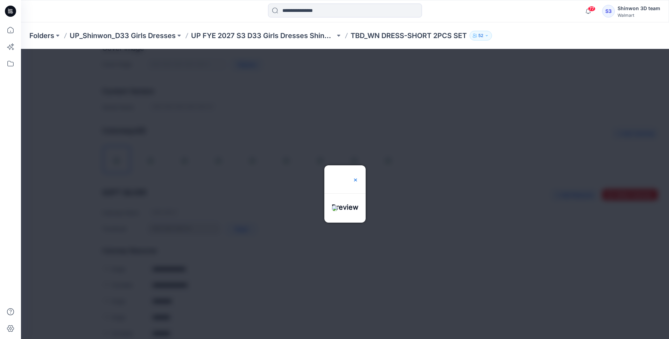
click at [358, 177] on img at bounding box center [356, 180] width 6 height 6
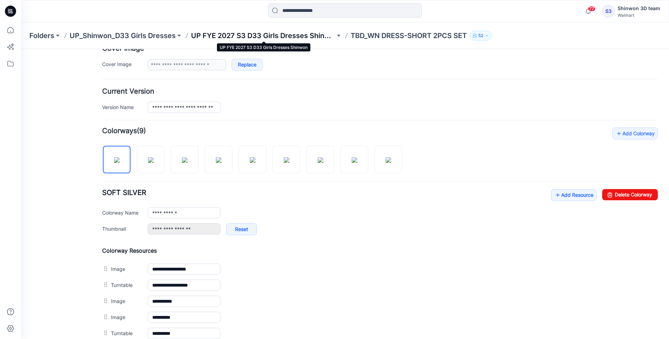
click at [314, 39] on p "UP FYE 2027 S3 D33 Girls Dresses Shinwon" at bounding box center [263, 36] width 144 height 10
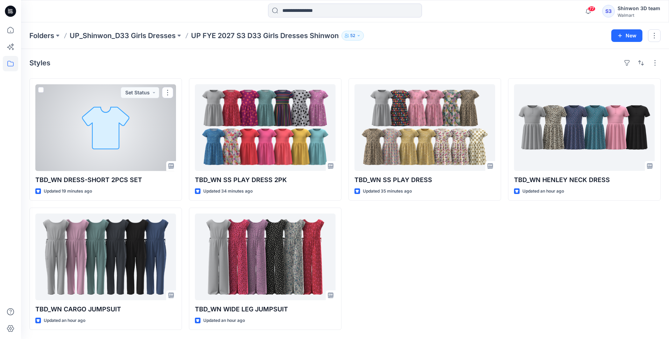
click at [111, 148] on div at bounding box center [105, 127] width 141 height 87
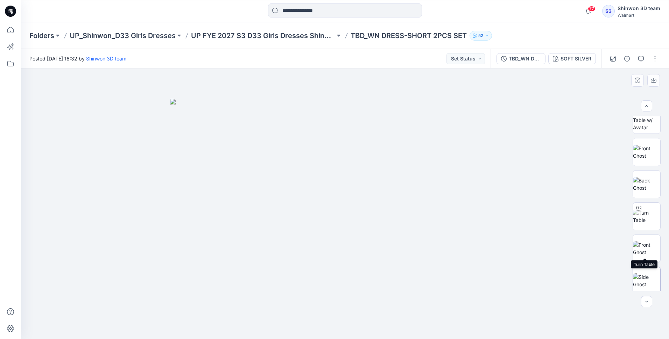
scroll to position [175, 0]
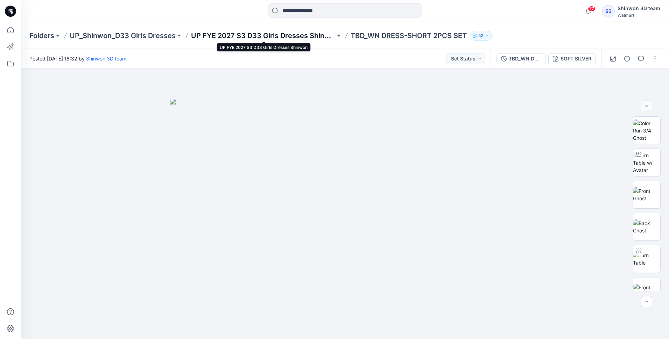
click at [310, 38] on p "UP FYE 2027 S3 D33 Girls Dresses Shinwon" at bounding box center [263, 36] width 144 height 10
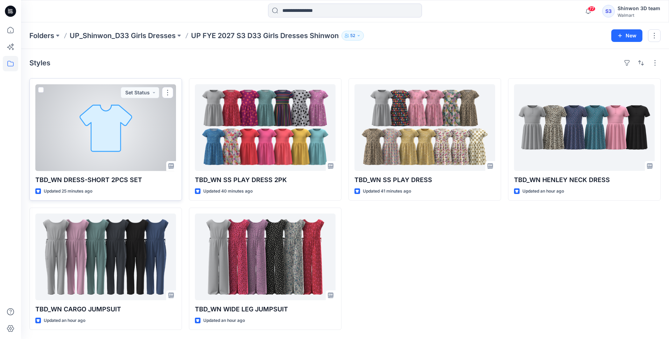
click at [105, 105] on div at bounding box center [105, 127] width 141 height 87
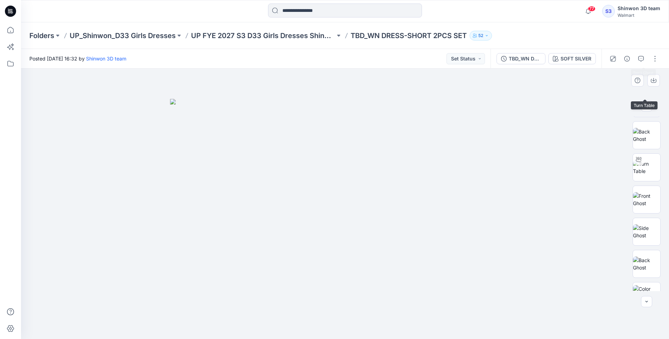
scroll to position [175, 0]
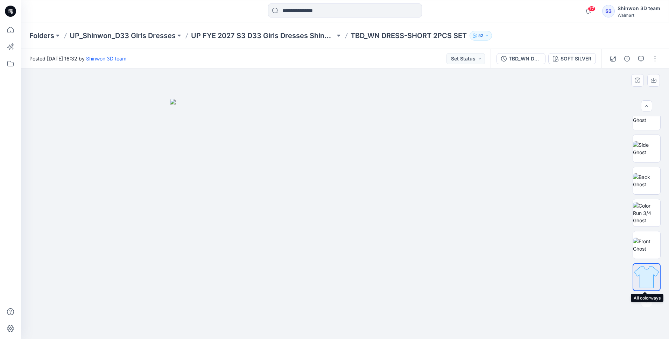
click at [646, 275] on img at bounding box center [646, 277] width 27 height 27
click at [647, 276] on img at bounding box center [646, 277] width 27 height 27
click at [638, 59] on icon "button" at bounding box center [641, 59] width 6 height 6
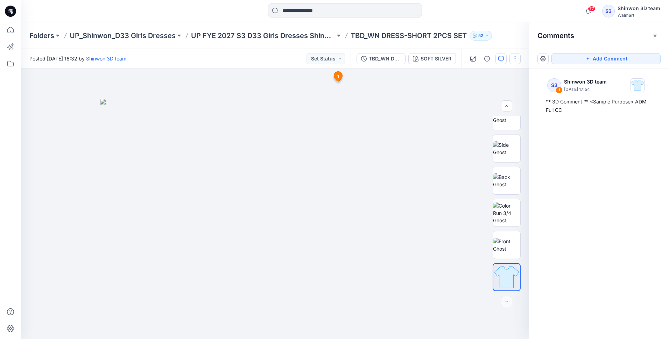
click at [515, 57] on button "button" at bounding box center [515, 58] width 11 height 11
click at [475, 93] on button "Edit" at bounding box center [486, 94] width 64 height 13
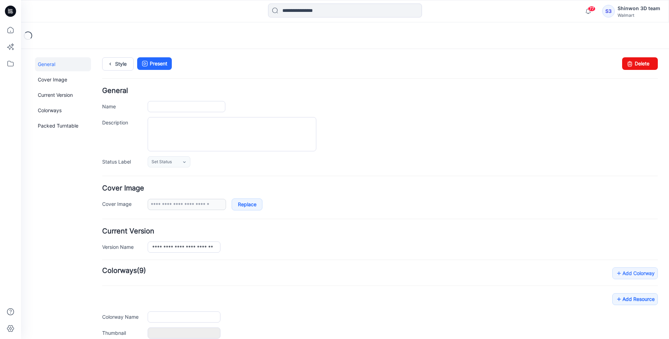
type input "**********"
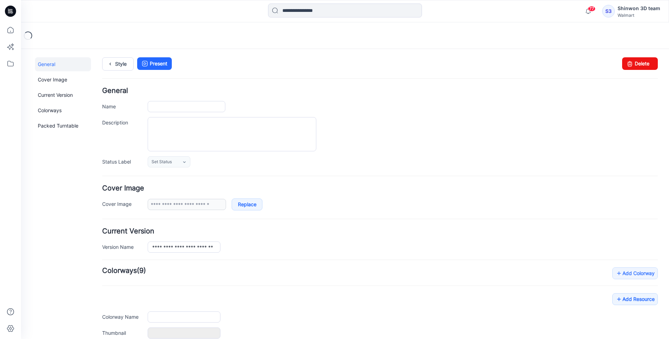
type input "**********"
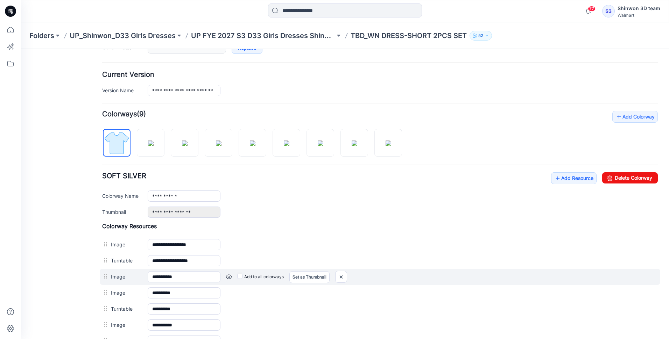
scroll to position [175, 0]
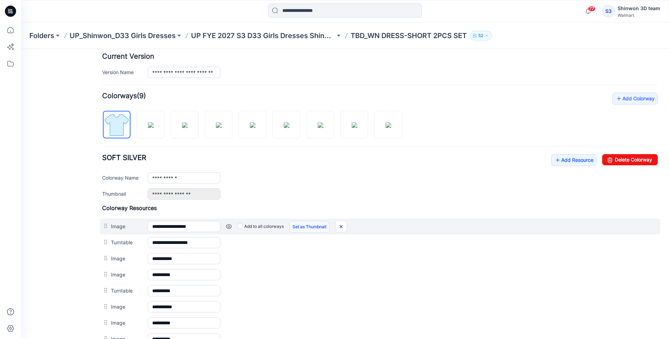
click at [312, 224] on link "Set as Thumbnail" at bounding box center [309, 227] width 40 height 12
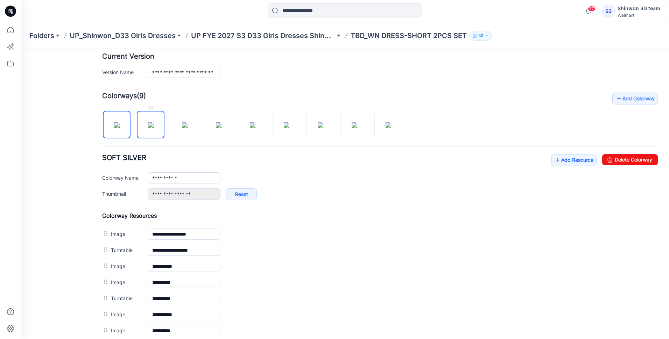
click at [148, 126] on img at bounding box center [151, 125] width 6 height 6
type input "**********"
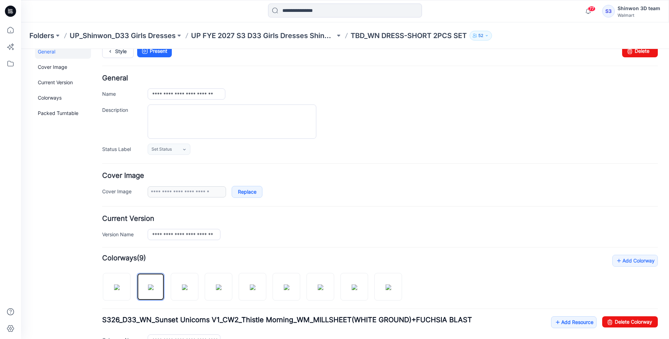
scroll to position [0, 0]
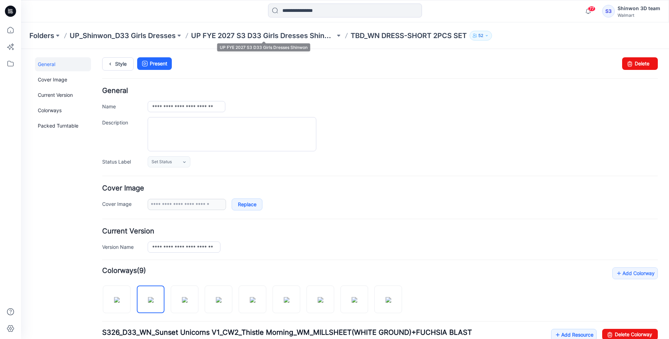
click at [313, 36] on p "UP FYE 2027 S3 D33 Girls Dresses Shinwon" at bounding box center [263, 36] width 144 height 10
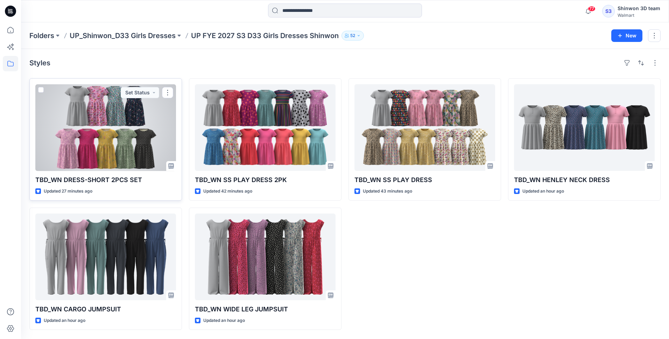
click at [117, 146] on div at bounding box center [105, 127] width 141 height 87
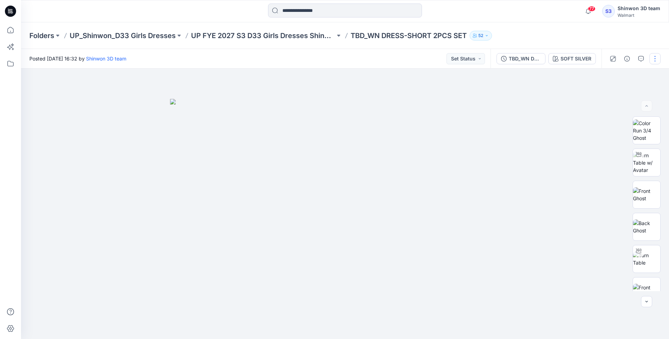
click at [655, 59] on button "button" at bounding box center [655, 58] width 11 height 11
click at [614, 96] on p "Edit" at bounding box center [610, 94] width 9 height 7
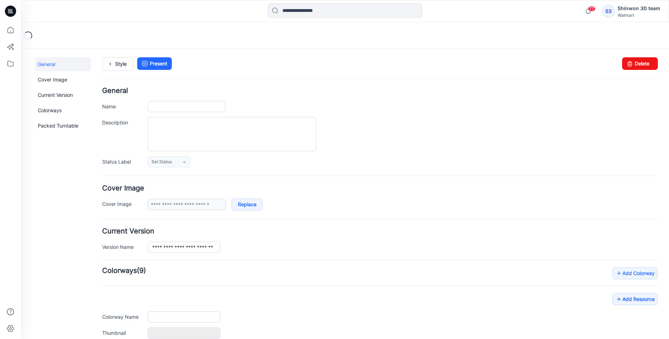
type input "**********"
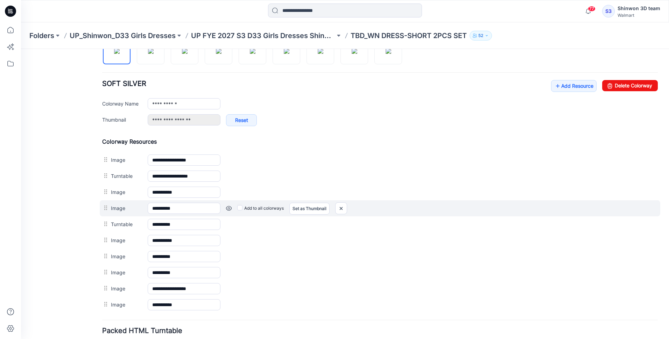
scroll to position [233, 0]
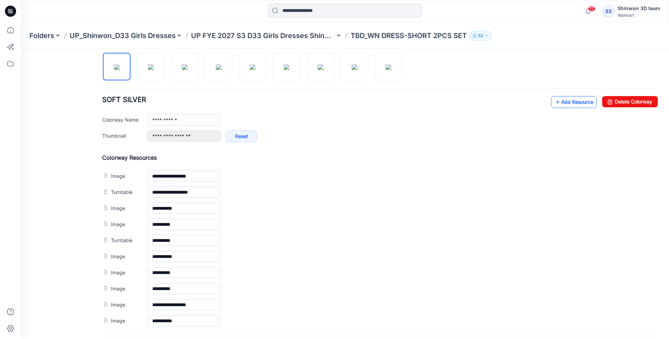
click at [574, 103] on link "Add Resource" at bounding box center [573, 102] width 45 height 12
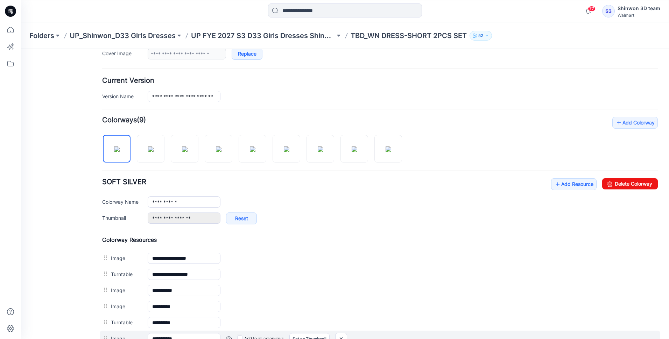
scroll to position [144, 0]
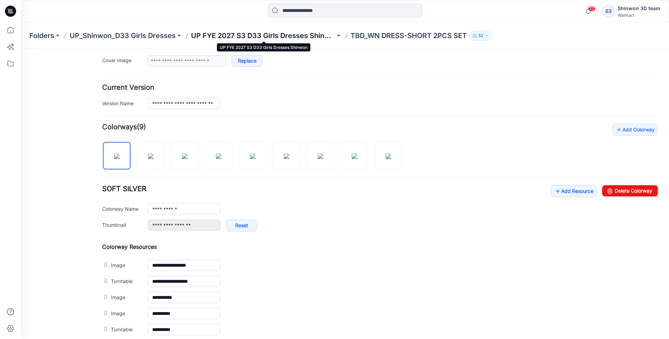
click at [265, 34] on p "UP FYE 2027 S3 D33 Girls Dresses Shinwon" at bounding box center [263, 36] width 144 height 10
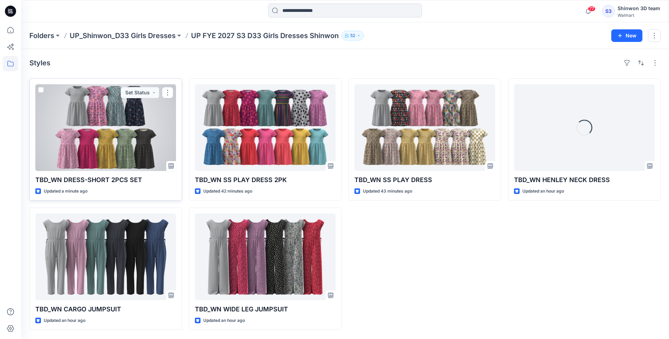
click at [115, 152] on div at bounding box center [105, 127] width 141 height 87
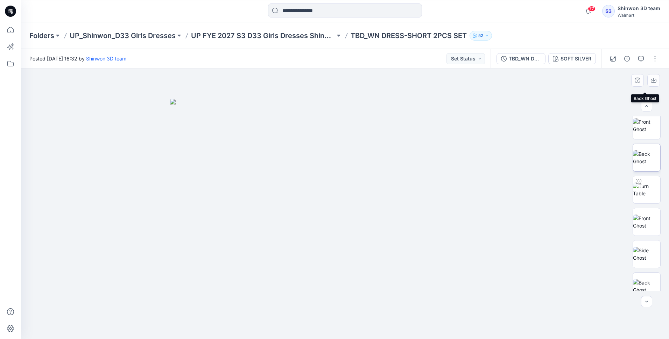
scroll to position [207, 0]
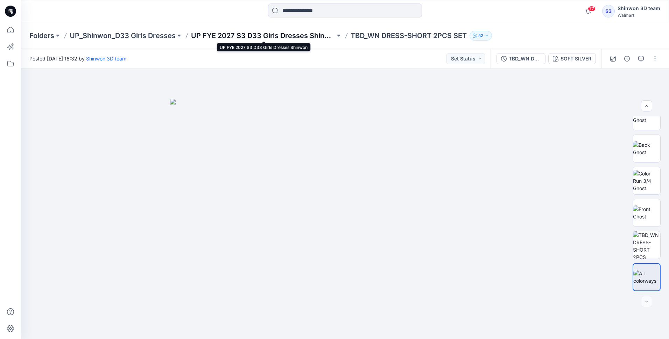
click at [283, 38] on p "UP FYE 2027 S3 D33 Girls Dresses Shinwon" at bounding box center [263, 36] width 144 height 10
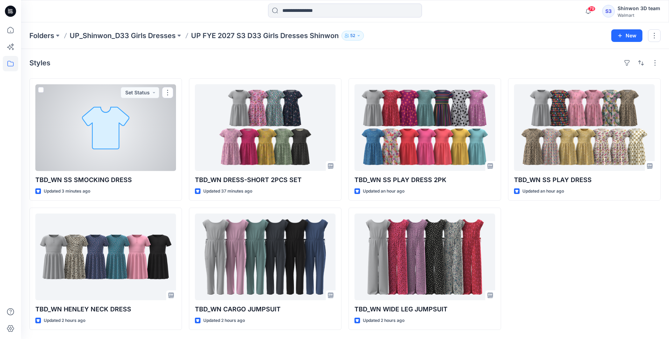
click at [113, 109] on div at bounding box center [105, 127] width 141 height 87
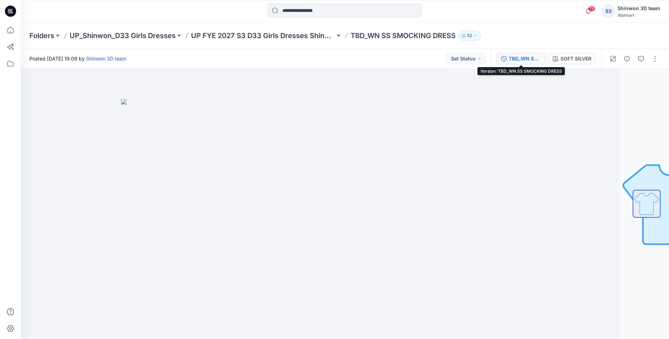
click at [524, 56] on div "TBD_WN SS SMOCKING DRESS" at bounding box center [525, 59] width 32 height 8
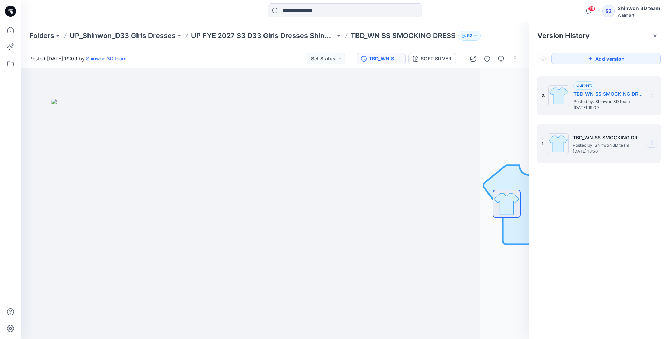
click at [652, 144] on icon at bounding box center [652, 143] width 6 height 6
click at [615, 202] on span "Delete Version" at bounding box center [603, 201] width 33 height 8
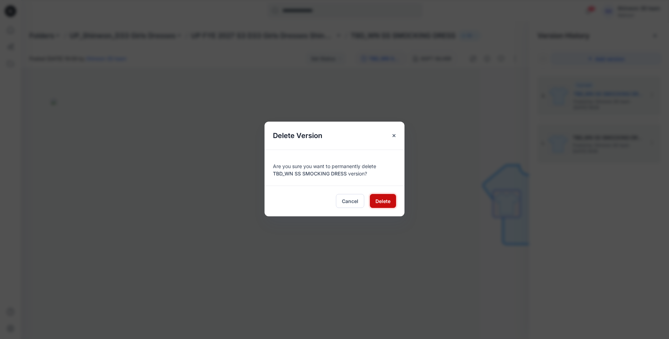
click at [381, 203] on span "Delete" at bounding box center [383, 201] width 15 height 7
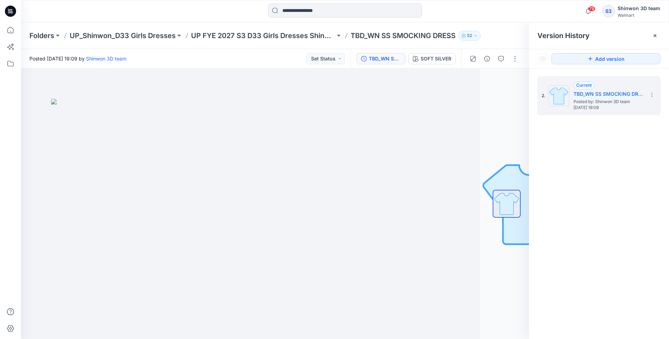
click at [591, 216] on div "2. Current TBD_WN SS SMOCKING DRESS Posted by: Shinwon 3D team [DATE] 19:09" at bounding box center [599, 209] width 140 height 281
click at [278, 31] on p "UP FYE 2027 S3 D33 Girls Dresses Shinwon" at bounding box center [263, 36] width 144 height 10
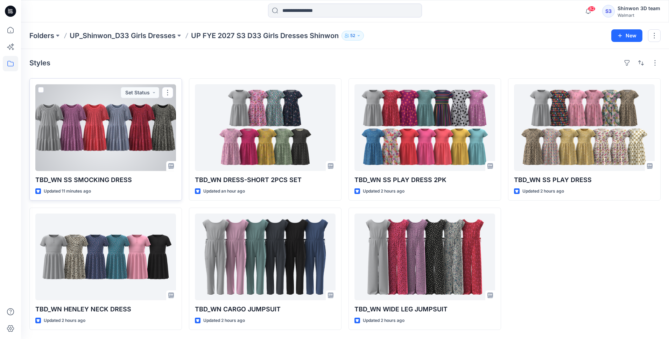
click at [136, 150] on div at bounding box center [105, 127] width 141 height 87
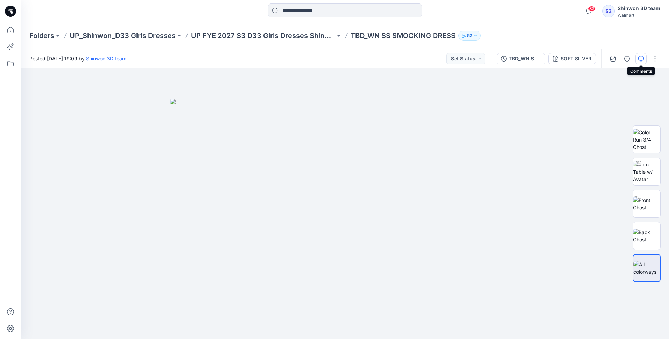
click at [643, 57] on icon "button" at bounding box center [641, 59] width 6 height 6
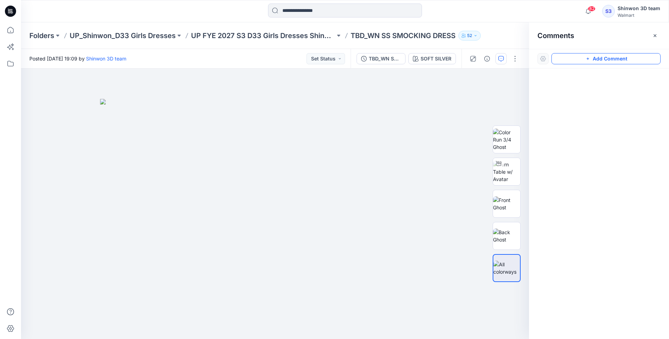
click at [642, 58] on button "Add Comment" at bounding box center [606, 58] width 109 height 11
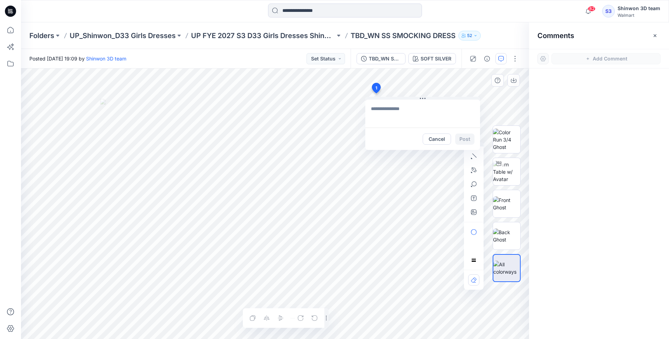
click at [376, 93] on div "1 Cancel Post Layer 1" at bounding box center [275, 204] width 508 height 271
click at [388, 108] on textarea at bounding box center [422, 114] width 115 height 28
paste textarea "**********"
type textarea "**********"
click at [460, 137] on button "Post" at bounding box center [464, 139] width 19 height 11
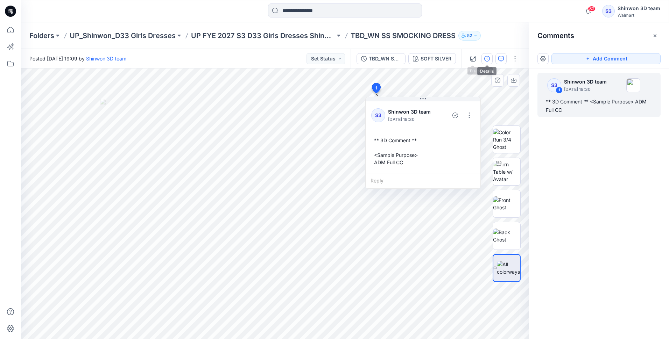
click at [486, 58] on icon "button" at bounding box center [487, 59] width 6 height 6
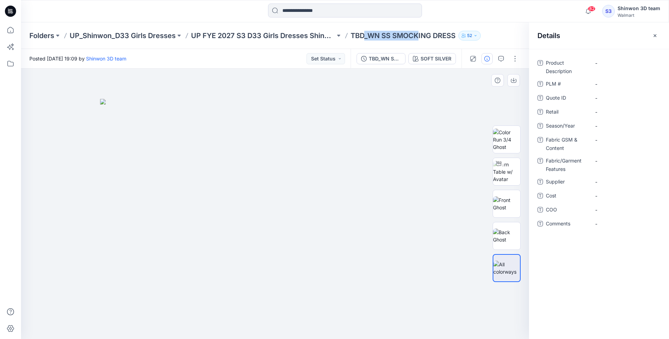
drag, startPoint x: 367, startPoint y: 35, endPoint x: 419, endPoint y: 36, distance: 51.8
click at [419, 36] on p "TBD_WN SS SMOCKING DRESS" at bounding box center [403, 36] width 105 height 10
drag, startPoint x: 419, startPoint y: 36, endPoint x: 380, endPoint y: 36, distance: 38.9
click at [392, 36] on p "TBD_WN SS SMOCKING DRESS" at bounding box center [403, 36] width 105 height 10
click at [371, 35] on p "TBD_WN SS SMOCKING DRESS" at bounding box center [403, 36] width 105 height 10
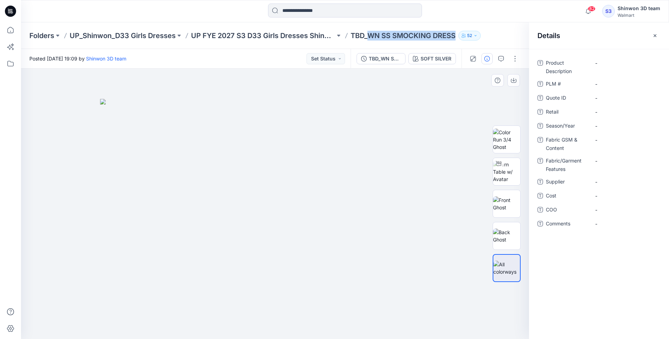
drag, startPoint x: 370, startPoint y: 35, endPoint x: 458, endPoint y: 37, distance: 87.9
click at [458, 37] on div "Folders UP_Shinwon_D33 Girls Dresses UP FYE 2027 S3 D33 Girls Dresses Shinwon T…" at bounding box center [317, 36] width 577 height 10
copy p "WN SS SMOCKING DRESS"
click at [608, 65] on Description "-" at bounding box center [625, 62] width 61 height 7
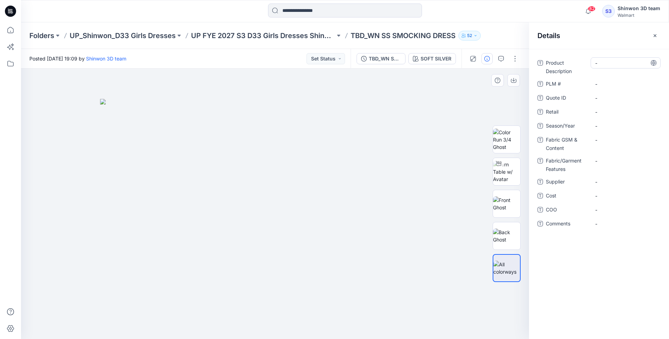
click at [611, 64] on Description "-" at bounding box center [625, 62] width 61 height 7
type textarea "**********"
click at [602, 86] on \ "-" at bounding box center [625, 83] width 61 height 7
type textarea "*"
type textarea "***"
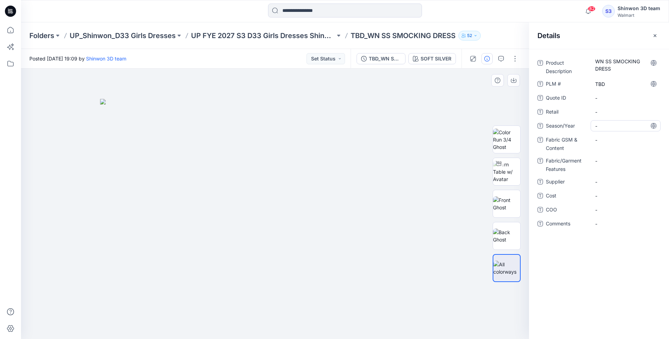
click at [609, 123] on span "-" at bounding box center [625, 125] width 61 height 7
type textarea "**********"
click at [601, 140] on Content "-" at bounding box center [625, 139] width 61 height 7
type textarea "**********"
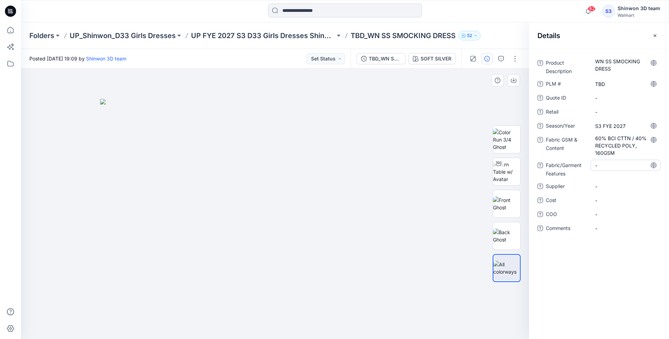
click at [613, 165] on Features "-" at bounding box center [625, 165] width 61 height 7
type textarea "**********"
click at [605, 163] on Features "-" at bounding box center [625, 165] width 61 height 7
type textarea "**********"
click at [622, 181] on div "-" at bounding box center [626, 186] width 70 height 11
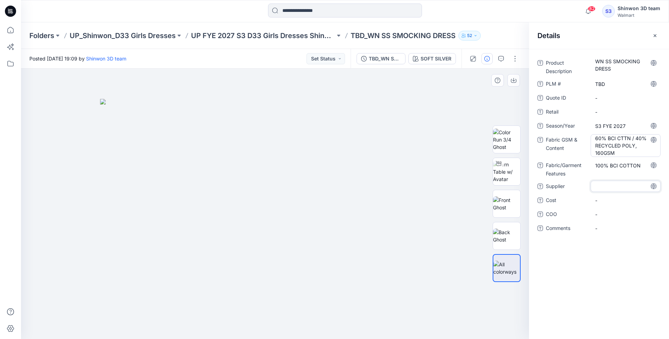
click at [618, 150] on Content "60% BCI CTTN / 40% RECYCLED POLY, 160GSM" at bounding box center [625, 146] width 61 height 22
click at [627, 166] on Features "100% BCI COTTON" at bounding box center [625, 164] width 61 height 7
click at [633, 155] on Content "60% BCI CTTN / 40% RECYCLED POLY, 160GSM" at bounding box center [625, 146] width 61 height 22
type textarea "**********"
click at [632, 161] on Features "100% BCI COTTON" at bounding box center [625, 160] width 61 height 7
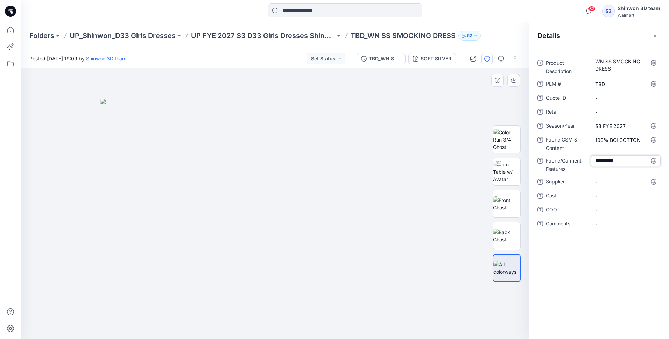
type textarea "**********"
click at [621, 183] on span "-" at bounding box center [625, 181] width 61 height 7
type textarea "*******"
click at [485, 315] on div at bounding box center [275, 204] width 508 height 271
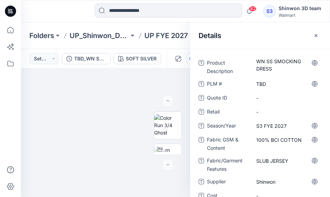
drag, startPoint x: 317, startPoint y: 37, endPoint x: 310, endPoint y: 19, distance: 19.4
click at [316, 37] on icon "button" at bounding box center [317, 36] width 6 height 6
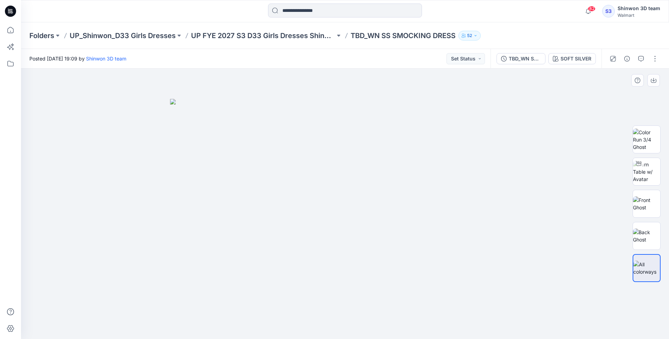
click at [461, 118] on img at bounding box center [345, 219] width 350 height 240
click at [638, 175] on img at bounding box center [646, 172] width 27 height 22
drag, startPoint x: 345, startPoint y: 329, endPoint x: 305, endPoint y: 327, distance: 39.6
click at [305, 327] on circle at bounding box center [307, 327] width 4 height 4
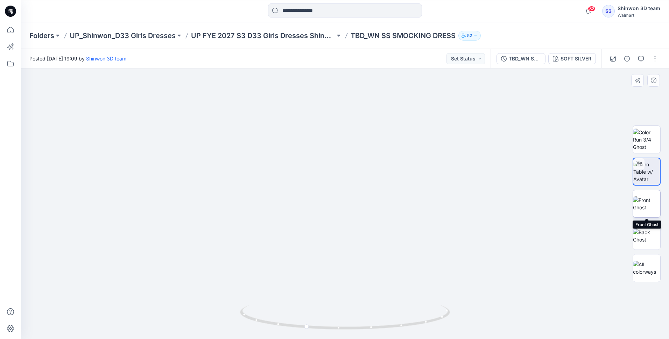
click at [649, 203] on img at bounding box center [646, 204] width 27 height 15
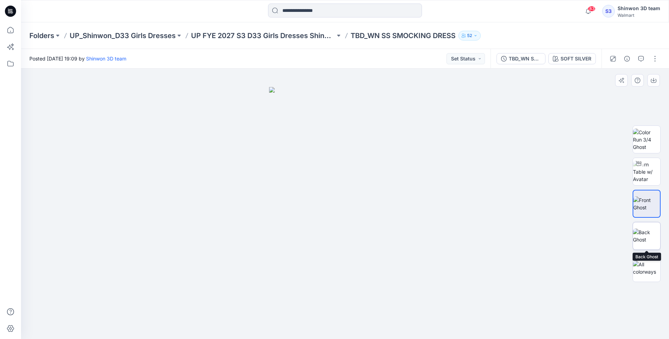
click at [643, 233] on img at bounding box center [646, 236] width 27 height 15
click at [645, 199] on img at bounding box center [646, 204] width 27 height 15
click at [308, 38] on p "UP FYE 2027 S3 D33 Girls Dresses Shinwon" at bounding box center [263, 36] width 144 height 10
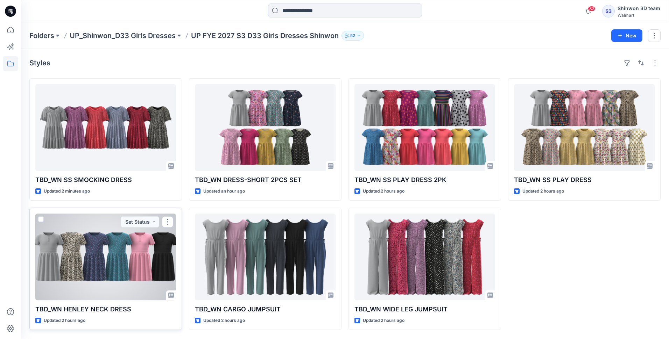
click at [99, 263] on div at bounding box center [105, 257] width 141 height 87
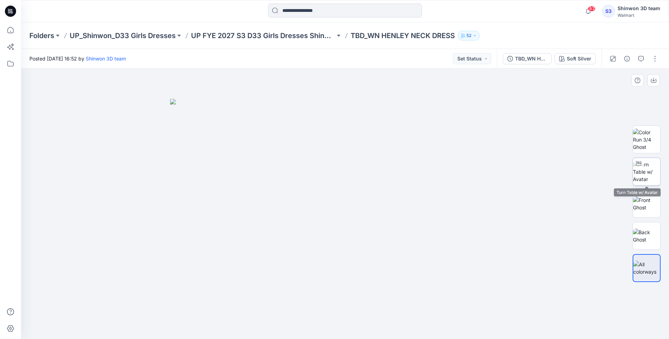
click at [645, 174] on img at bounding box center [646, 172] width 27 height 22
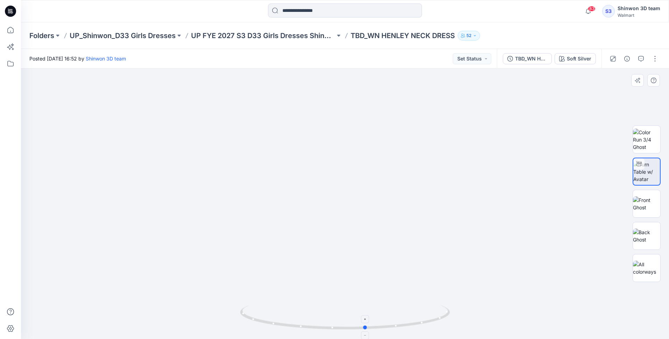
drag, startPoint x: 328, startPoint y: 328, endPoint x: 349, endPoint y: 320, distance: 22.5
click at [349, 320] on icon at bounding box center [346, 319] width 212 height 26
click at [292, 37] on p "UP FYE 2027 S3 D33 Girls Dresses Shinwon" at bounding box center [263, 36] width 144 height 10
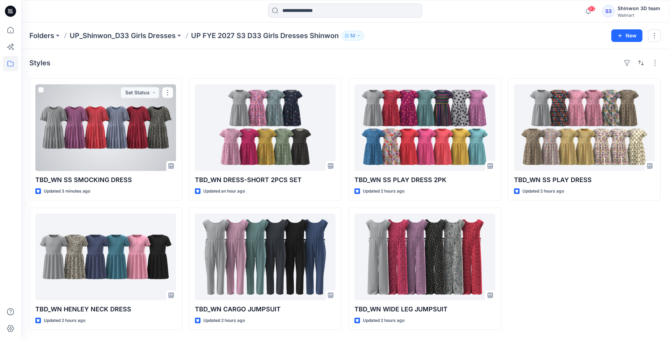
click at [132, 116] on div at bounding box center [105, 127] width 141 height 87
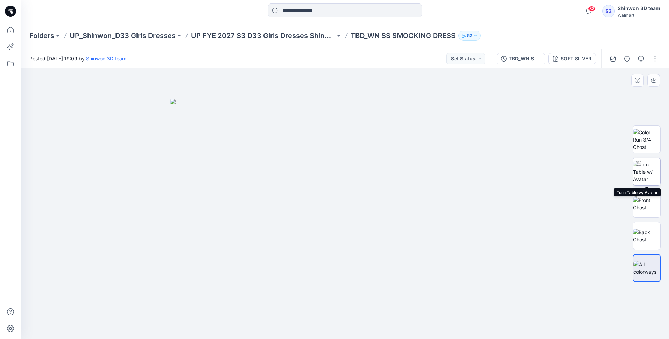
click at [646, 177] on img at bounding box center [646, 172] width 27 height 22
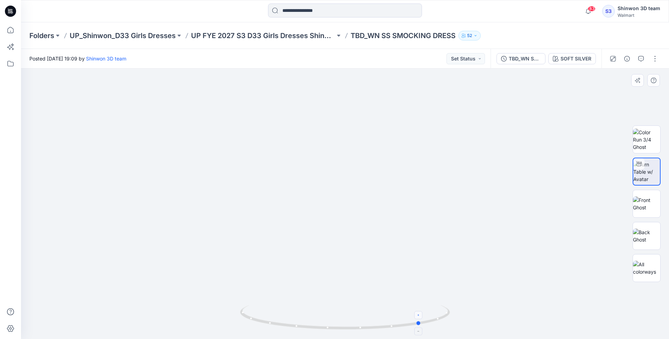
drag, startPoint x: 344, startPoint y: 329, endPoint x: 420, endPoint y: 312, distance: 78.1
click at [420, 312] on icon at bounding box center [346, 319] width 212 height 26
click at [307, 39] on p "UP FYE 2027 S3 D33 Girls Dresses Shinwon" at bounding box center [263, 36] width 144 height 10
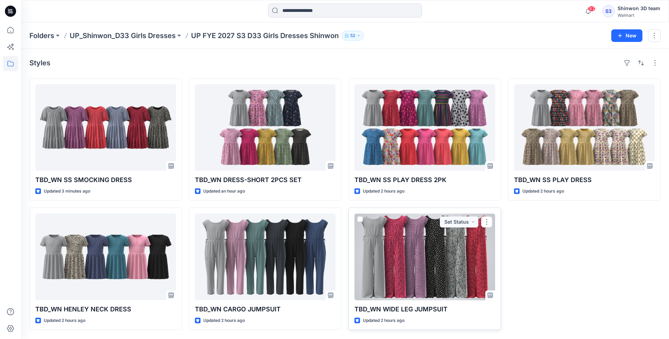
click at [419, 240] on div at bounding box center [425, 257] width 141 height 87
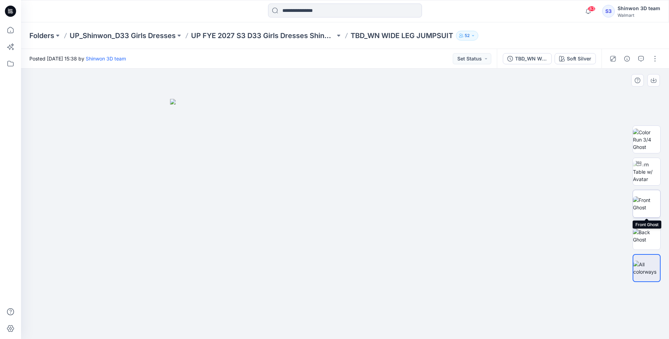
click at [652, 205] on img at bounding box center [646, 204] width 27 height 15
click at [651, 229] on img at bounding box center [646, 236] width 27 height 15
drag, startPoint x: 656, startPoint y: 175, endPoint x: 569, endPoint y: 143, distance: 92.7
click at [656, 175] on img at bounding box center [646, 172] width 27 height 22
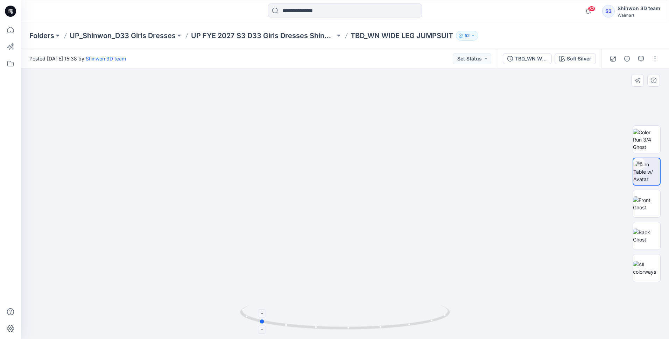
drag, startPoint x: 349, startPoint y: 331, endPoint x: 264, endPoint y: 324, distance: 86.0
click at [264, 324] on icon at bounding box center [346, 319] width 212 height 26
drag, startPoint x: 363, startPoint y: 330, endPoint x: 461, endPoint y: 322, distance: 98.4
click at [461, 322] on div at bounding box center [345, 204] width 648 height 271
click at [303, 35] on p "UP FYE 2027 S3 D33 Girls Dresses Shinwon" at bounding box center [263, 36] width 144 height 10
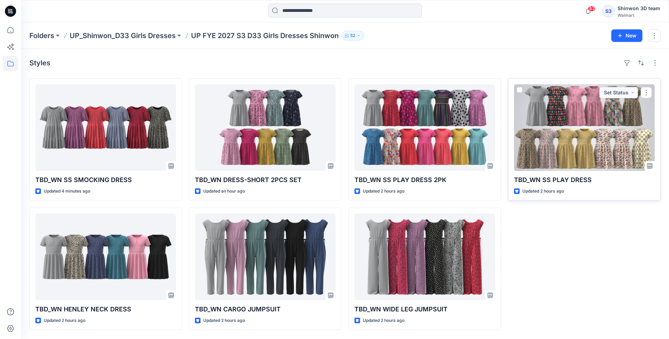
click at [545, 128] on div at bounding box center [584, 127] width 141 height 87
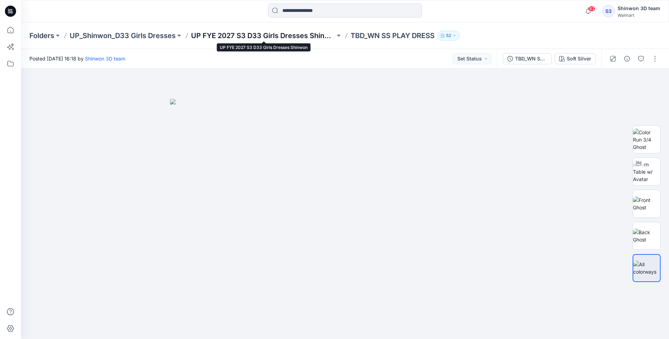
click at [270, 37] on p "UP FYE 2027 S3 D33 Girls Dresses Shinwon" at bounding box center [263, 36] width 144 height 10
